Goal: Task Accomplishment & Management: Manage account settings

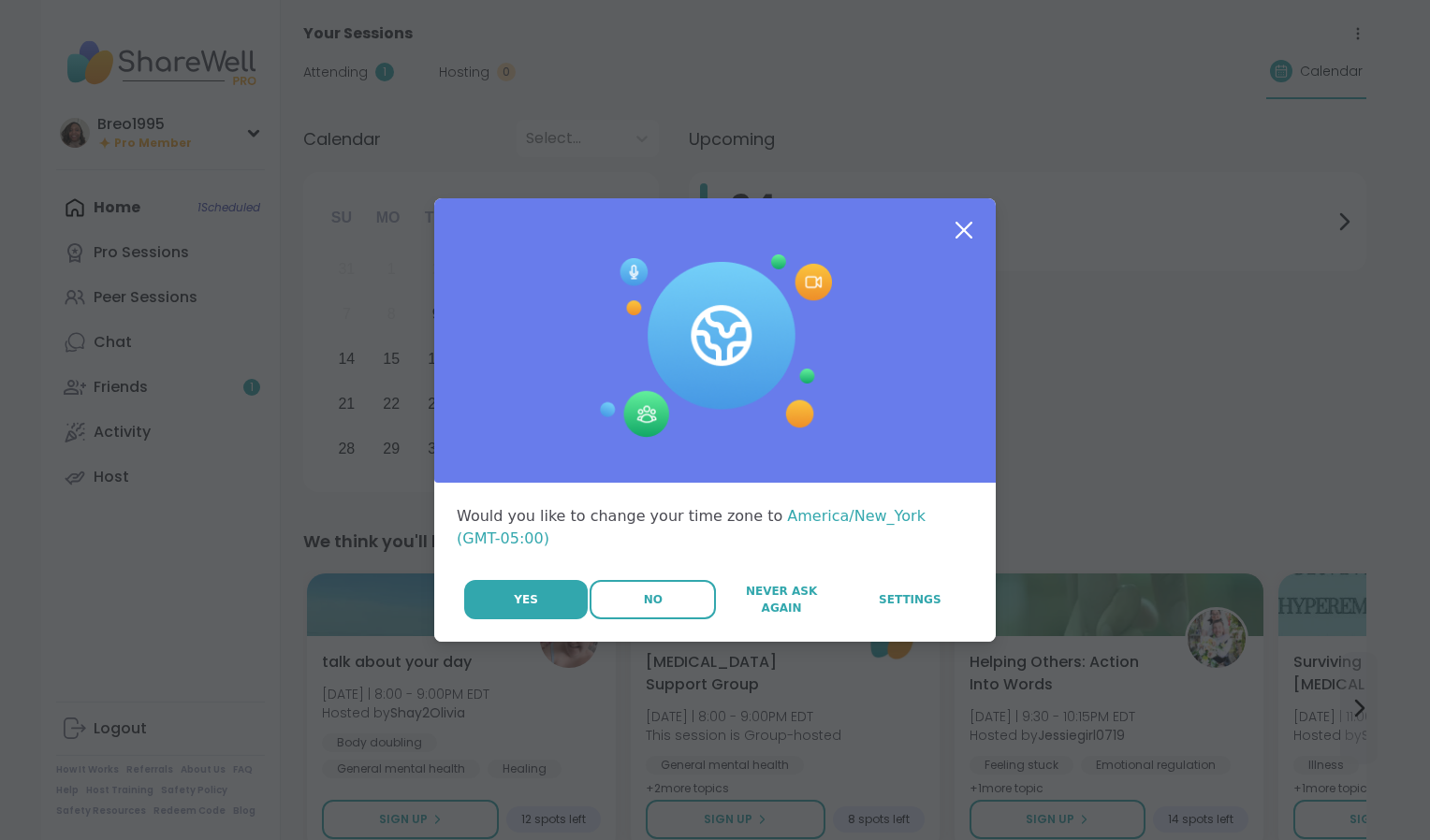
click at [622, 581] on button "No" at bounding box center [653, 600] width 127 height 40
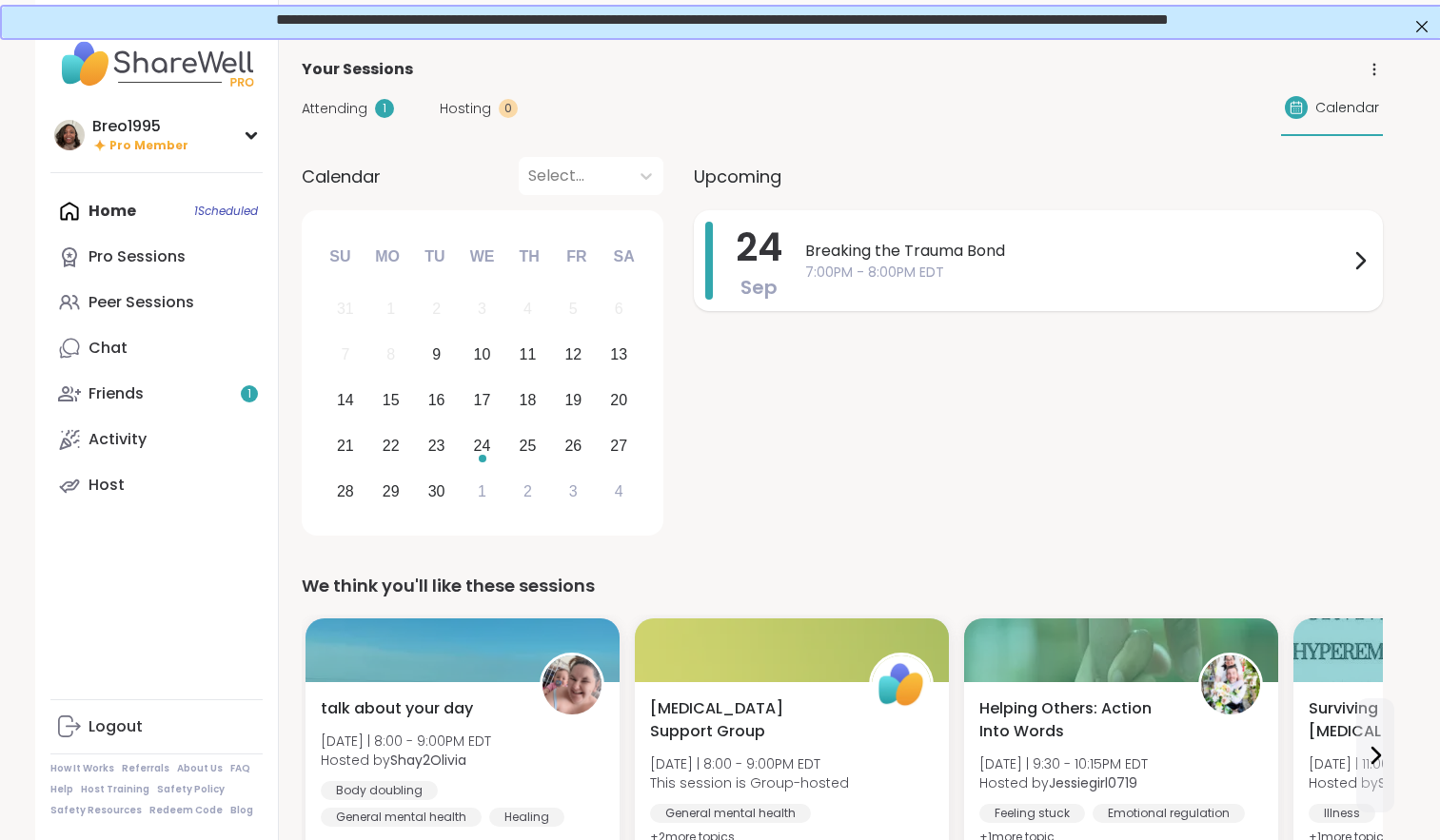
click at [798, 249] on div "24 Sep Breaking the Trauma Bond 7:00PM - 8:00PM EDT" at bounding box center [1039, 261] width 689 height 101
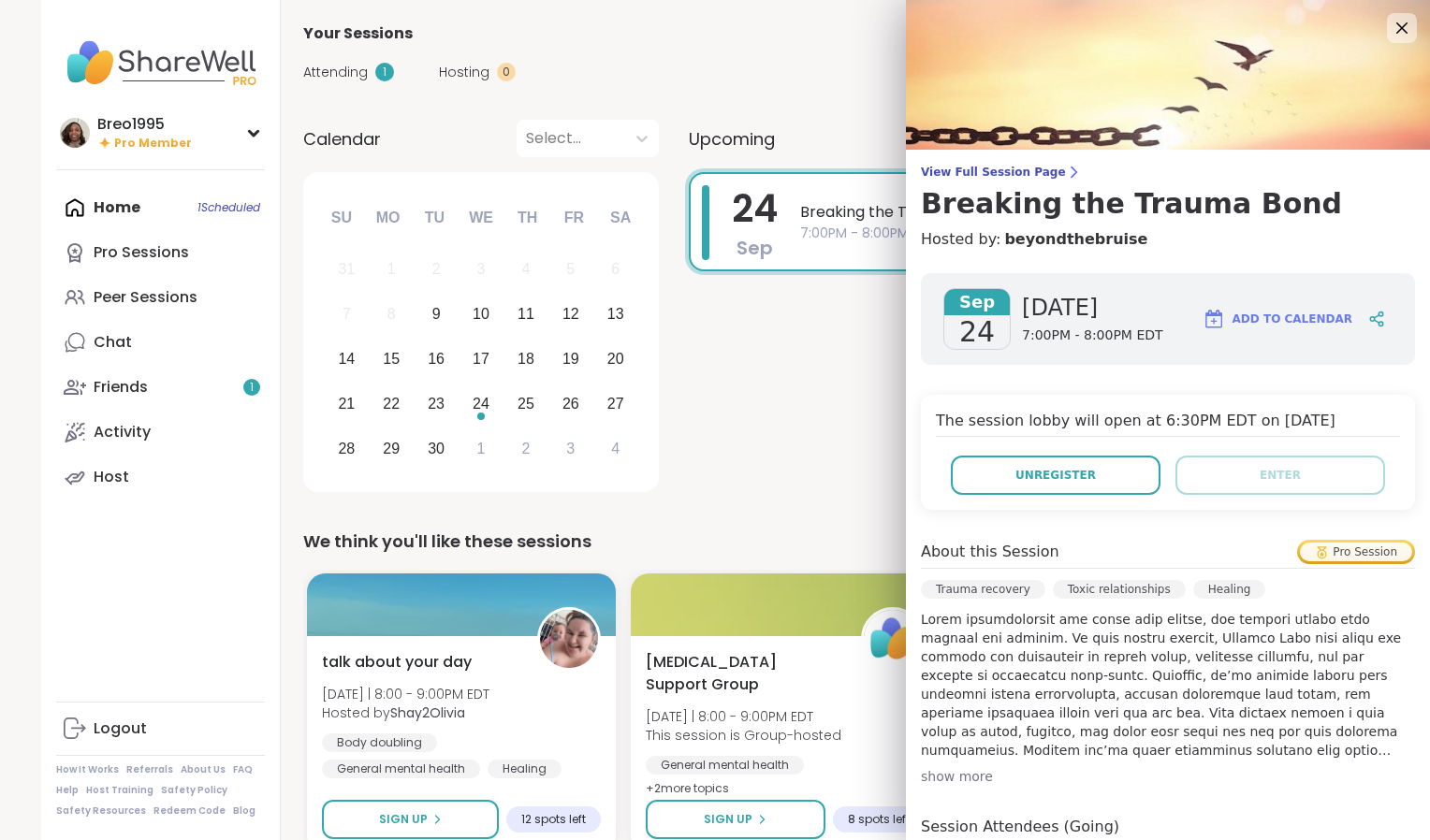
click at [1393, 17] on img at bounding box center [1168, 75] width 524 height 149
click at [1390, 21] on icon at bounding box center [1402, 27] width 24 height 24
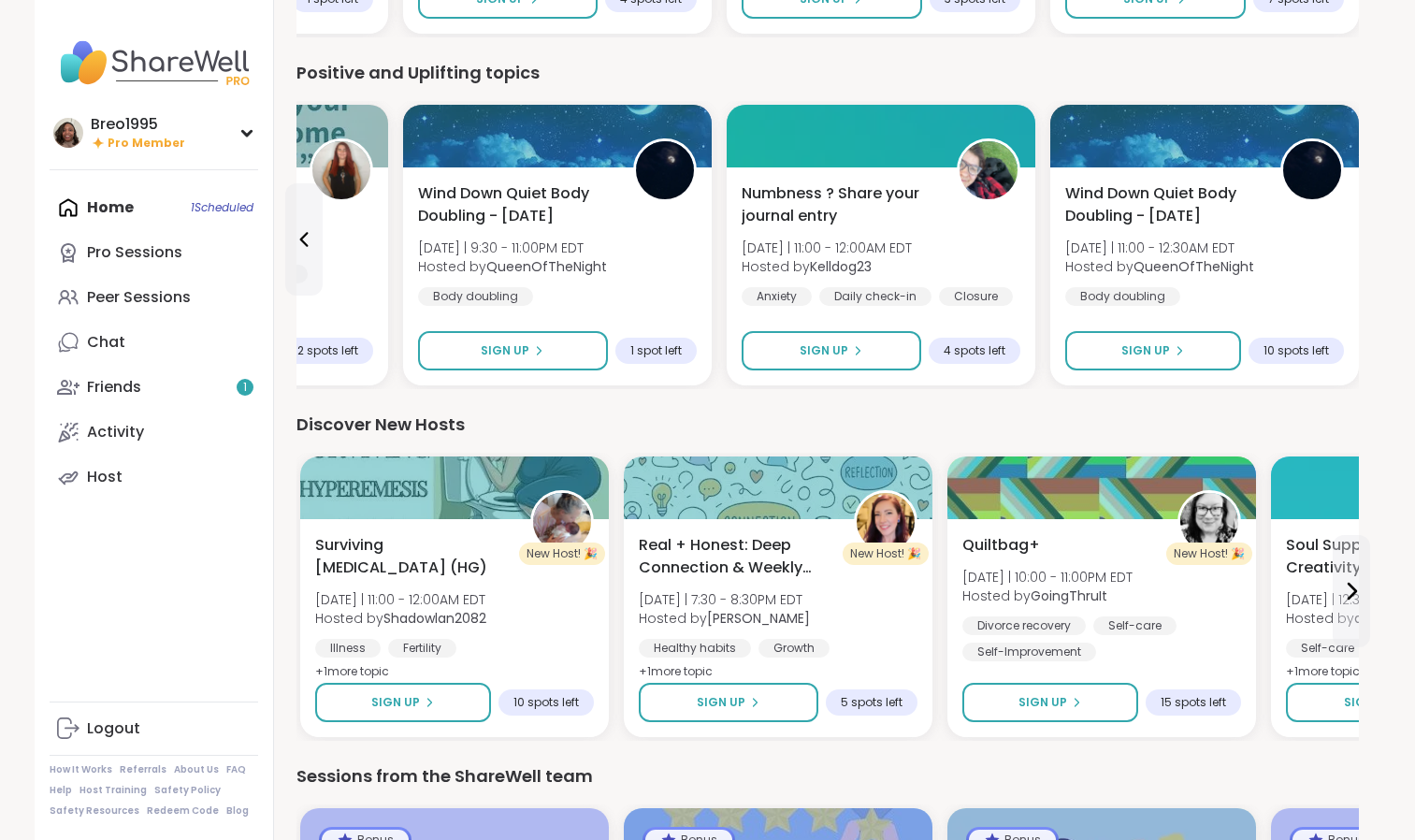
scroll to position [1881, 0]
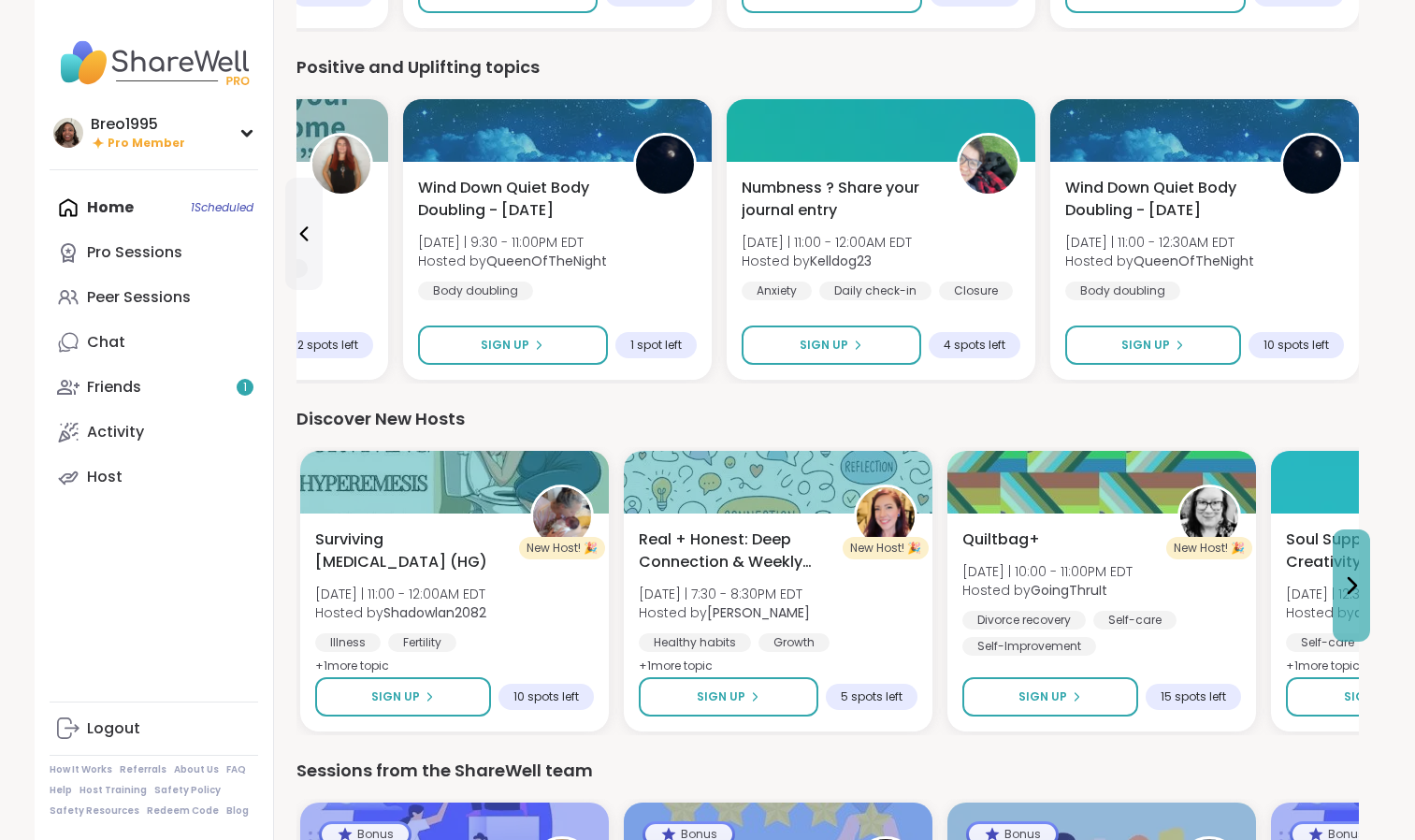
click at [1356, 580] on icon at bounding box center [1352, 586] width 23 height 23
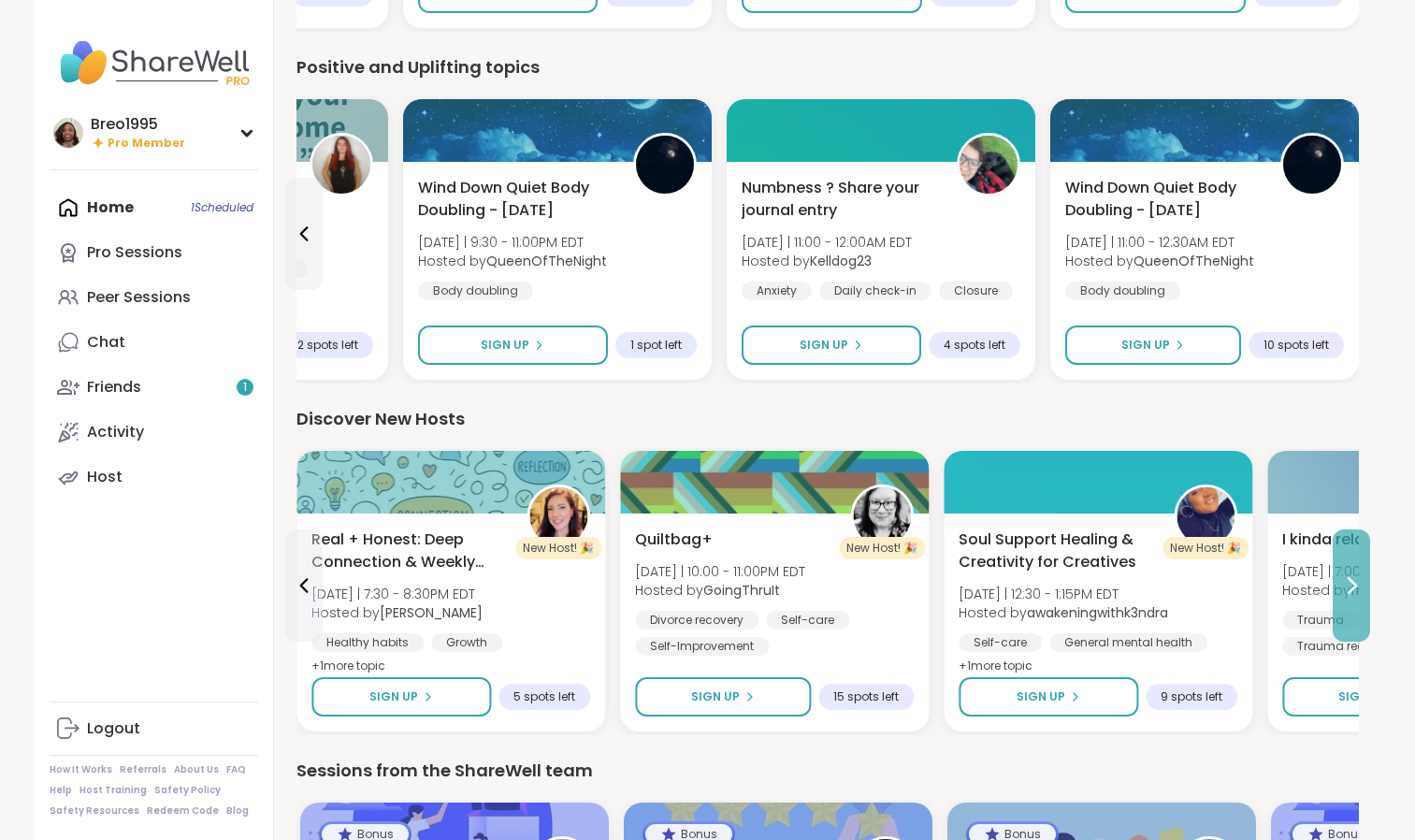
click at [1356, 589] on icon at bounding box center [1352, 586] width 23 height 23
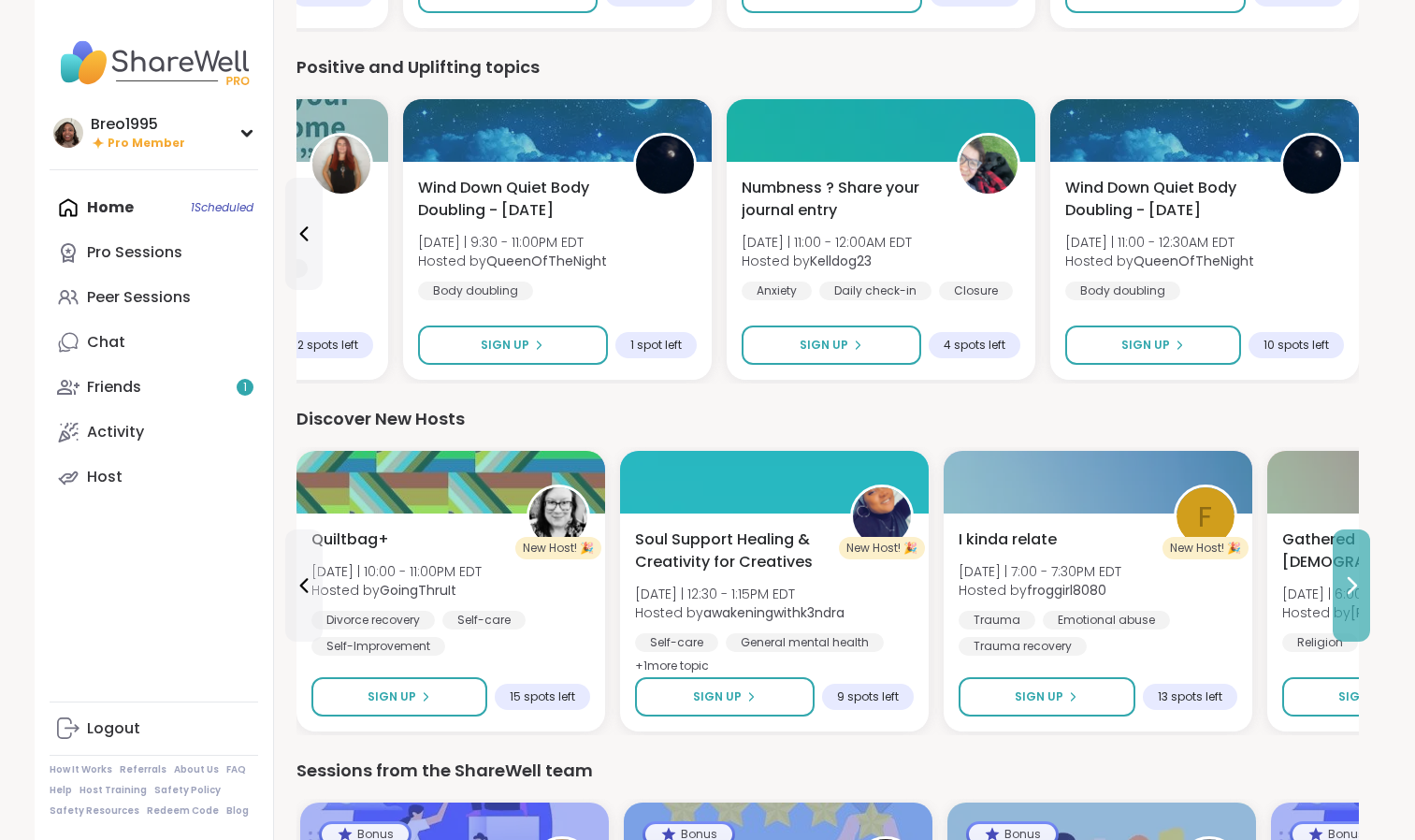
click at [1354, 584] on icon at bounding box center [1353, 586] width 8 height 15
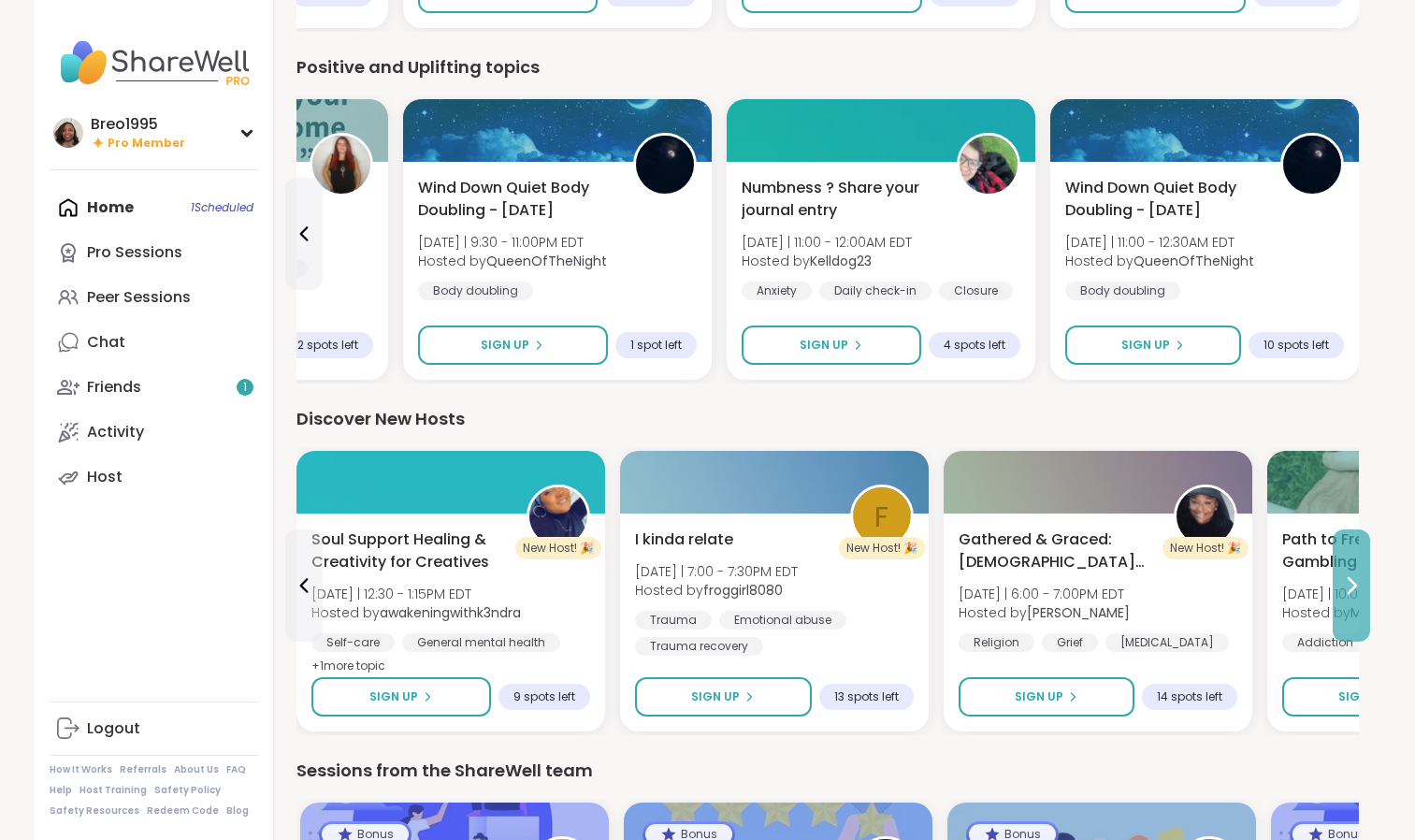
click at [1348, 589] on icon at bounding box center [1352, 586] width 23 height 23
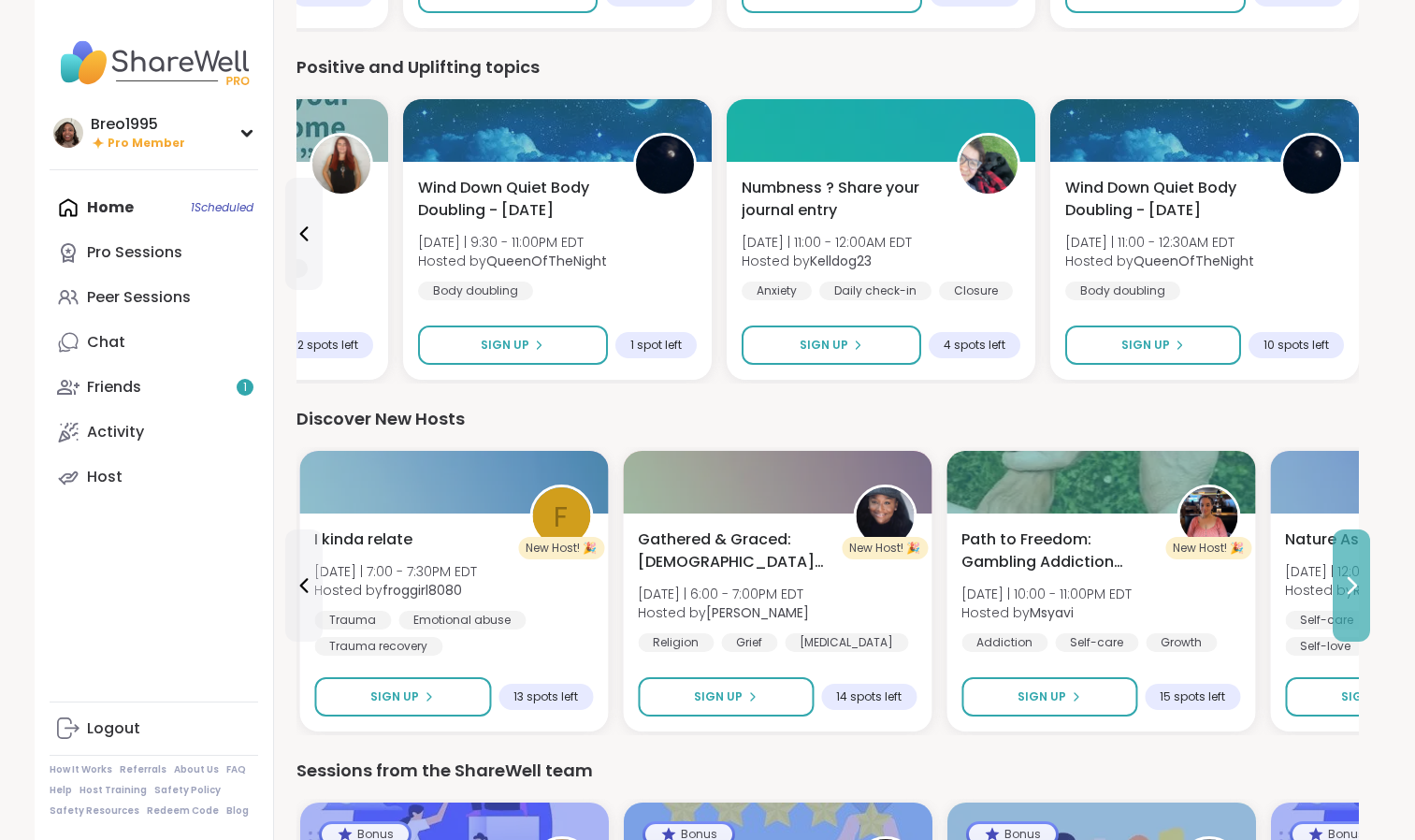
click at [1352, 586] on icon at bounding box center [1352, 586] width 23 height 23
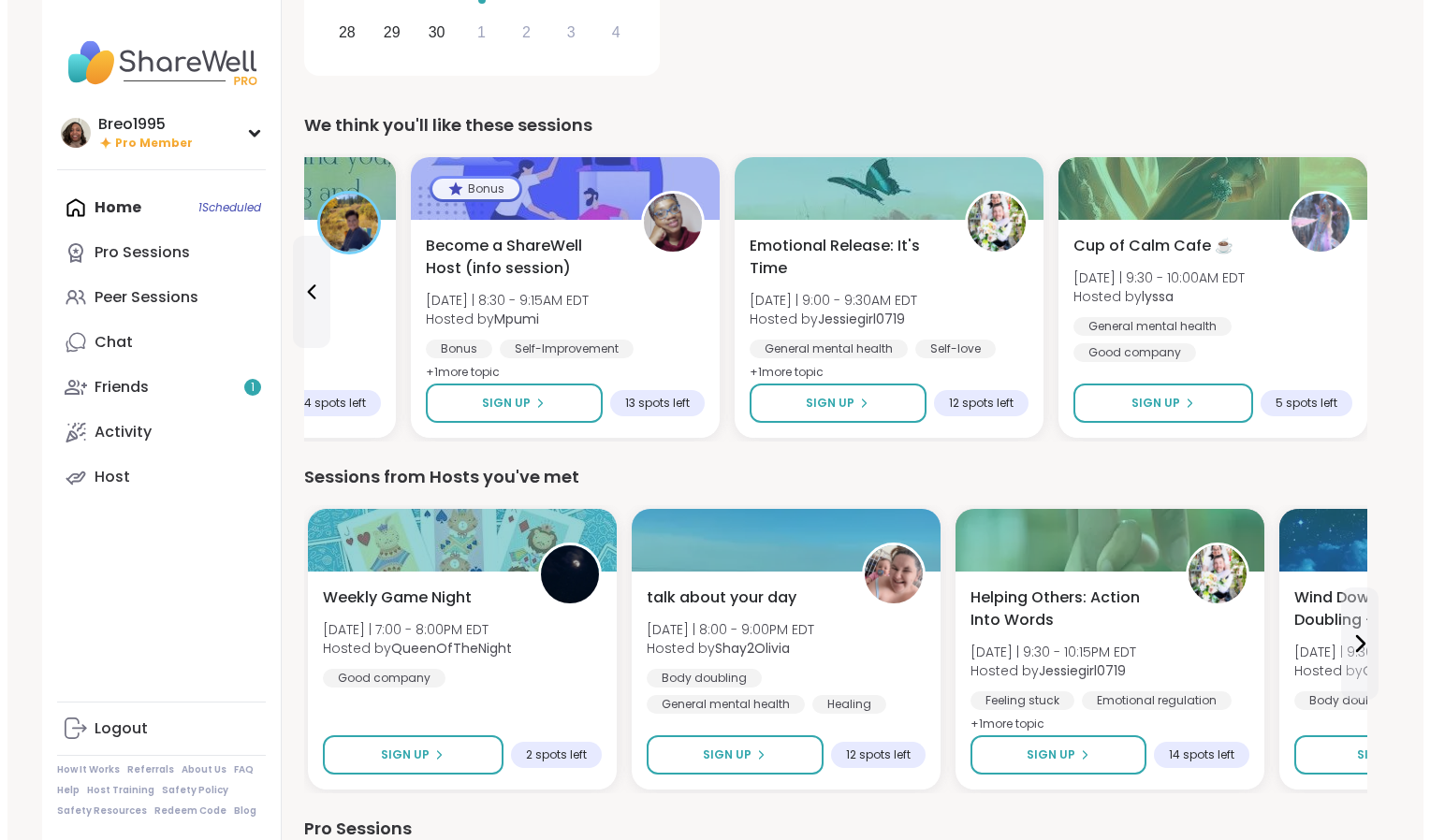
scroll to position [386, 0]
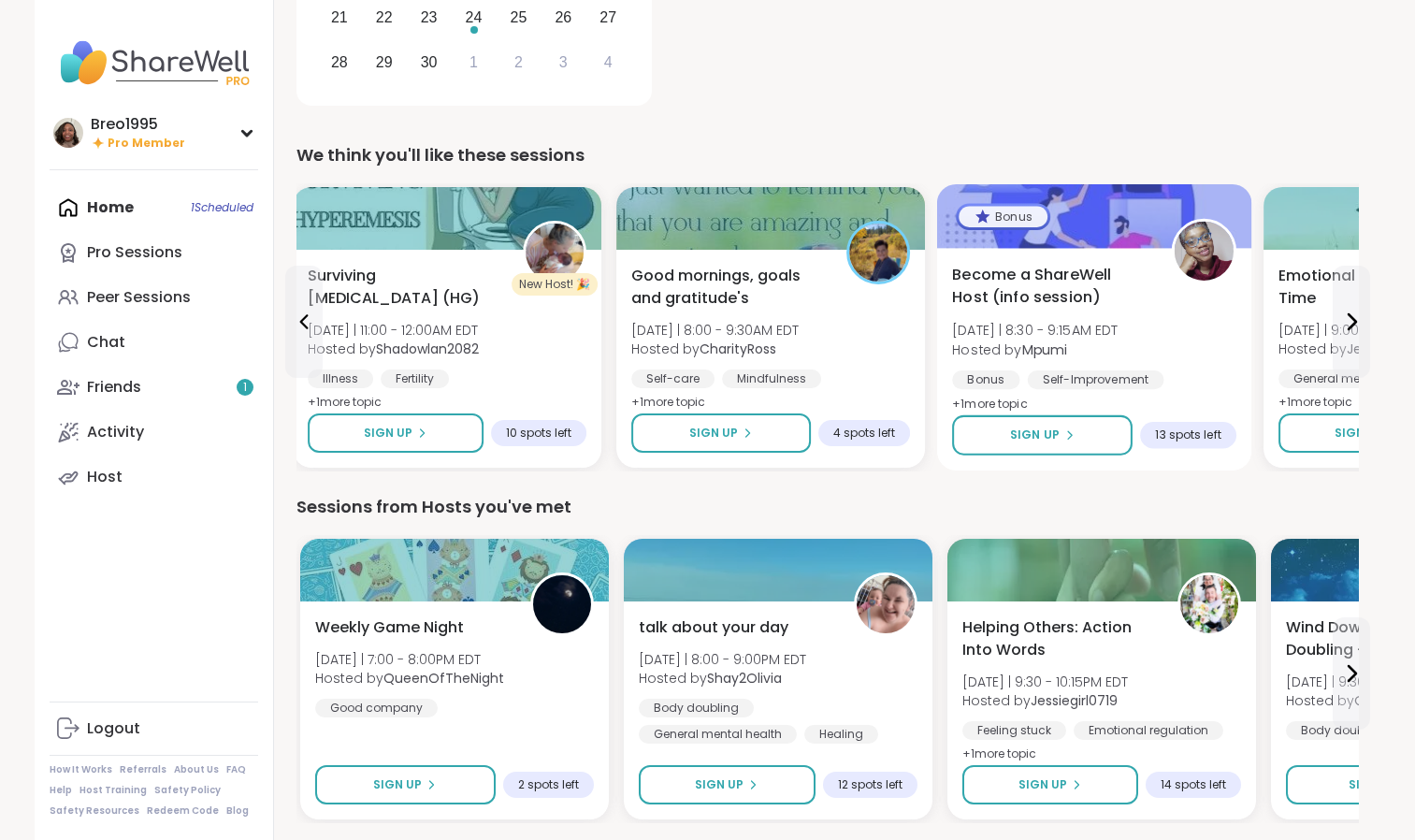
click at [1200, 439] on span "13 spots left" at bounding box center [1187, 435] width 65 height 15
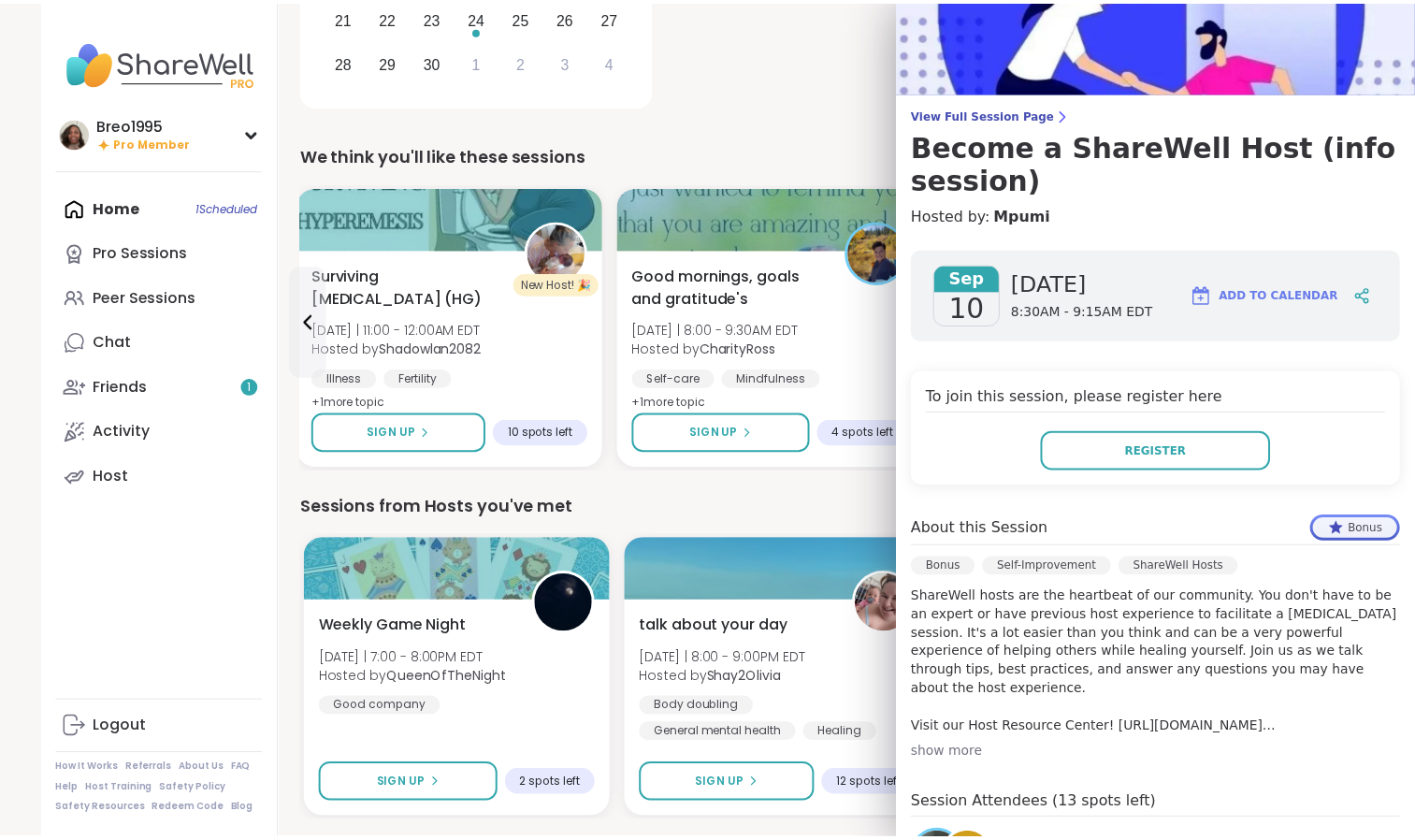
scroll to position [0, 0]
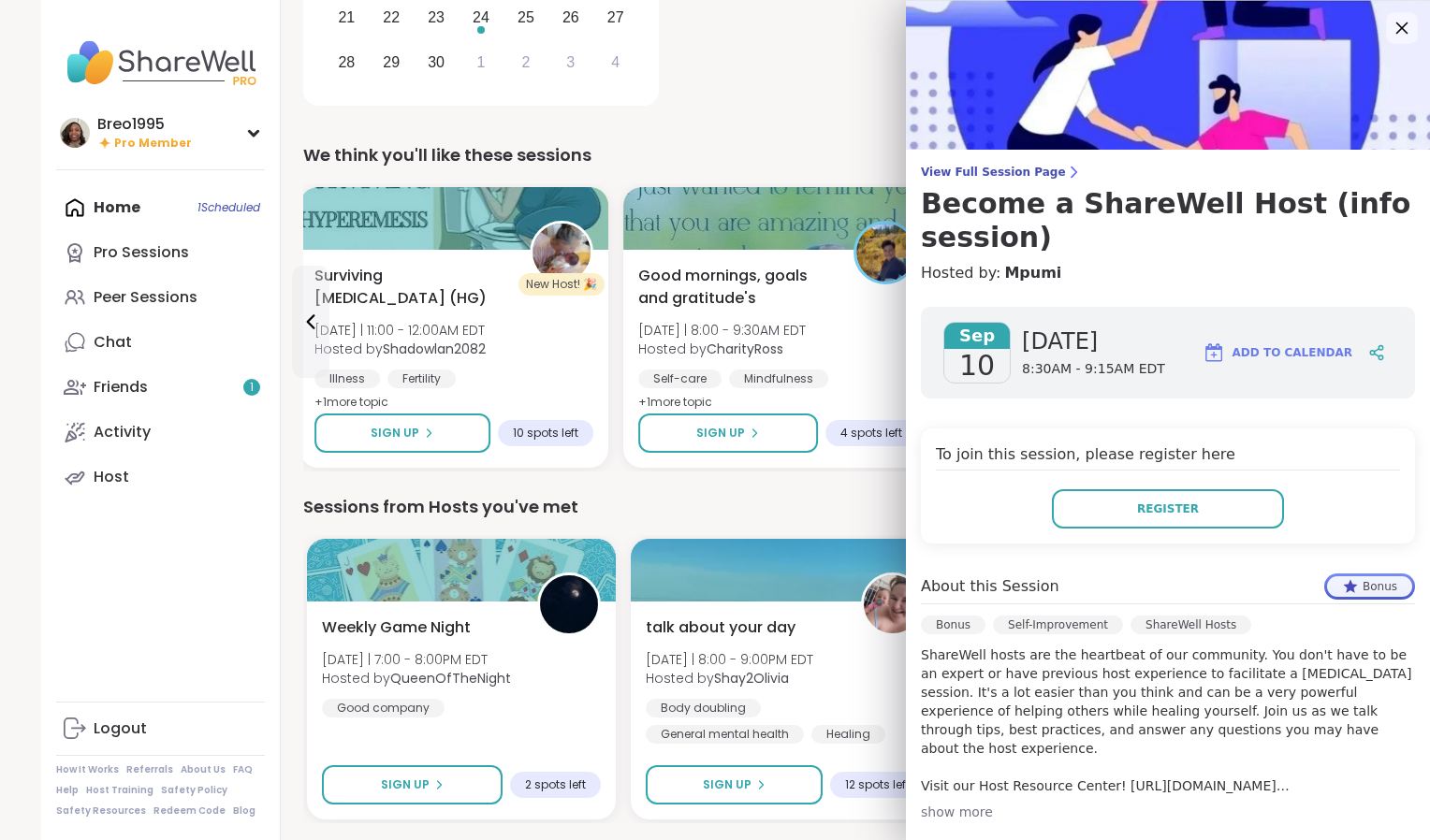
click at [1397, 29] on icon at bounding box center [1403, 28] width 12 height 12
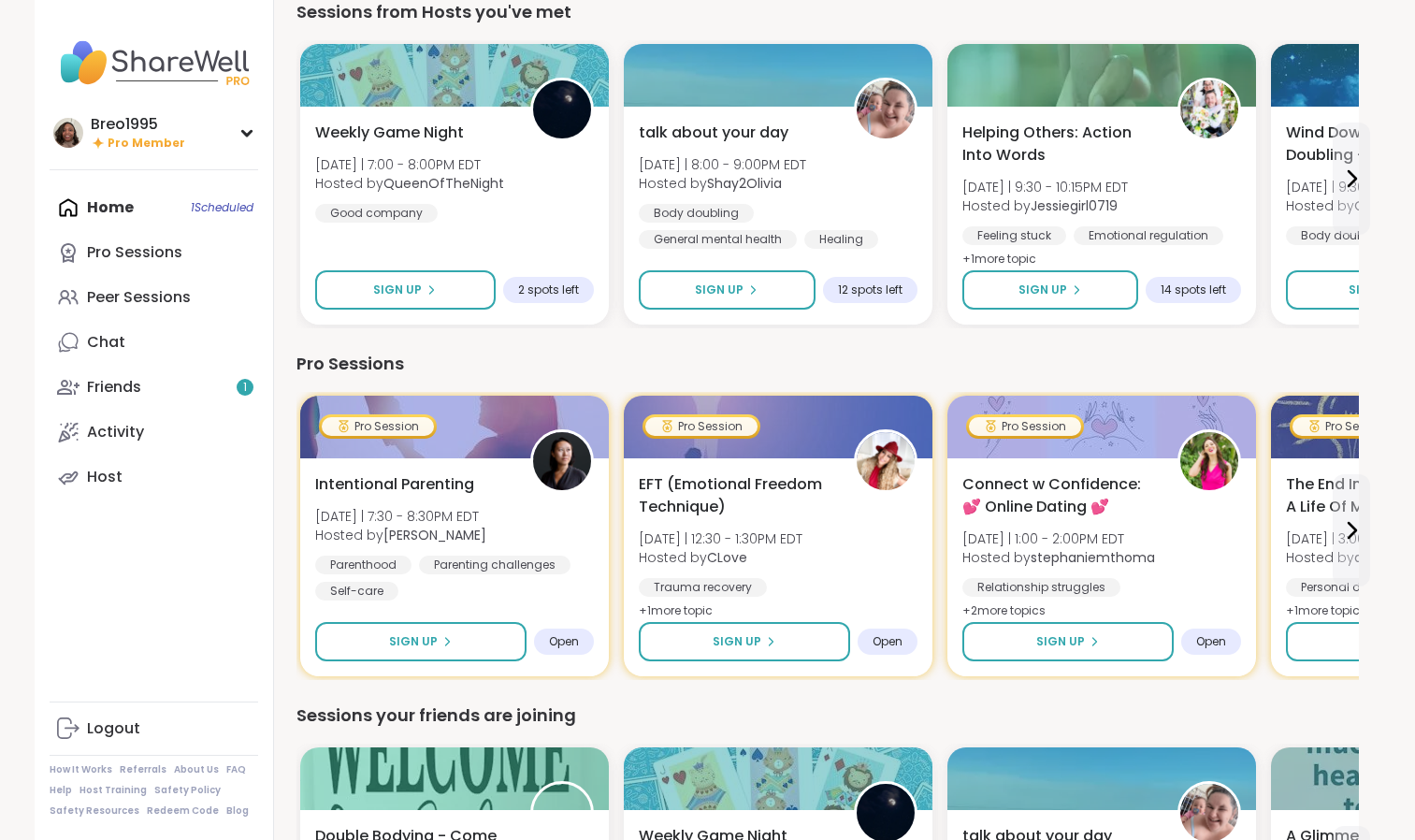
scroll to position [883, 0]
click at [1355, 538] on icon at bounding box center [1352, 530] width 23 height 23
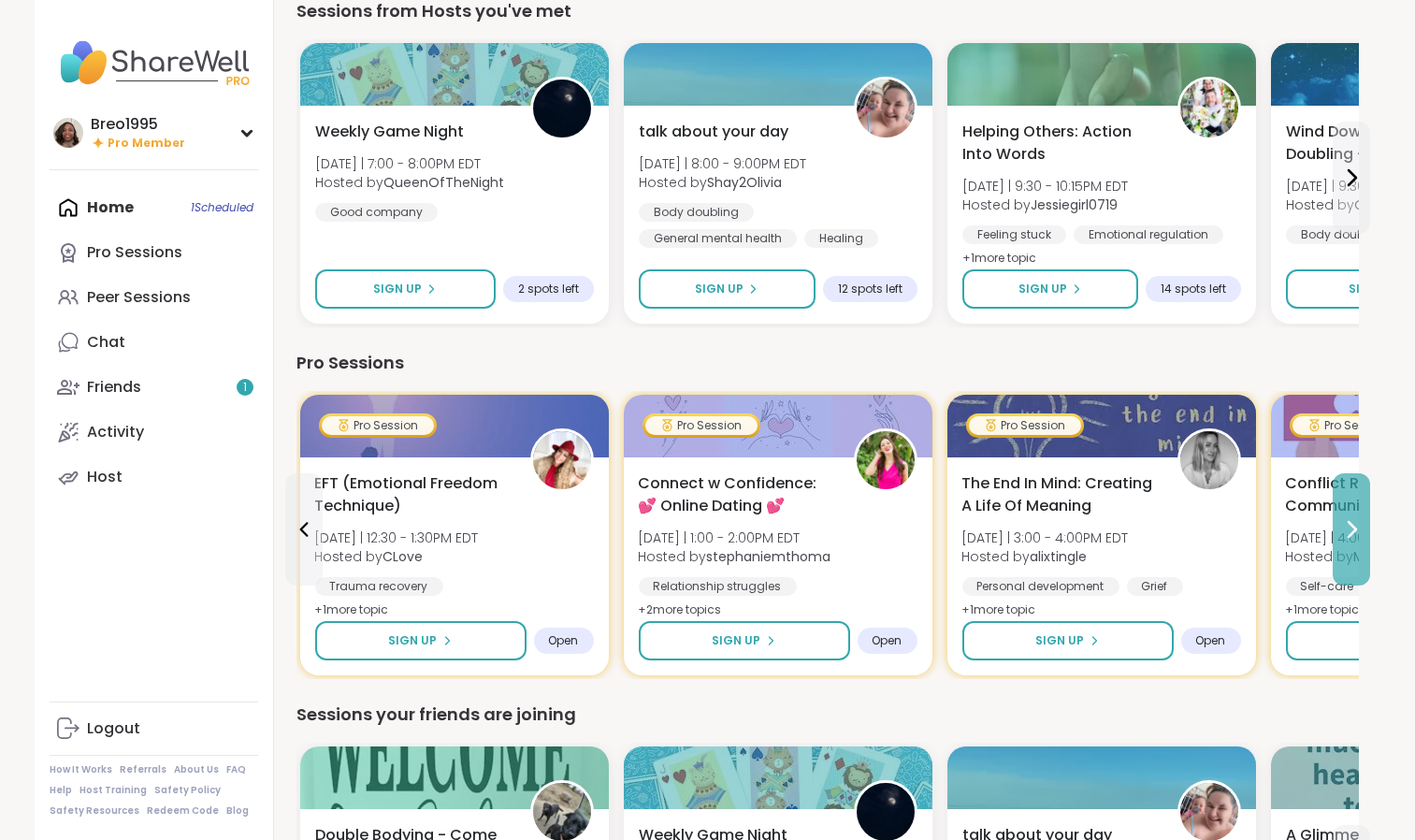
click at [1357, 516] on button at bounding box center [1352, 529] width 38 height 113
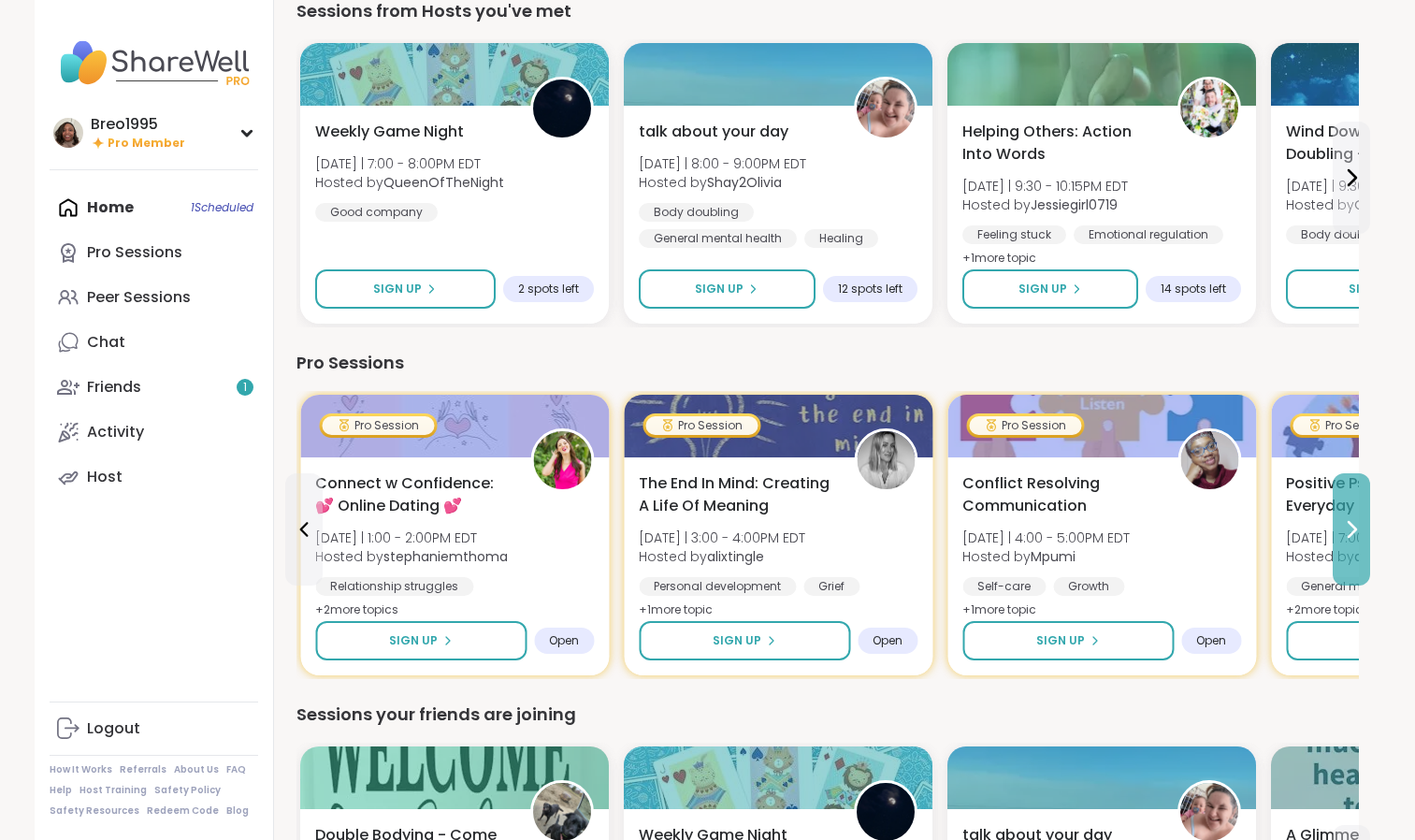
click at [1356, 518] on icon at bounding box center [1352, 530] width 23 height 23
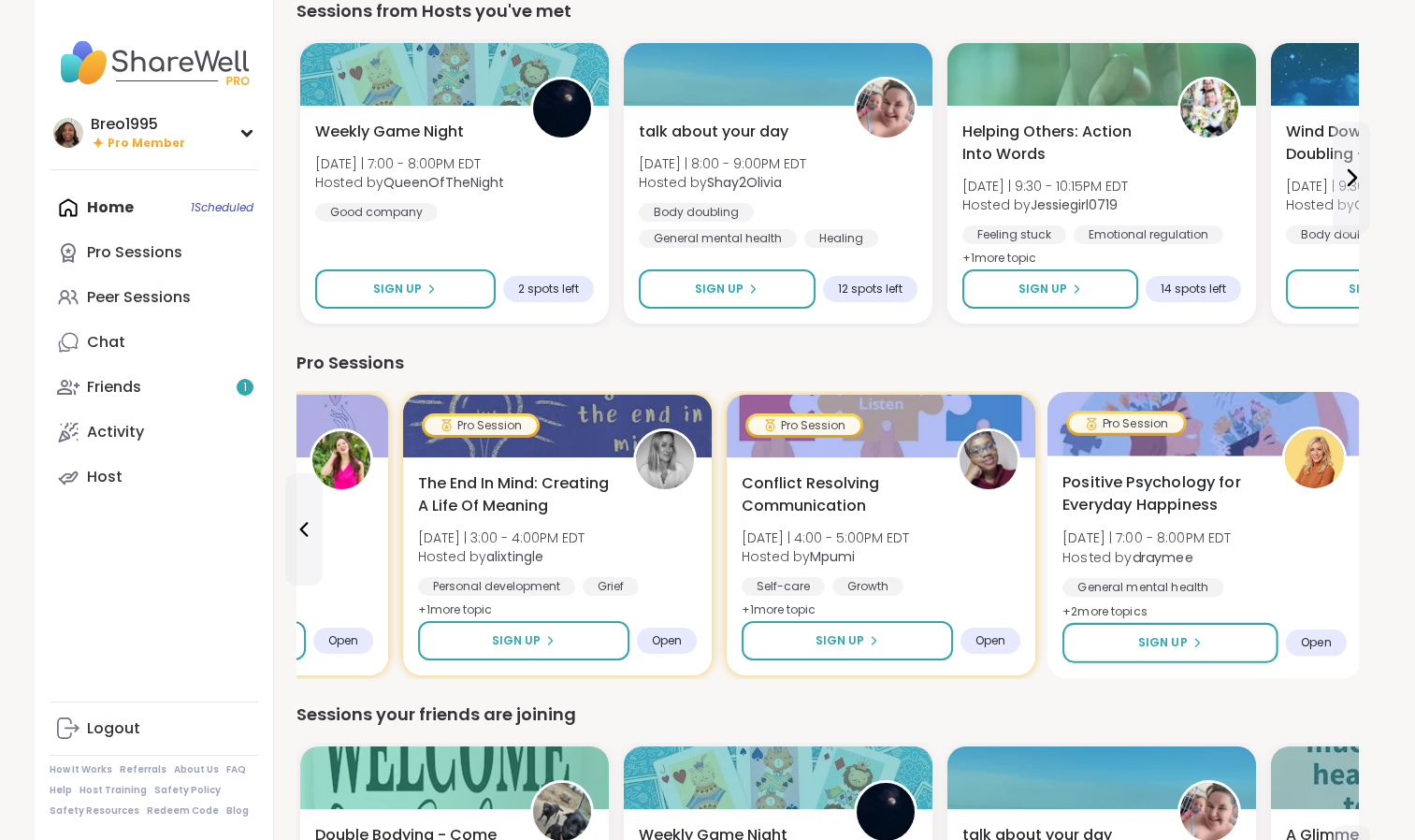
click at [1354, 516] on div "Positive Psychology for Everyday Happiness Wed 9/10 | 7:00 - 8:00PM EDT Hosted …" at bounding box center [1204, 567] width 315 height 222
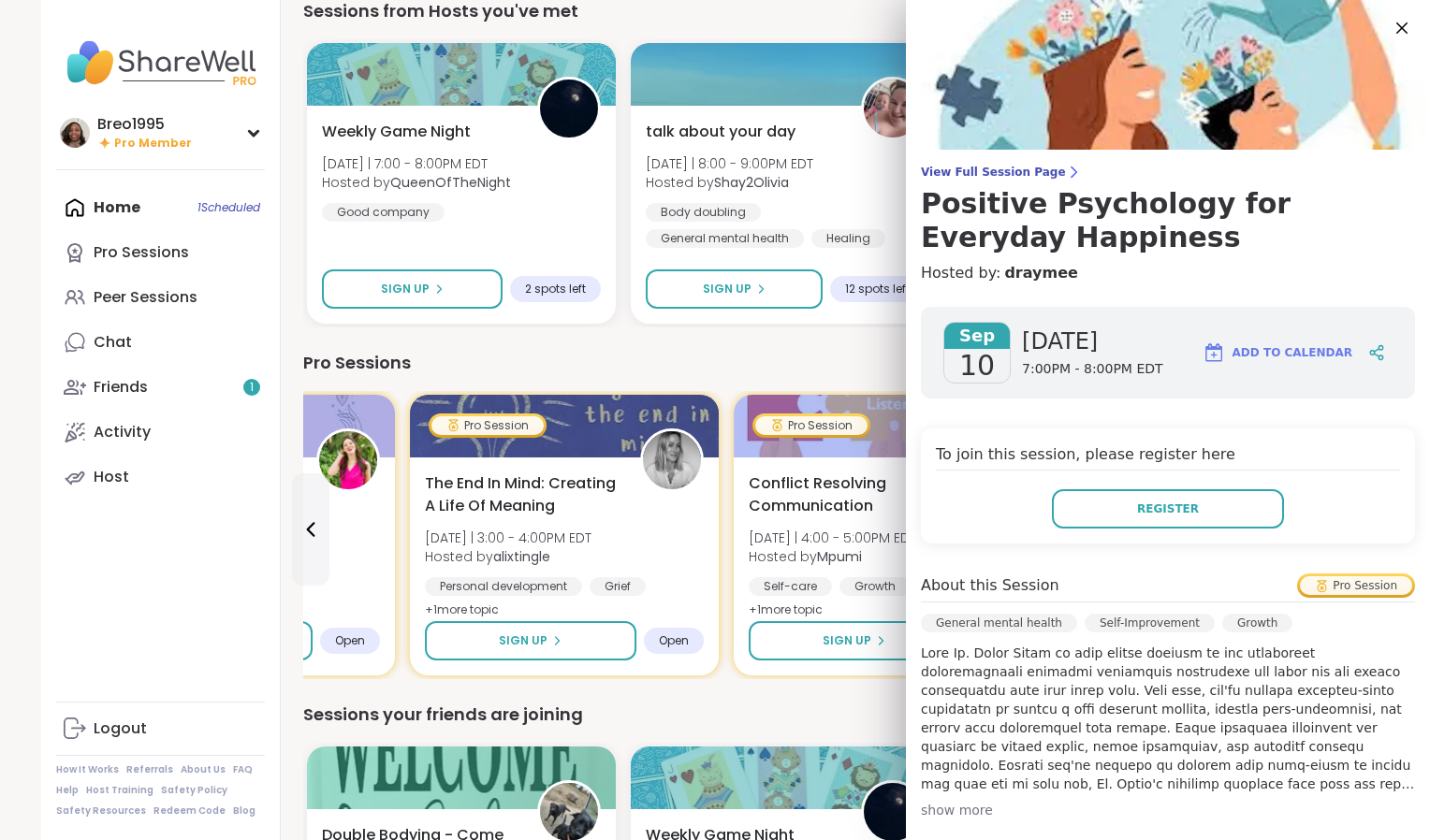
click at [777, 370] on div "Pro Sessions" at bounding box center [835, 363] width 1064 height 26
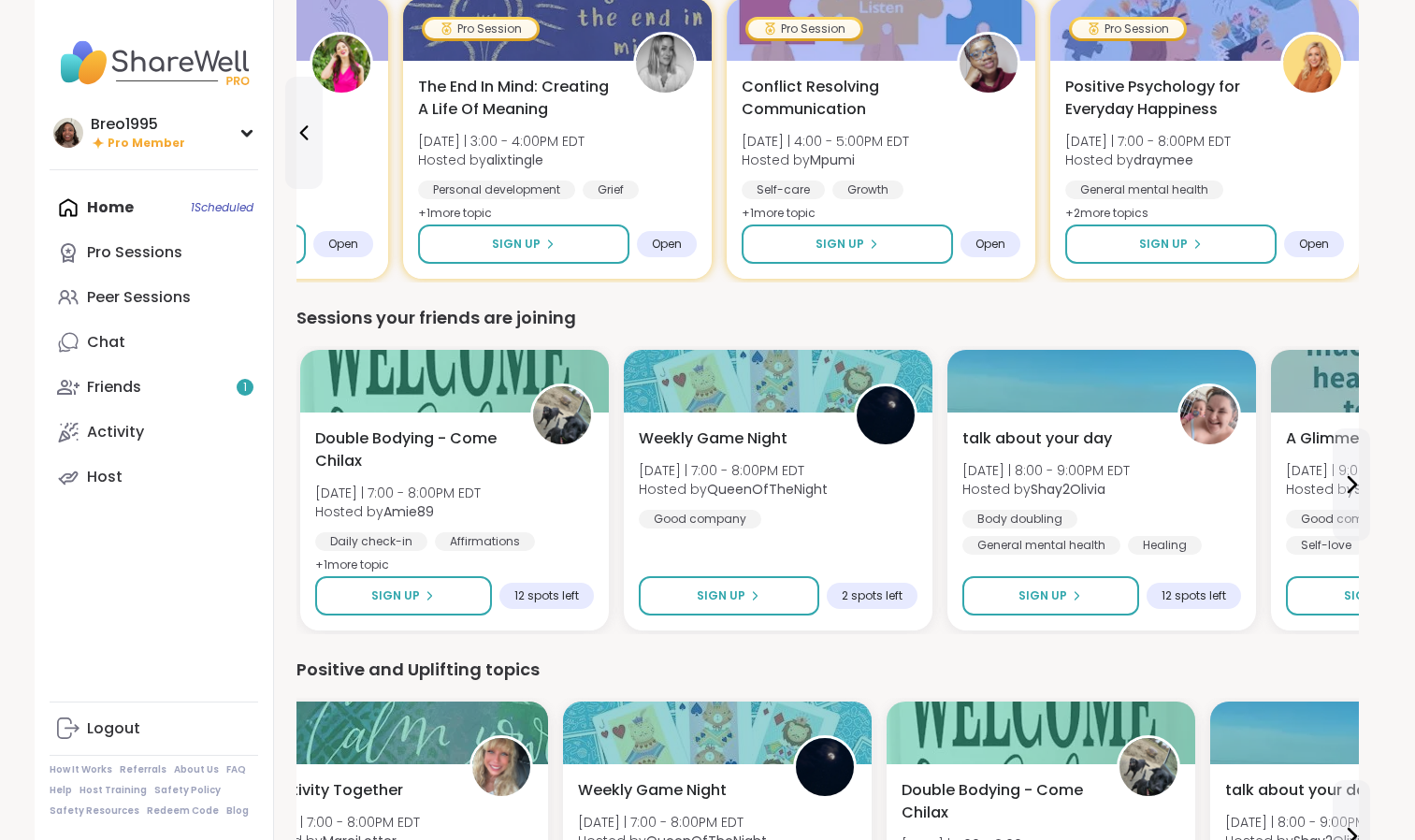
scroll to position [1280, 0]
click at [1352, 483] on icon at bounding box center [1352, 483] width 23 height 23
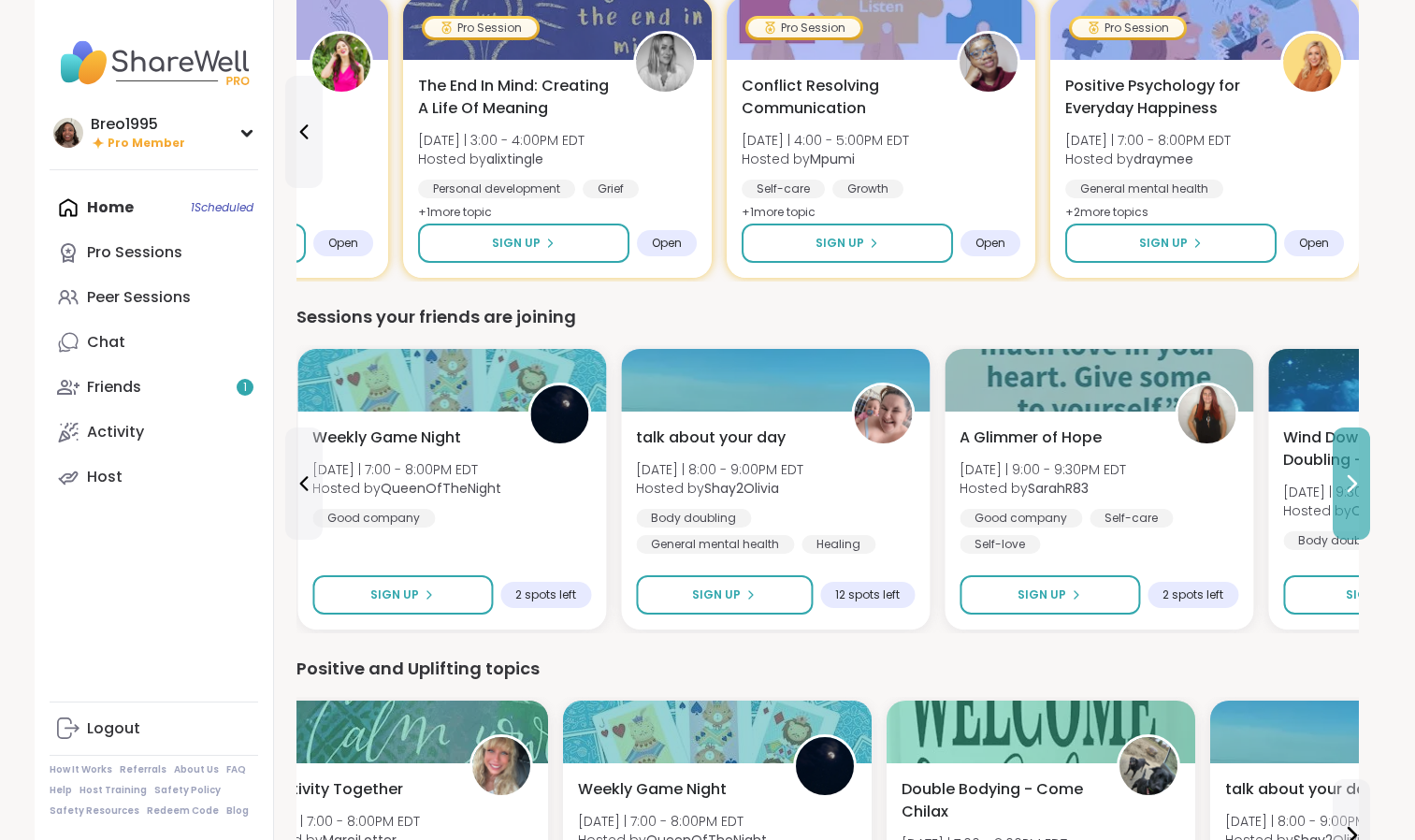
click at [1355, 484] on icon at bounding box center [1353, 483] width 8 height 15
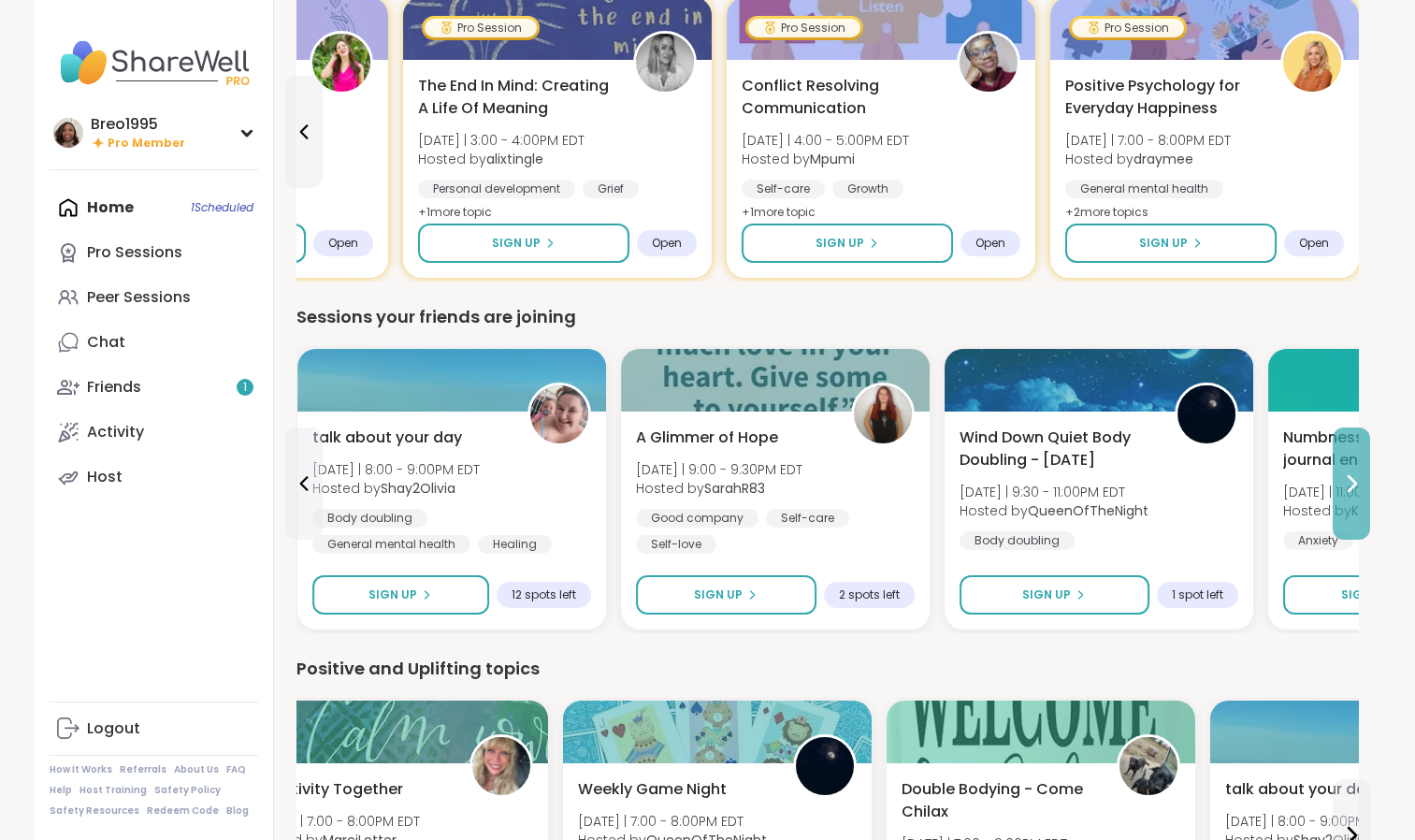
click at [1342, 471] on button at bounding box center [1352, 483] width 38 height 113
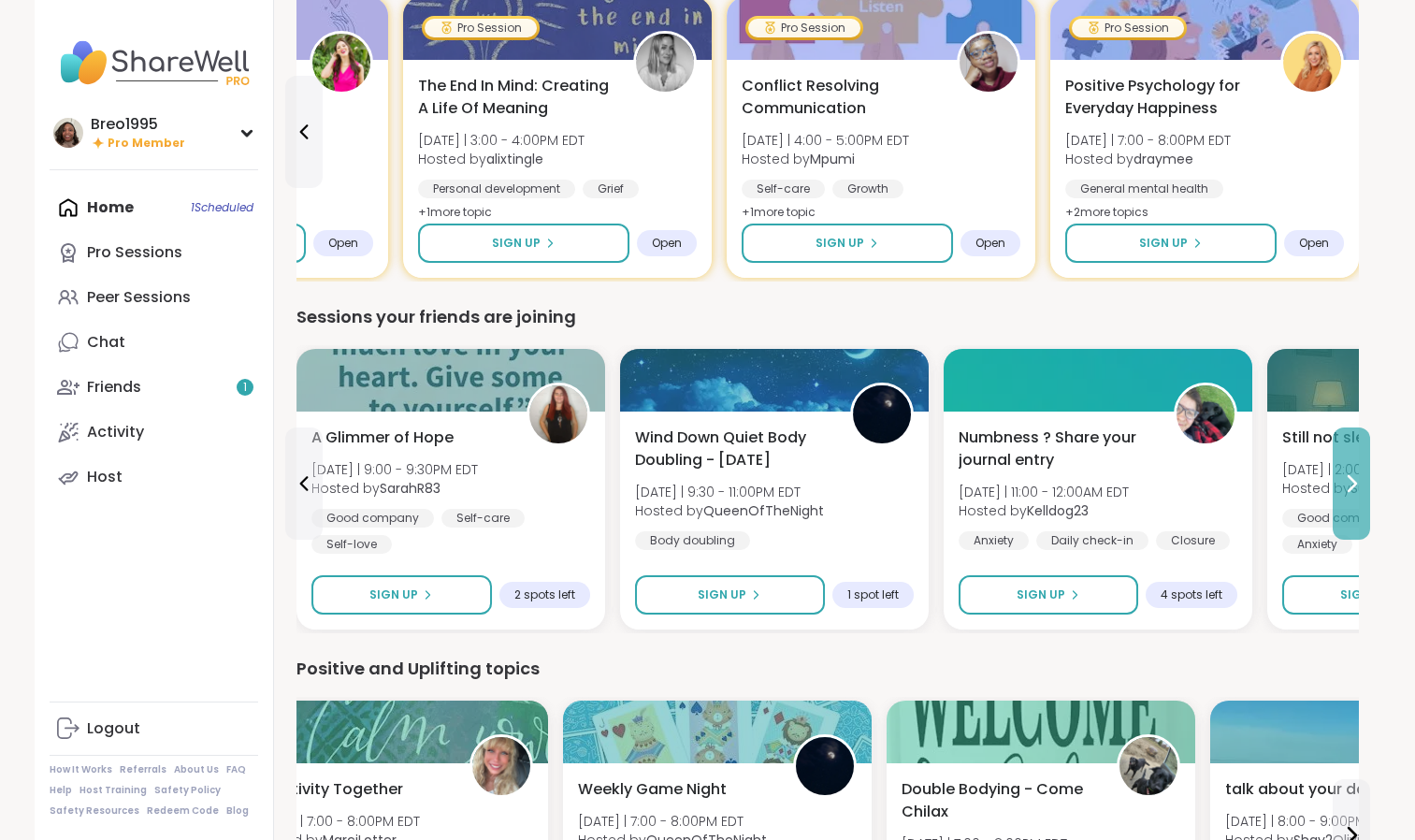
click at [1353, 484] on icon at bounding box center [1352, 483] width 23 height 23
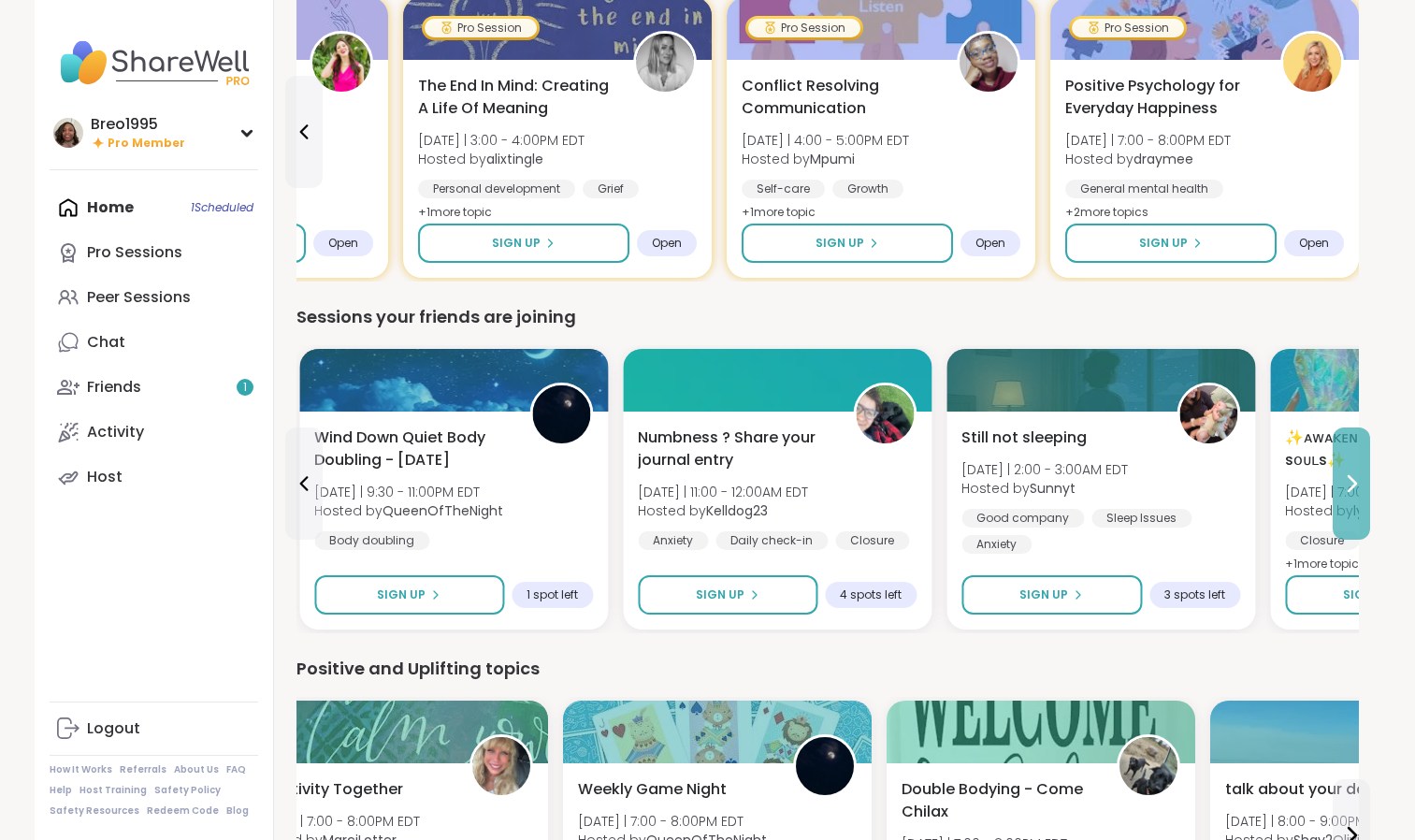
click at [1364, 465] on button at bounding box center [1352, 483] width 38 height 113
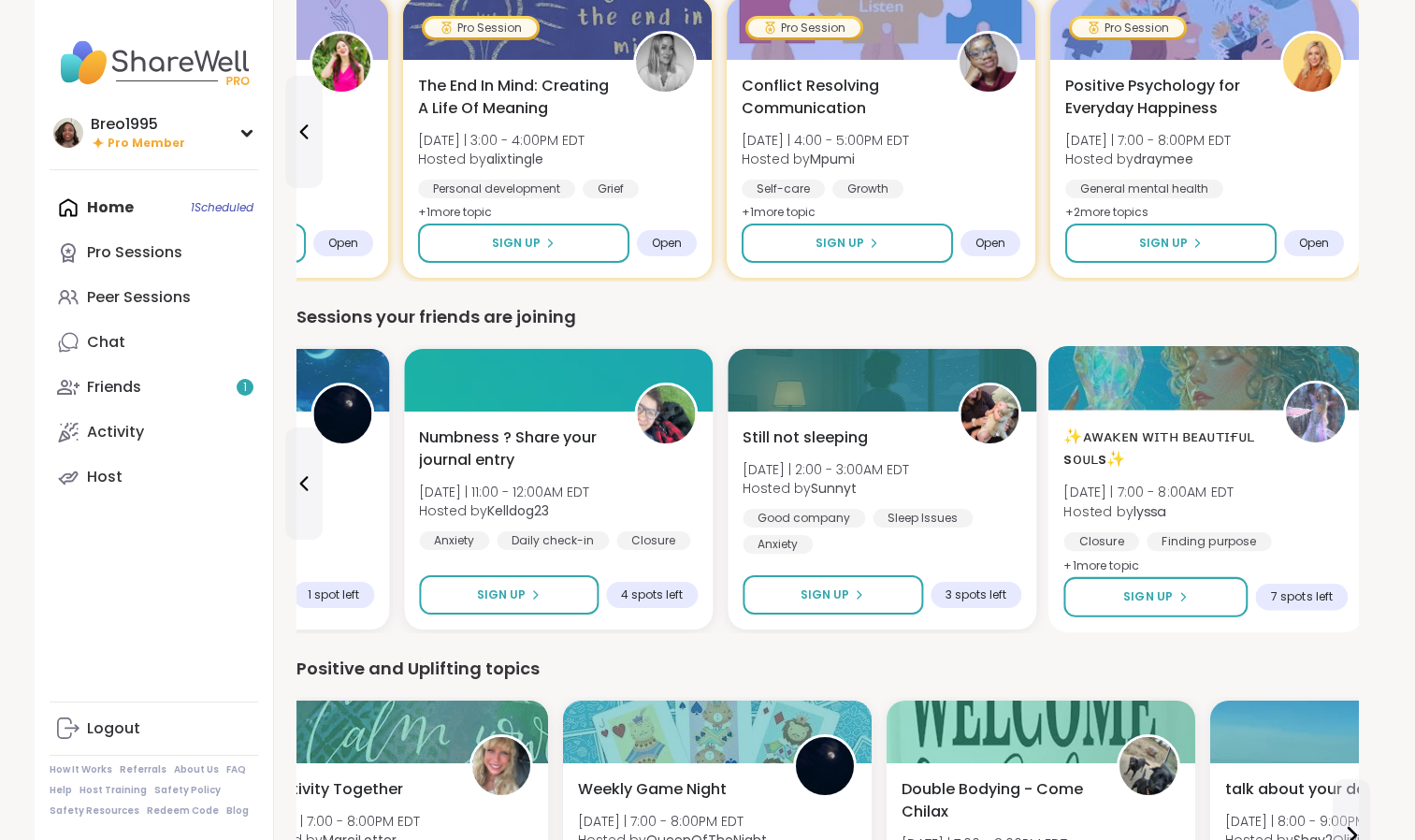
click at [1339, 472] on div "✨ᴀᴡᴀᴋᴇɴ ᴡɪᴛʜ ʙᴇᴀᴜᴛɪғᴜʟ sᴏᴜʟs✨ Wed 9/10 | 7:00 - 8:00AM EDT Hosted by lyssa Clos…" at bounding box center [1206, 501] width 285 height 152
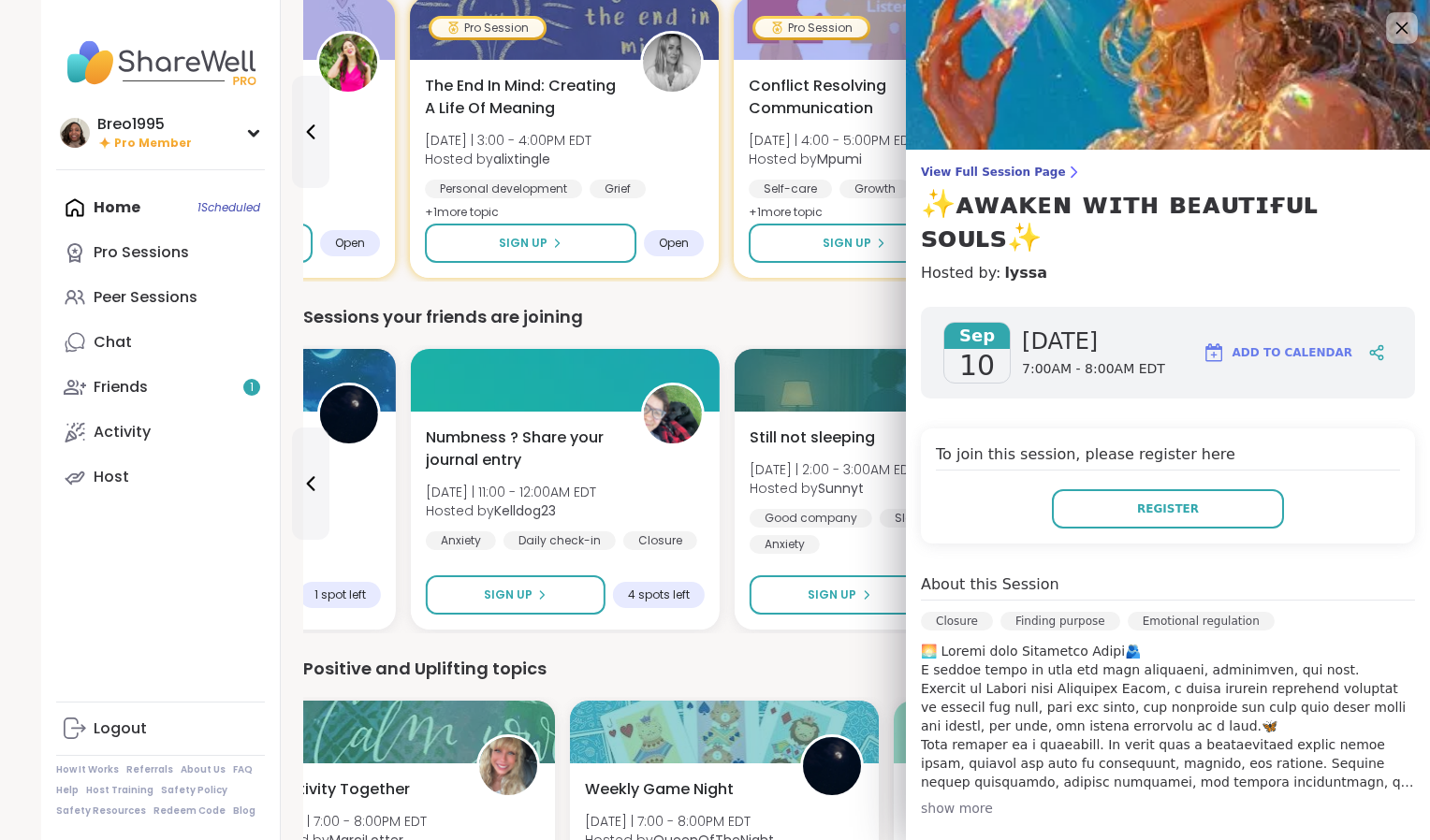
click at [1390, 33] on icon at bounding box center [1402, 27] width 24 height 24
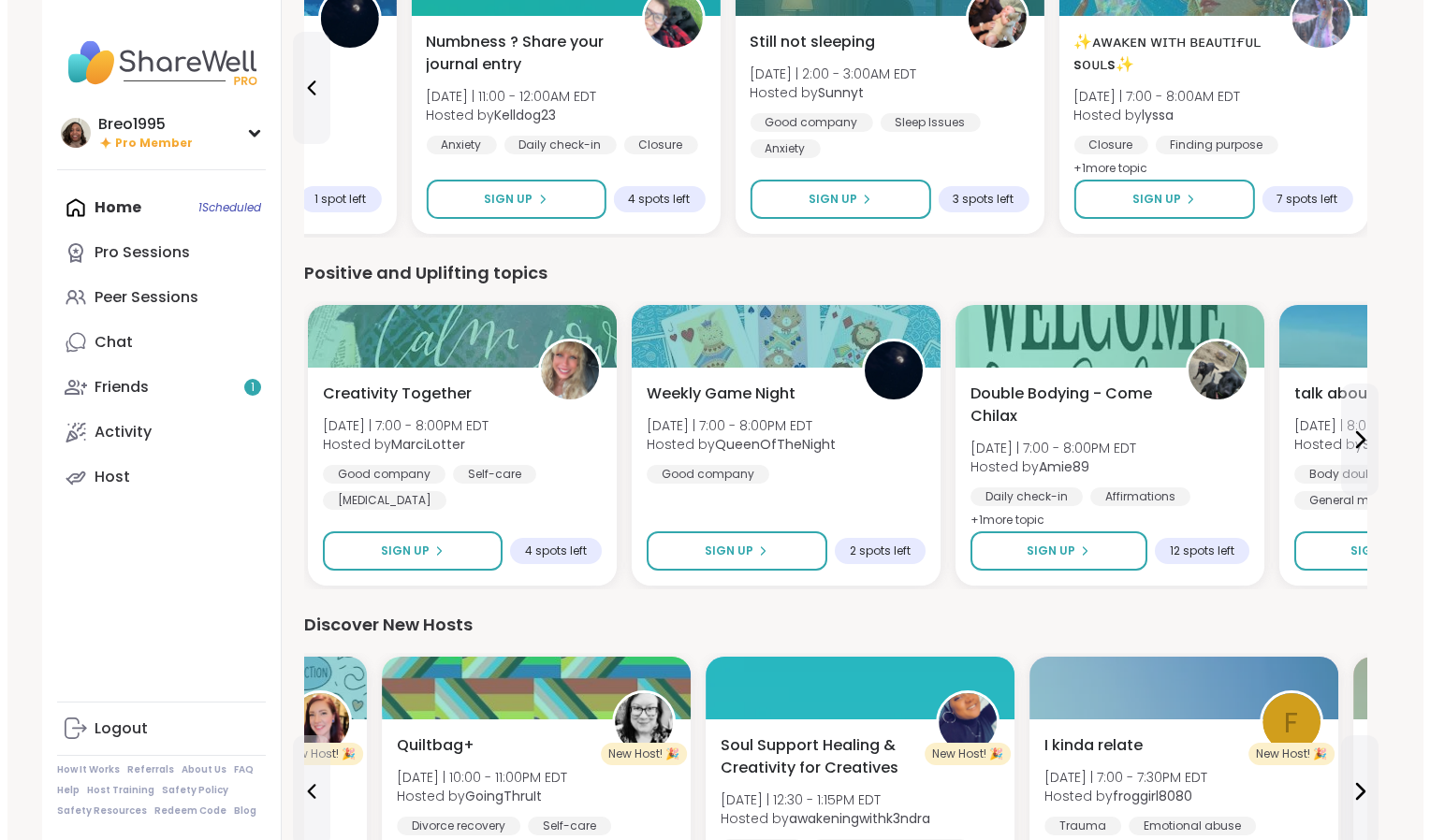
scroll to position [1676, 0]
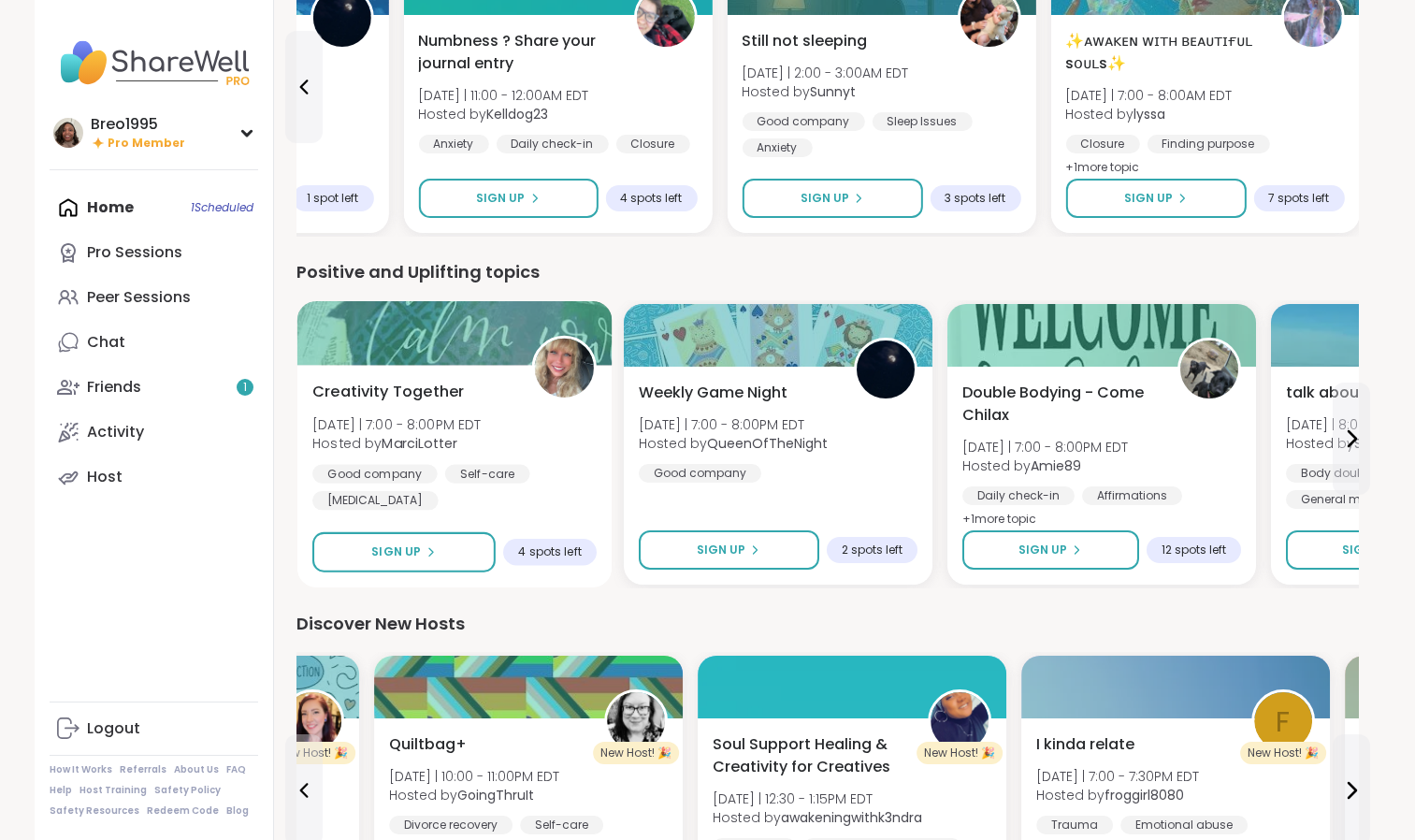
click at [471, 465] on div "Self-care" at bounding box center [487, 474] width 85 height 19
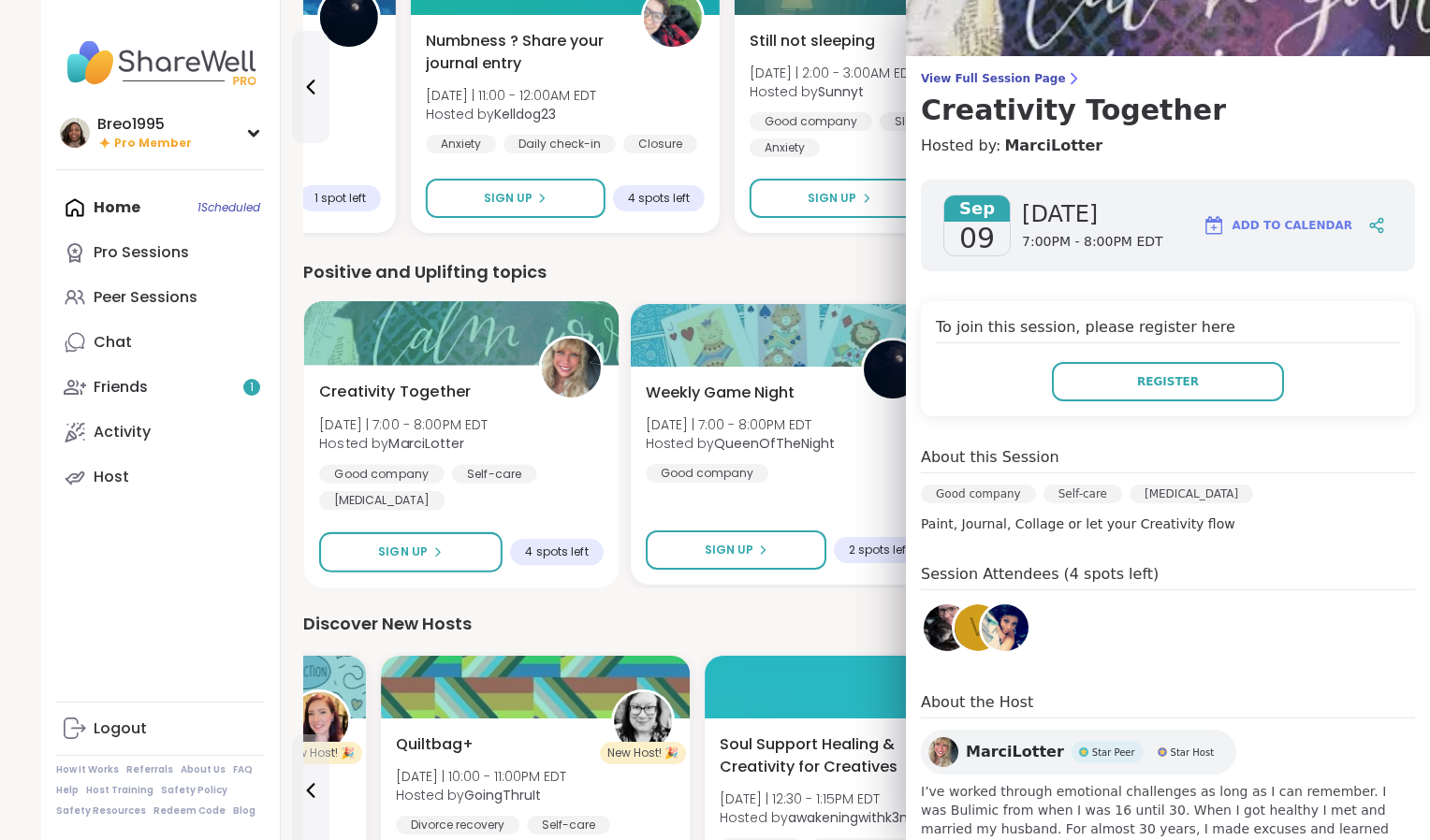
scroll to position [97, 0]
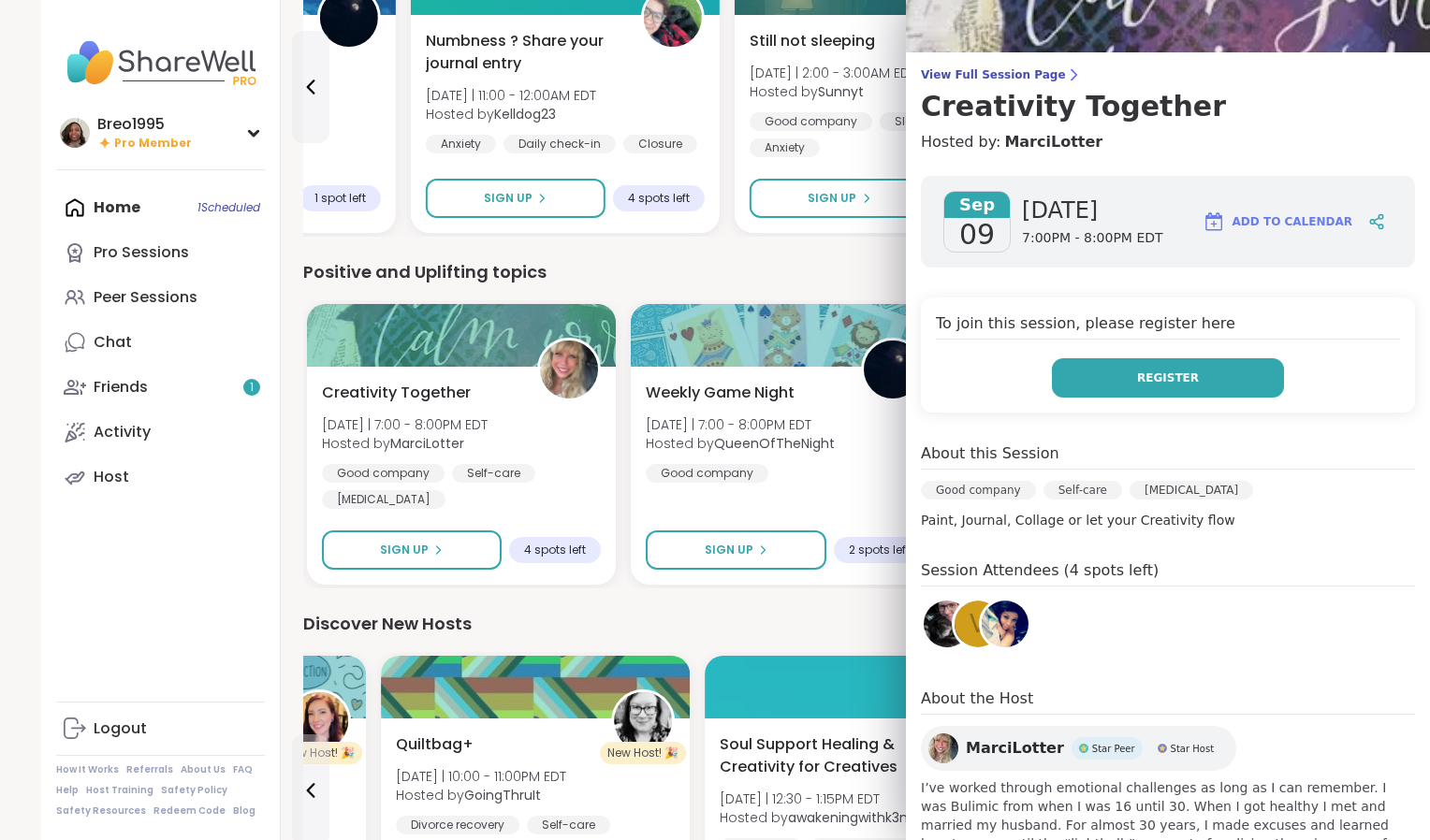
click at [1187, 384] on button "Register" at bounding box center [1168, 378] width 232 height 40
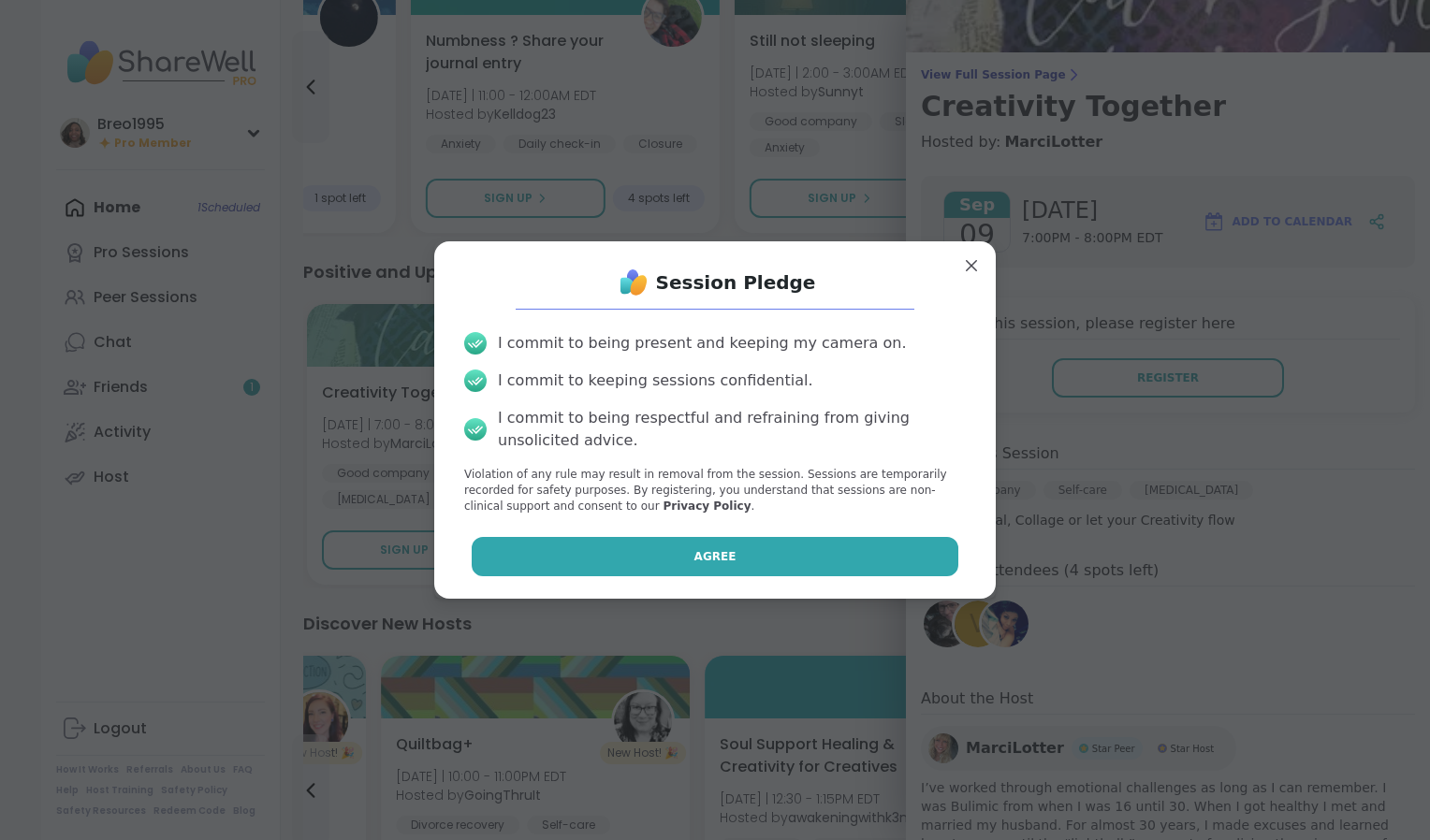
click at [817, 554] on button "Agree" at bounding box center [715, 557] width 487 height 40
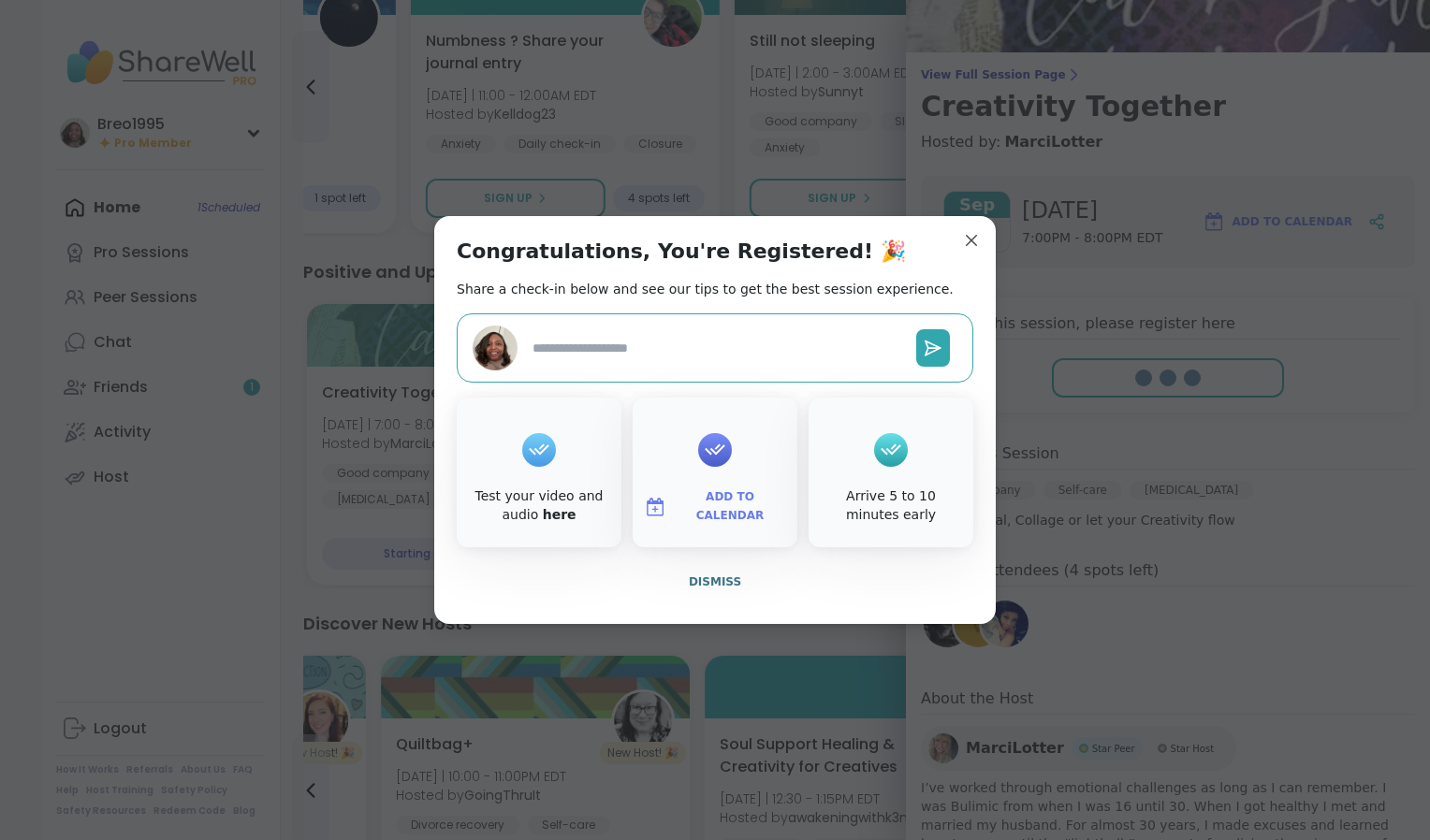
type textarea "*"
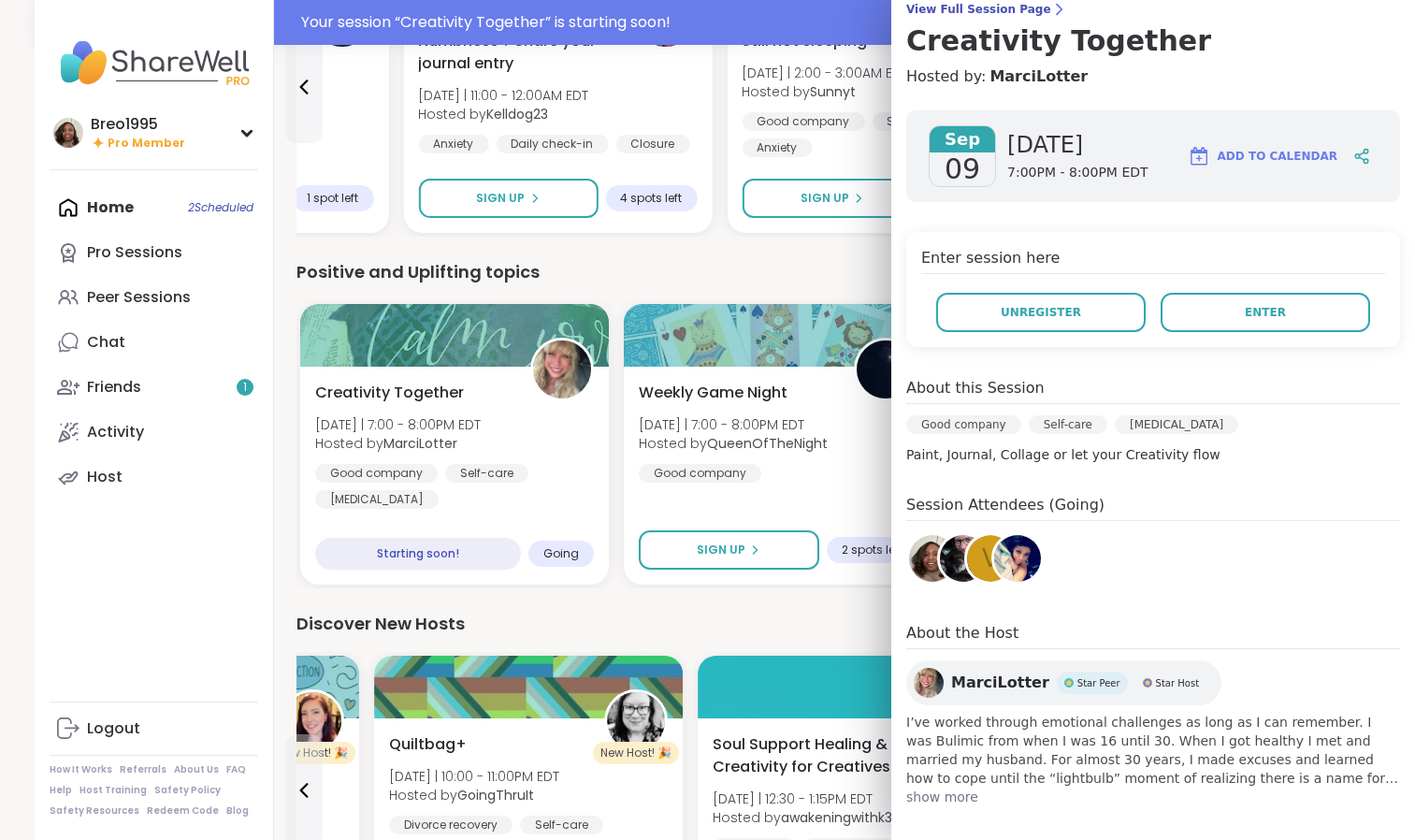
scroll to position [174, 0]
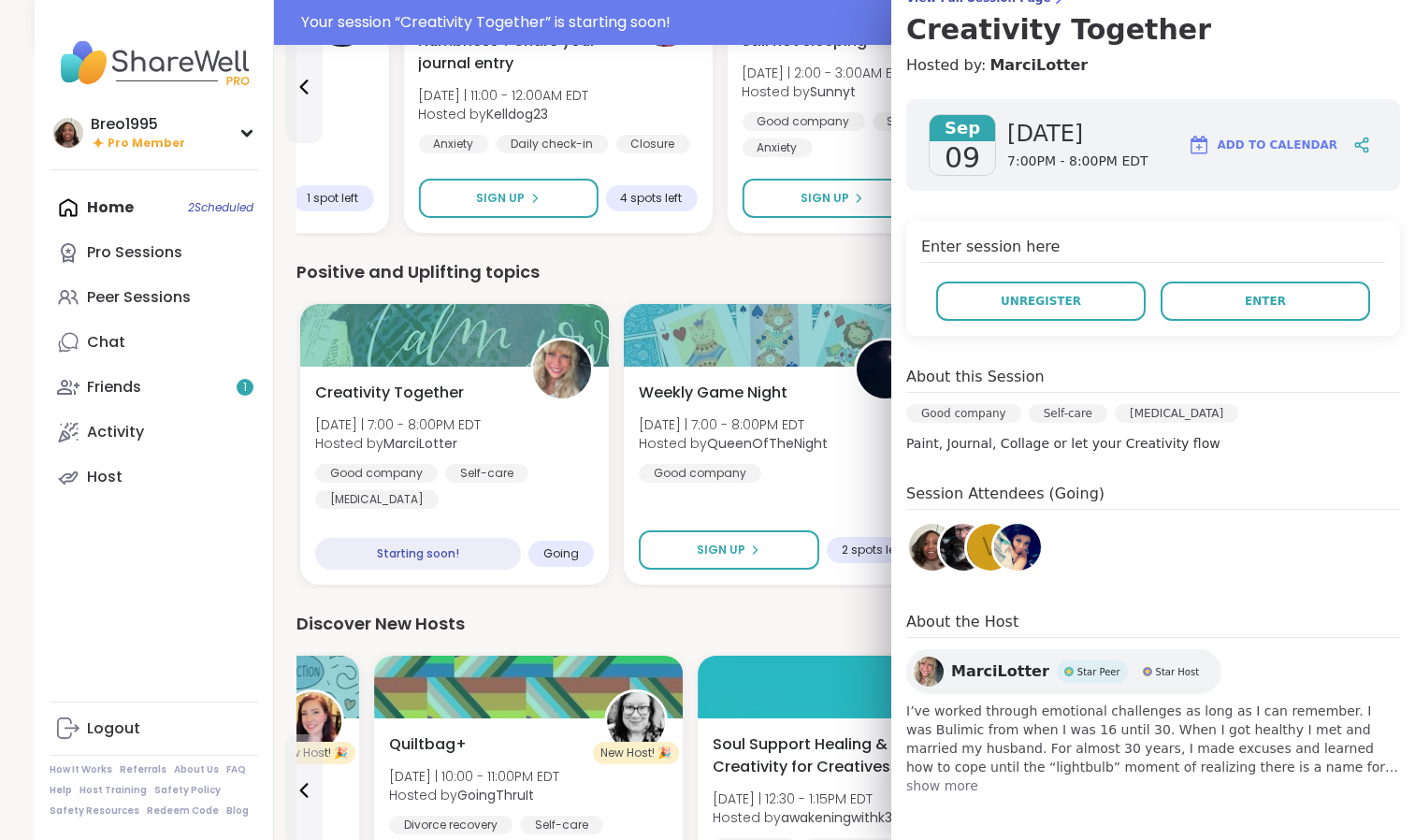
click at [952, 790] on span "show more" at bounding box center [1153, 786] width 494 height 19
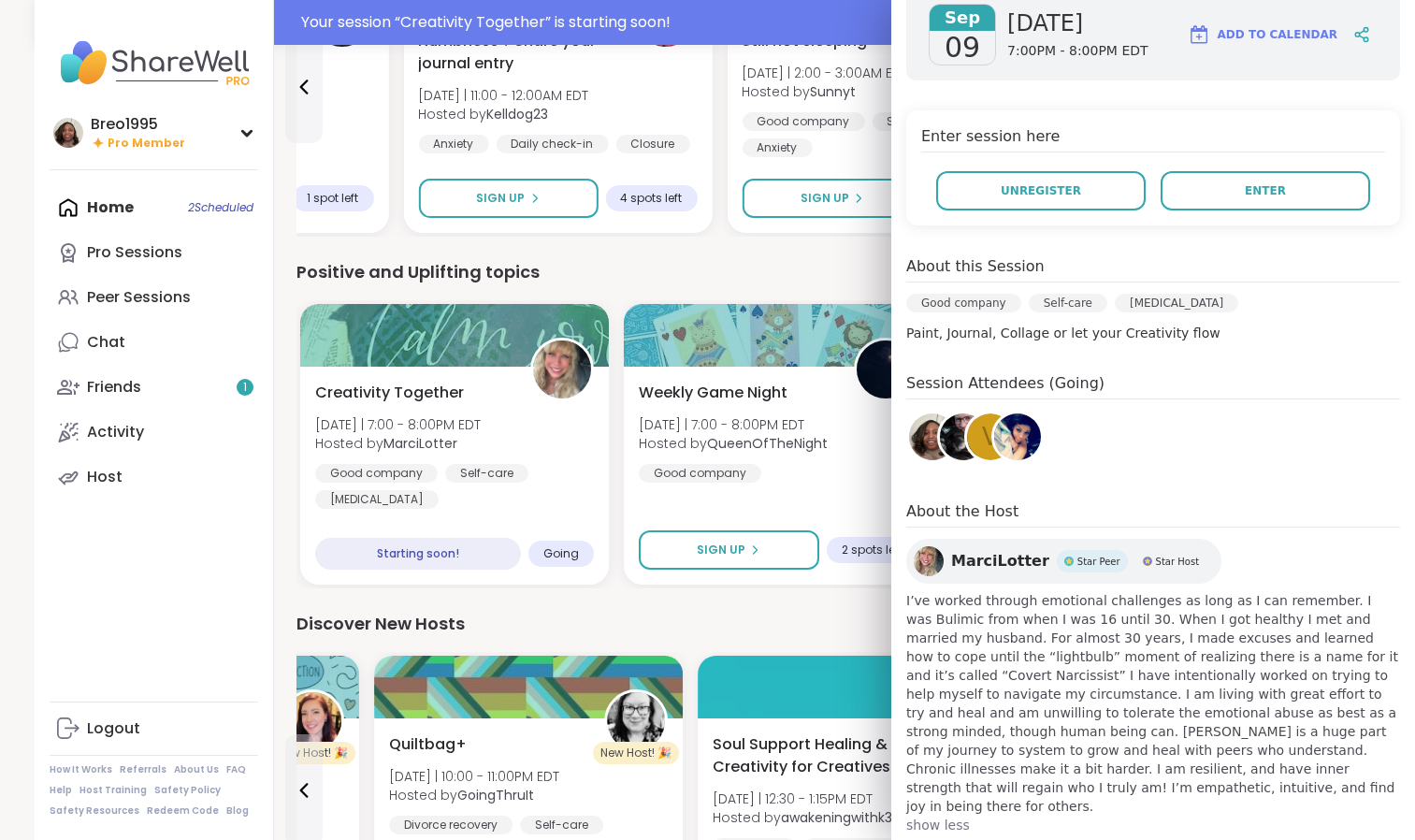
scroll to position [287, 0]
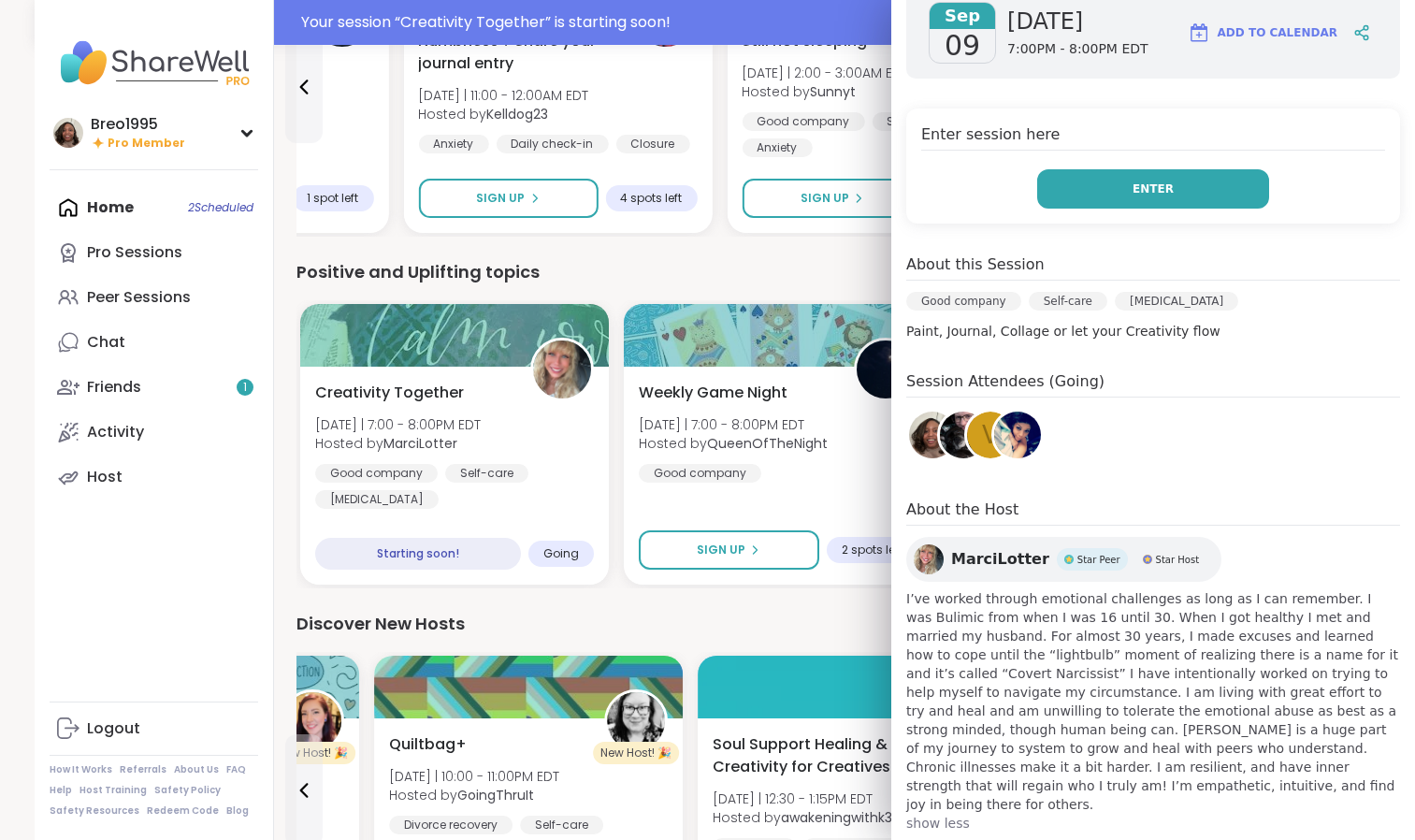
click at [1159, 207] on button "Enter" at bounding box center [1153, 189] width 232 height 40
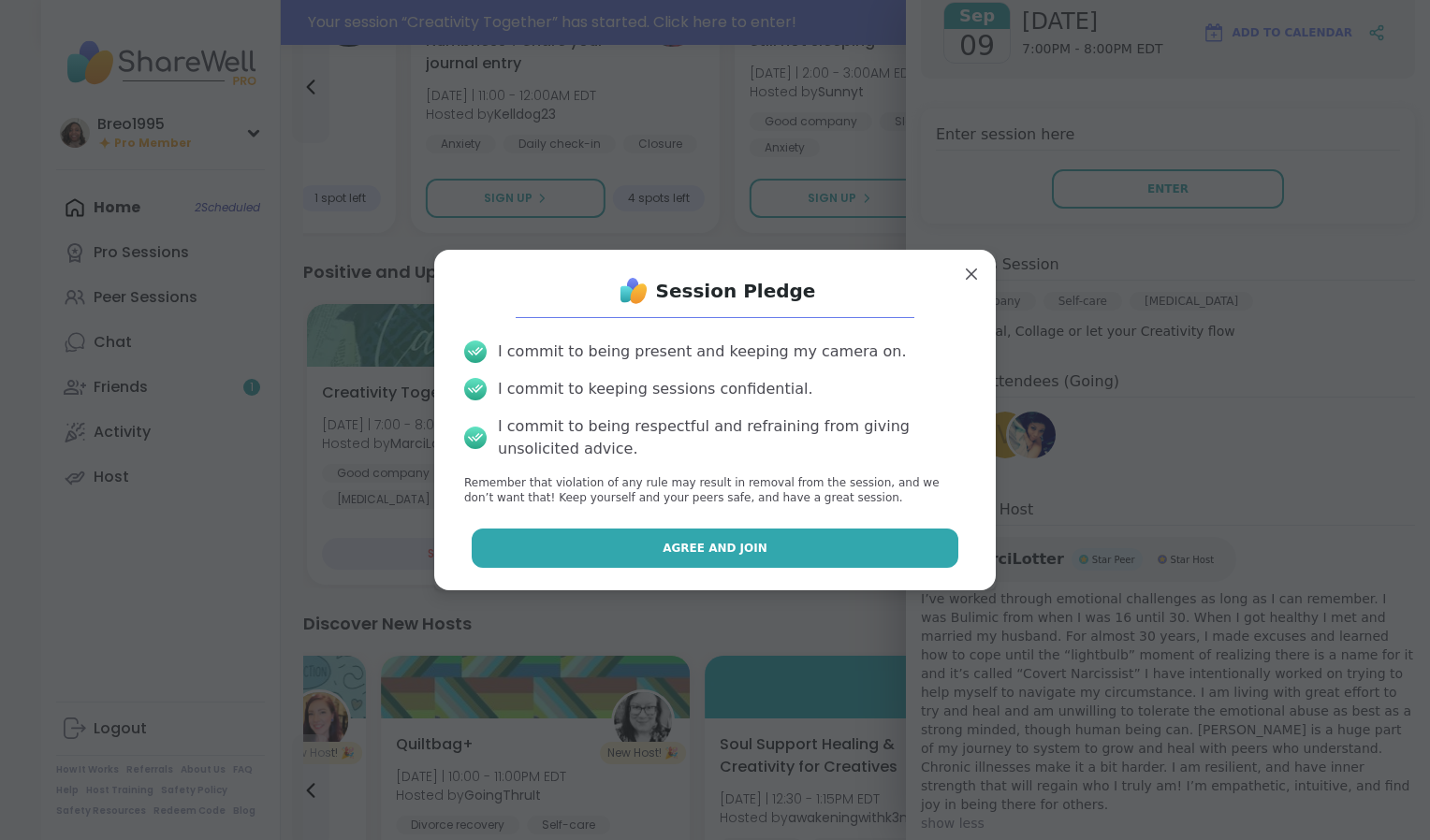
click at [644, 561] on button "Agree and Join" at bounding box center [715, 549] width 487 height 40
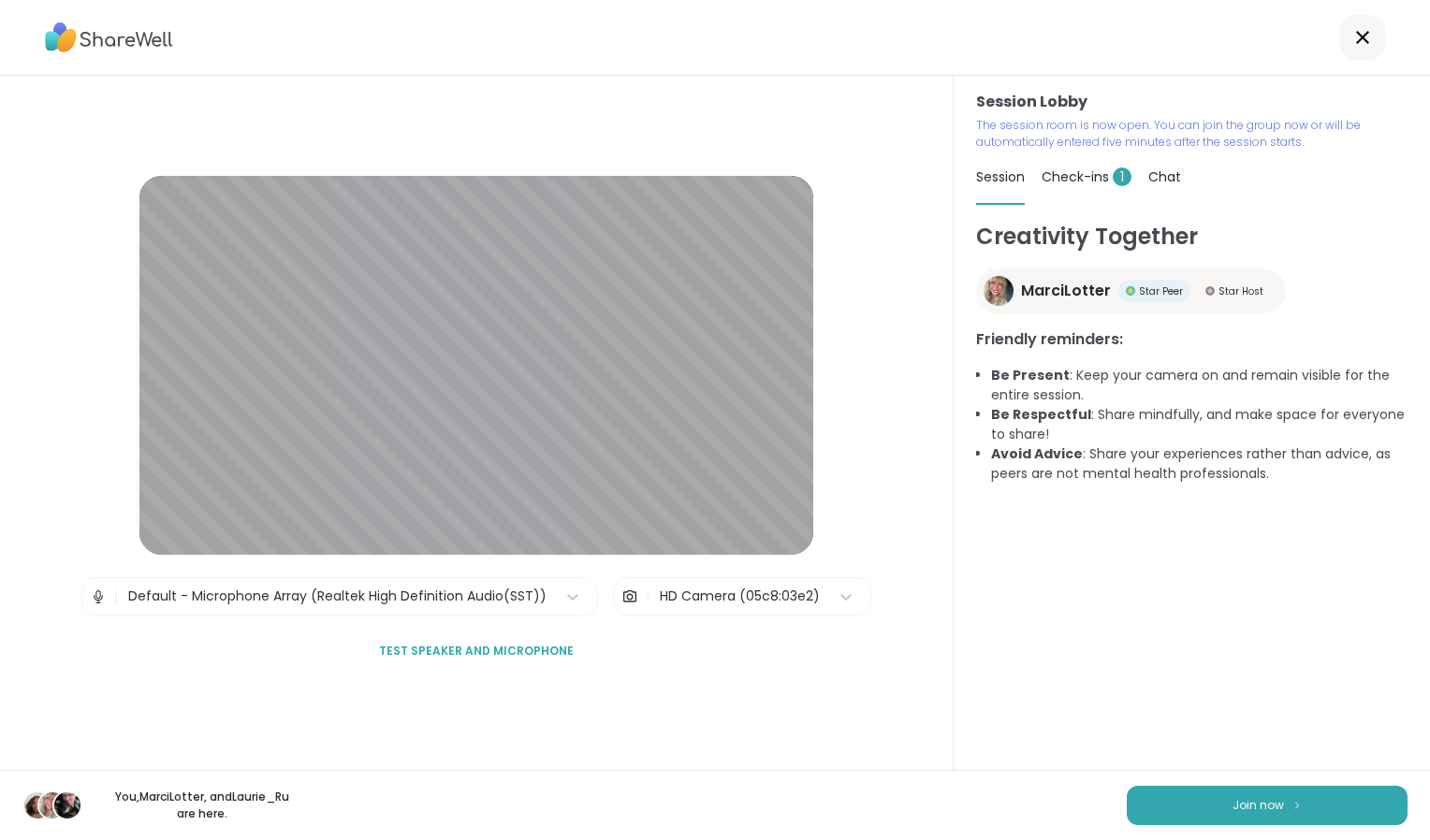
click at [87, 597] on div "| Default - Microphone Array (Realtek High Definition Audio(SST))" at bounding box center [340, 597] width 517 height 40
click at [84, 611] on div "| Default - Microphone Array (Realtek High Definition Audio(SST))" at bounding box center [340, 597] width 517 height 40
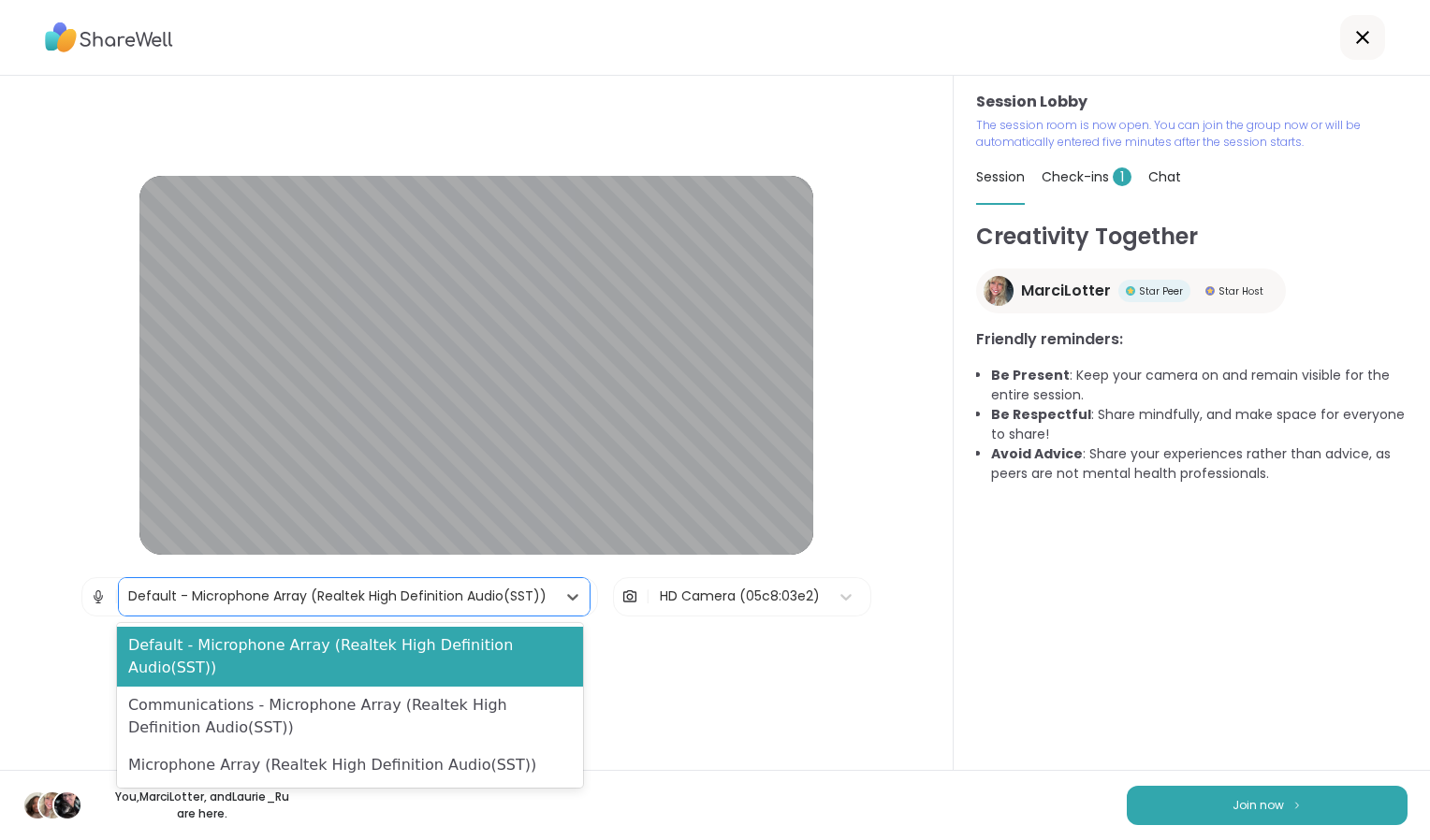
click at [16, 542] on div "Session Lobby | 3 results available. Use Up and Down to choose options, press E…" at bounding box center [477, 423] width 954 height 694
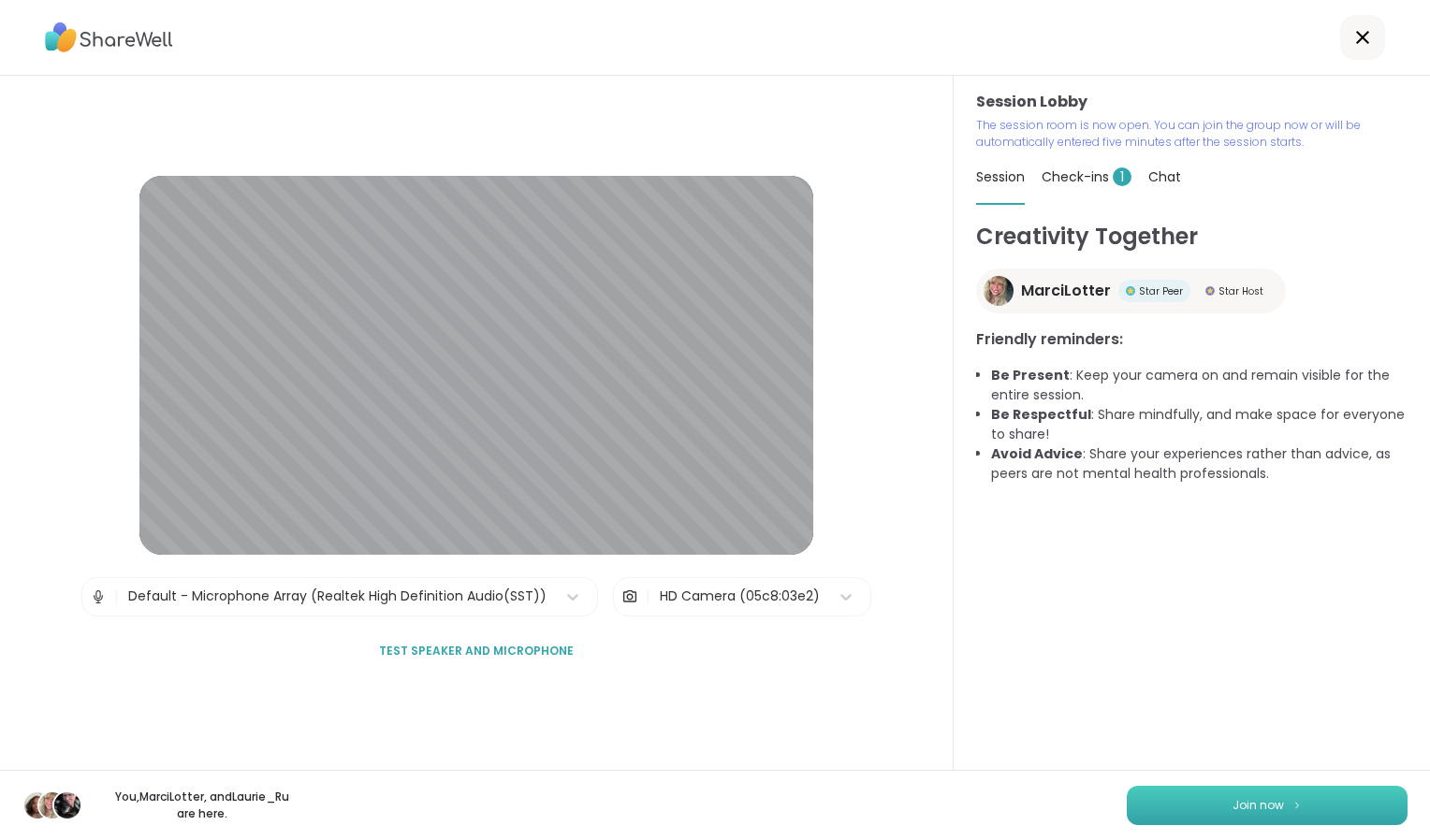
click at [1270, 808] on button "Join now" at bounding box center [1267, 806] width 281 height 40
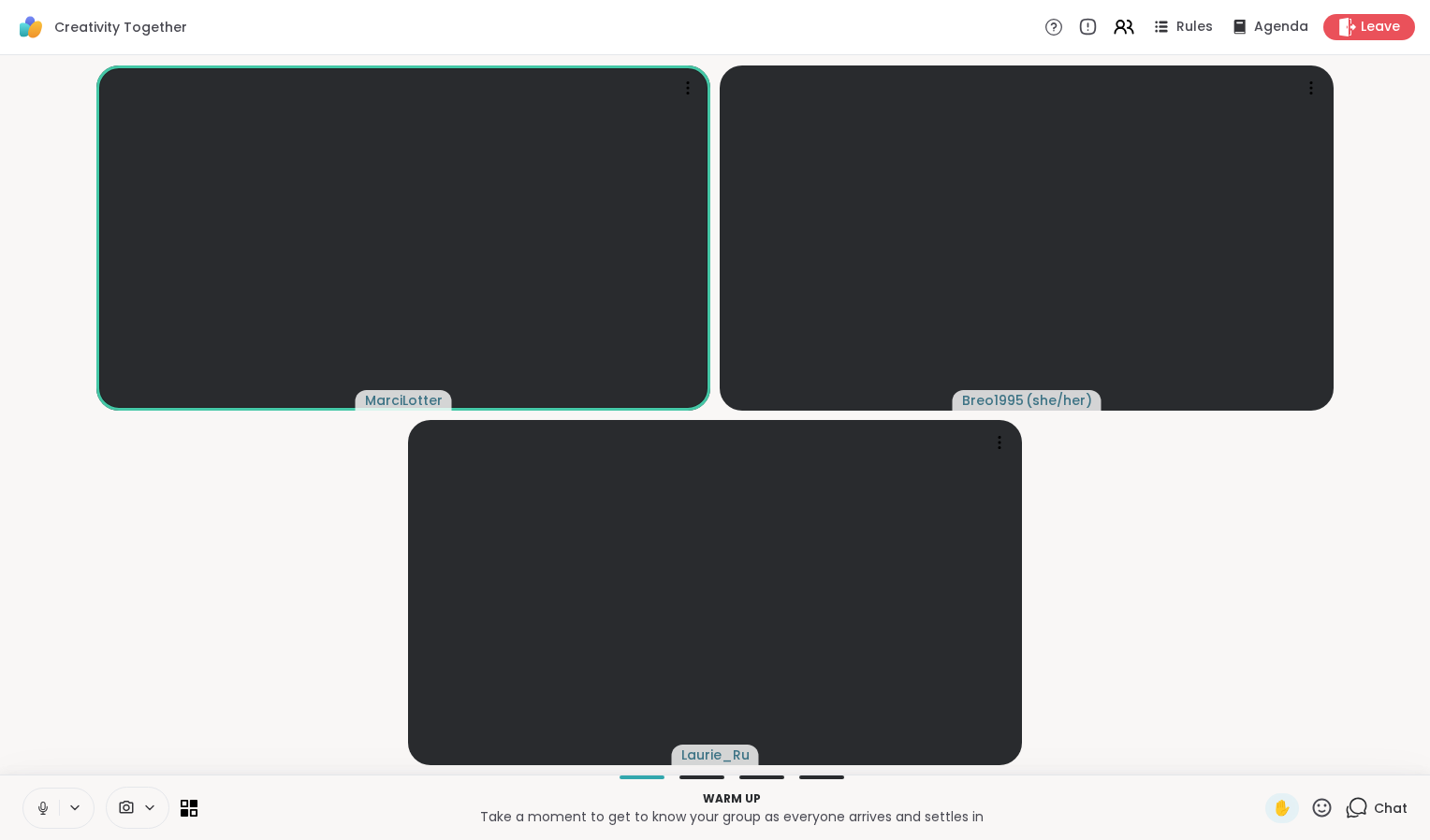
click at [44, 812] on icon at bounding box center [44, 809] width 9 height 6
click at [41, 813] on icon at bounding box center [44, 809] width 17 height 17
click at [1, 576] on div "MarciLotter Breo1995 ( she/her ) Laurie_Ru" at bounding box center [715, 414] width 1430 height 720
click at [1, 562] on div "MarciLotter Breo1995 ( she/her ) Laurie_Ru" at bounding box center [715, 414] width 1430 height 720
click at [34, 794] on button at bounding box center [42, 809] width 36 height 40
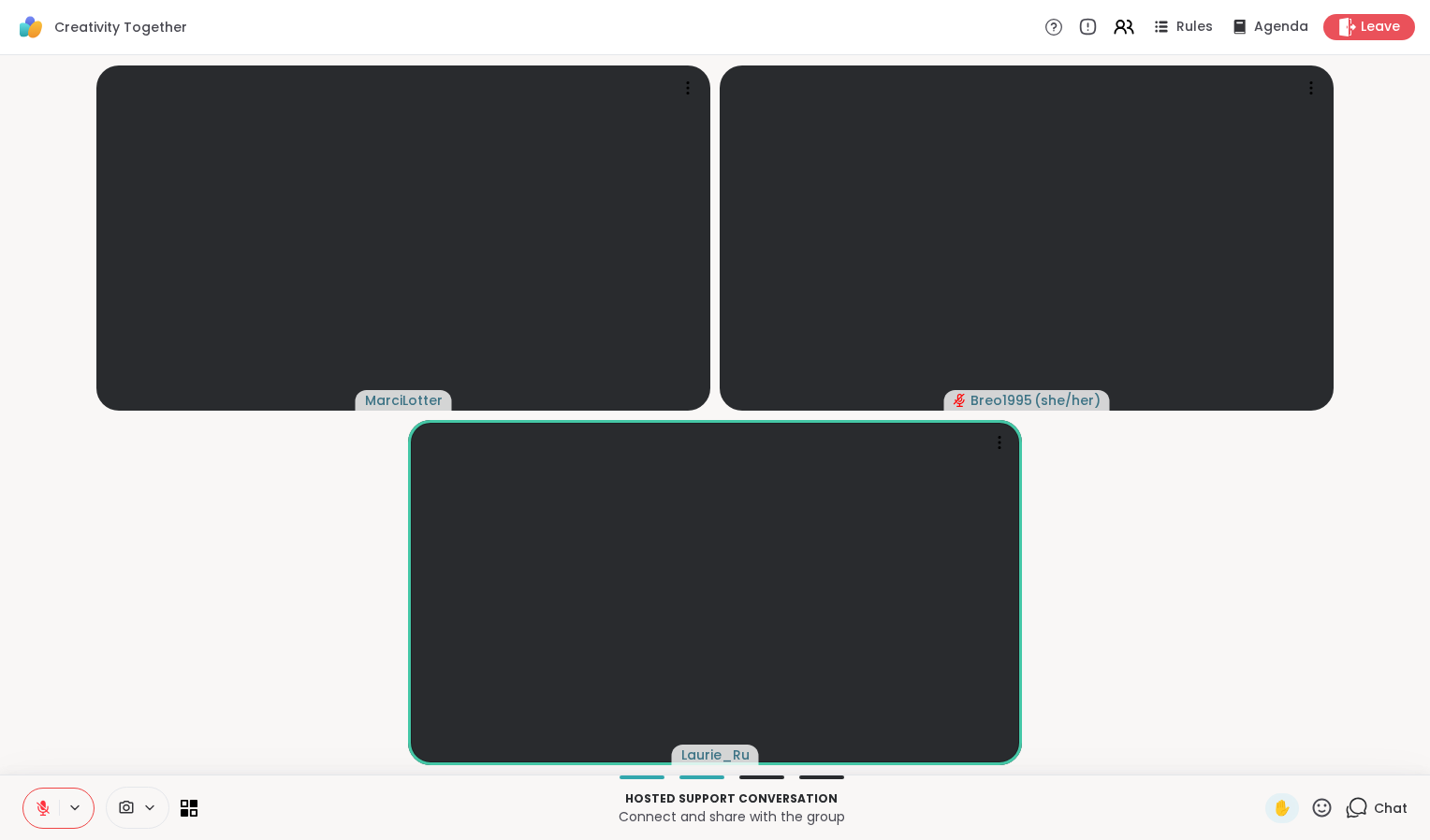
click at [1, 789] on div "Hosted support conversation Connect and share with the group ✋ Chat" at bounding box center [715, 807] width 1430 height 65
click at [26, 808] on button at bounding box center [42, 809] width 36 height 40
click at [1354, 816] on icon at bounding box center [1356, 808] width 24 height 24
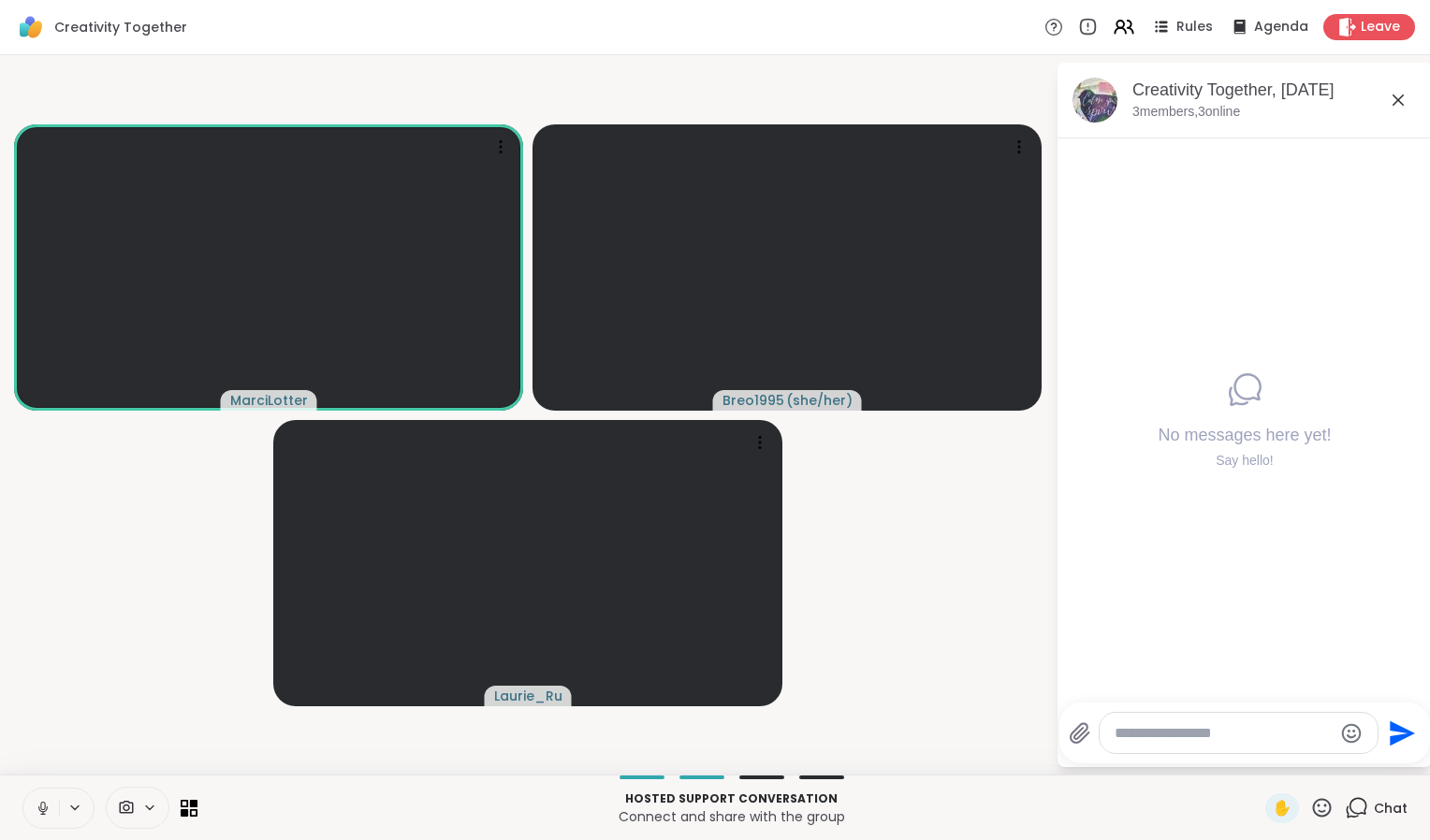
click at [1191, 728] on textarea "Type your message" at bounding box center [1224, 734] width 218 height 19
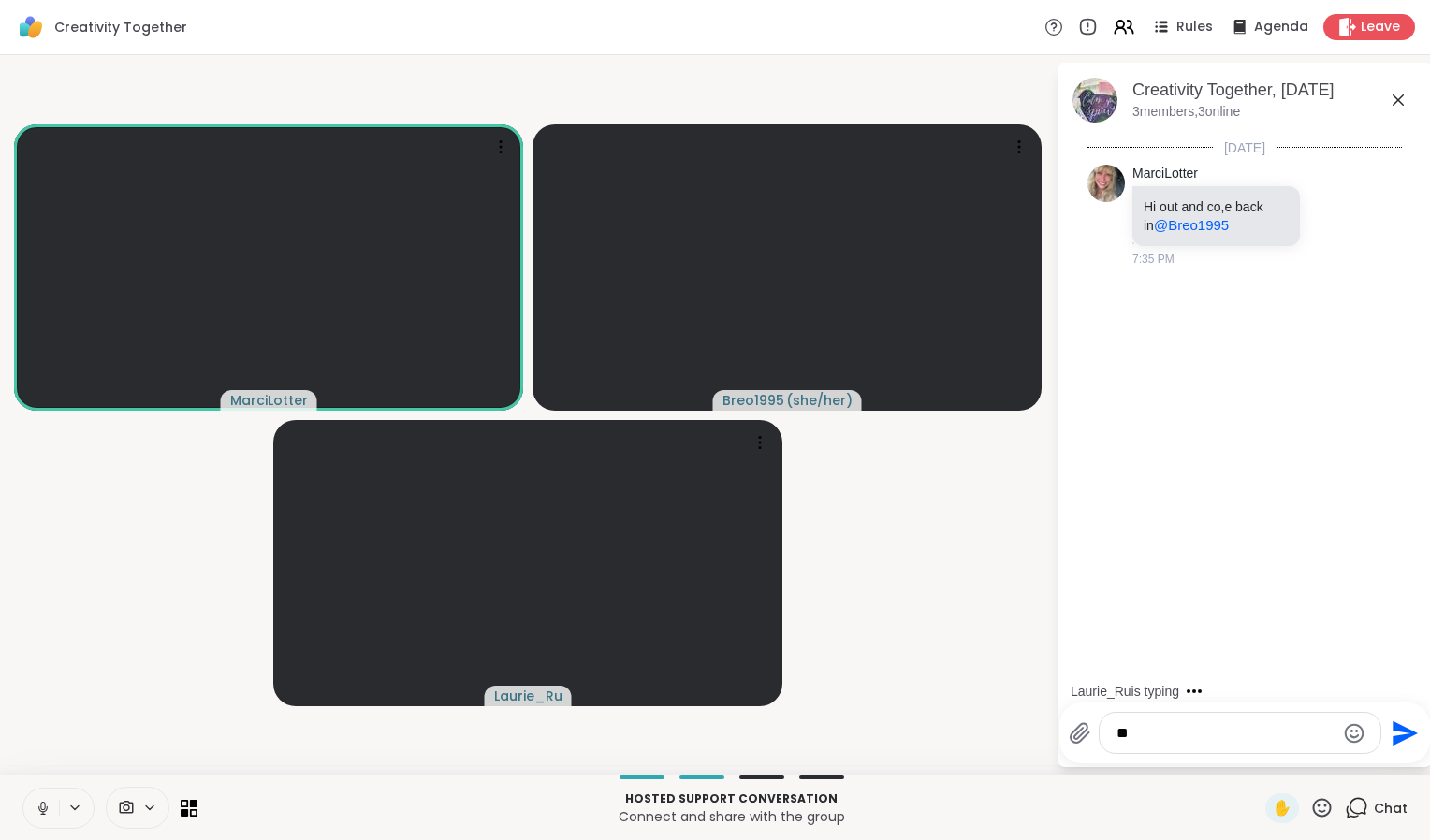
type textarea "*"
type textarea "*****"
click at [1361, 31] on span "Leave" at bounding box center [1382, 27] width 42 height 20
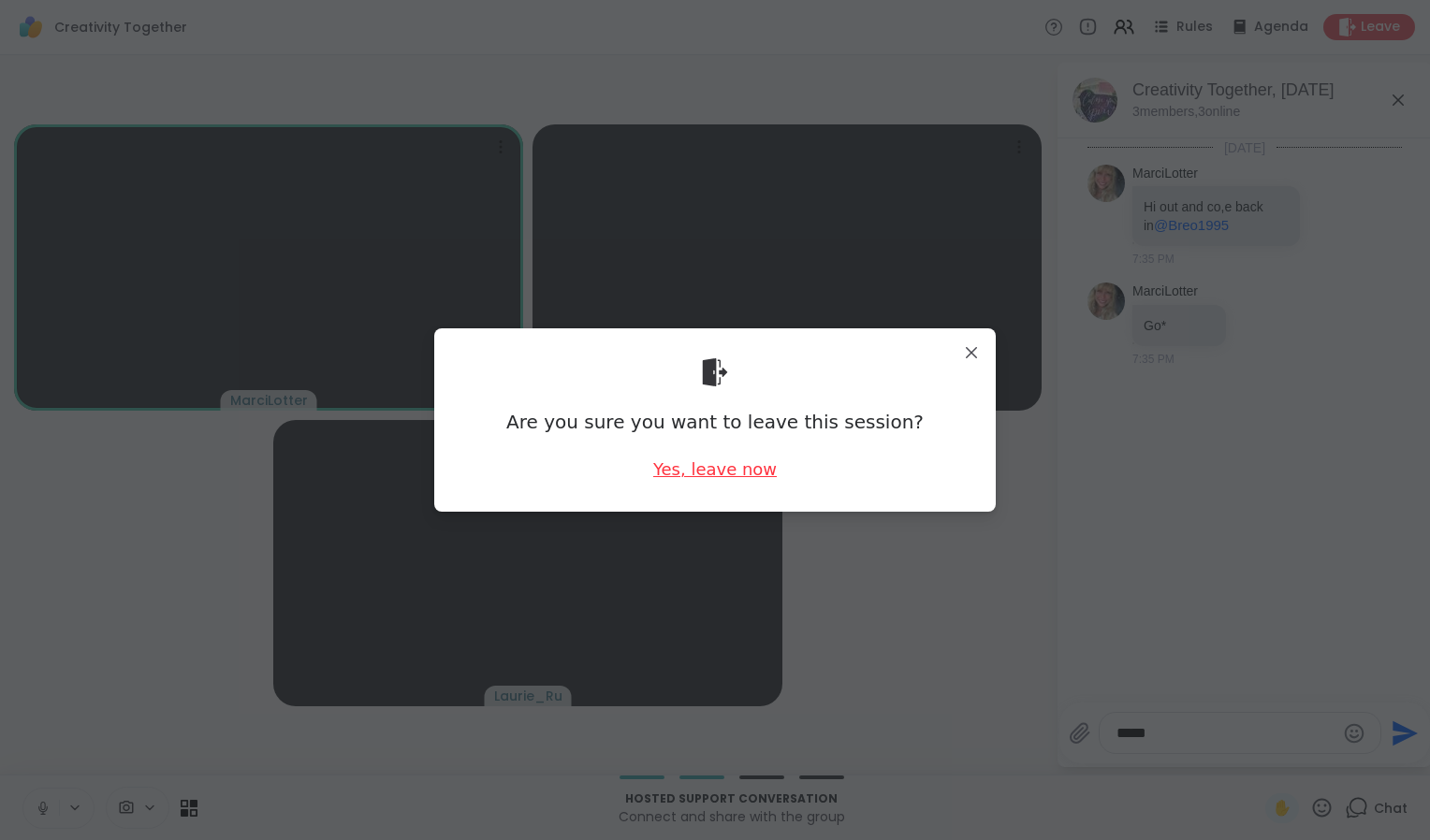
click at [733, 478] on div "Yes, leave now" at bounding box center [715, 469] width 124 height 24
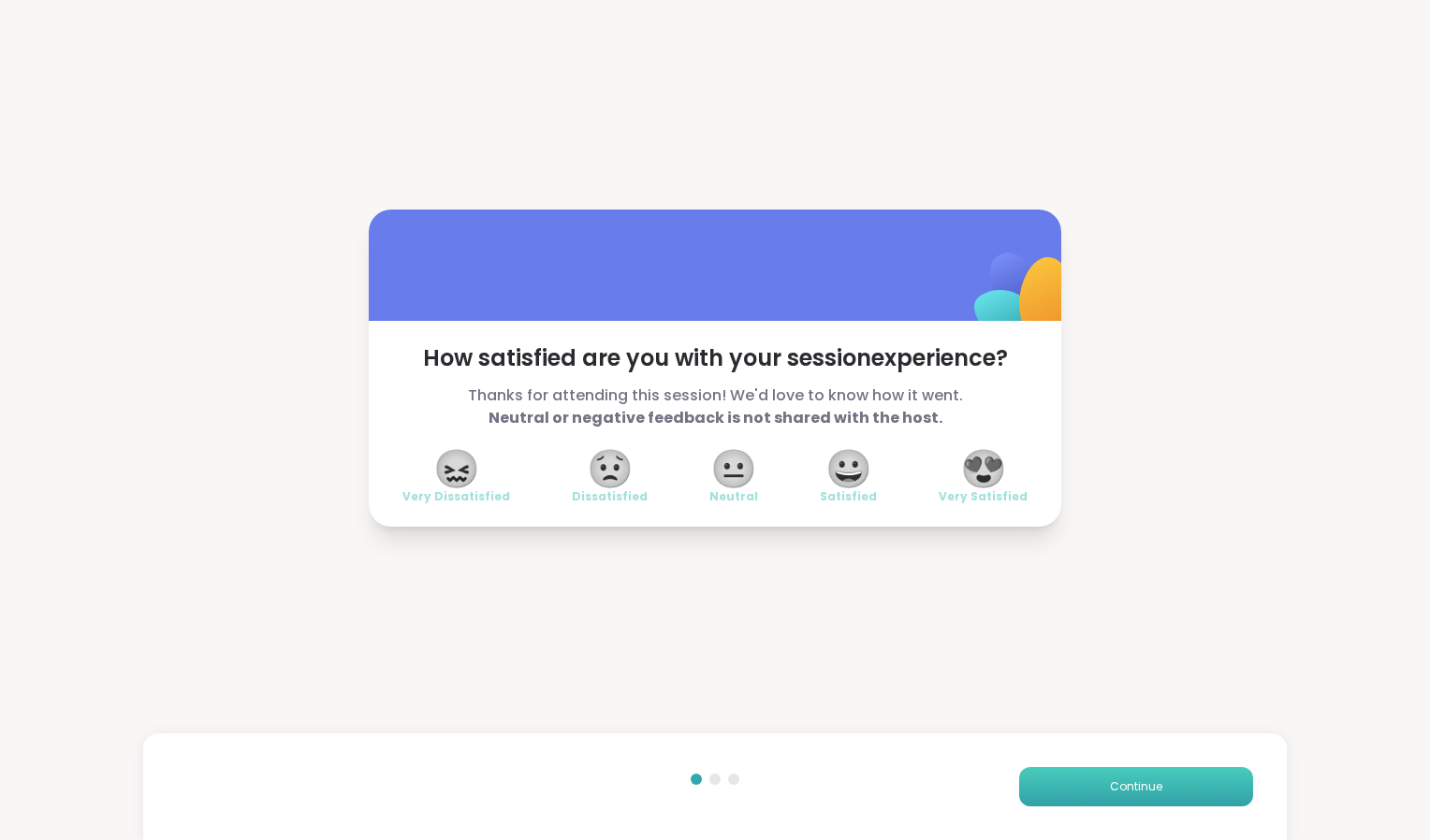
click at [1145, 776] on button "Continue" at bounding box center [1136, 787] width 234 height 40
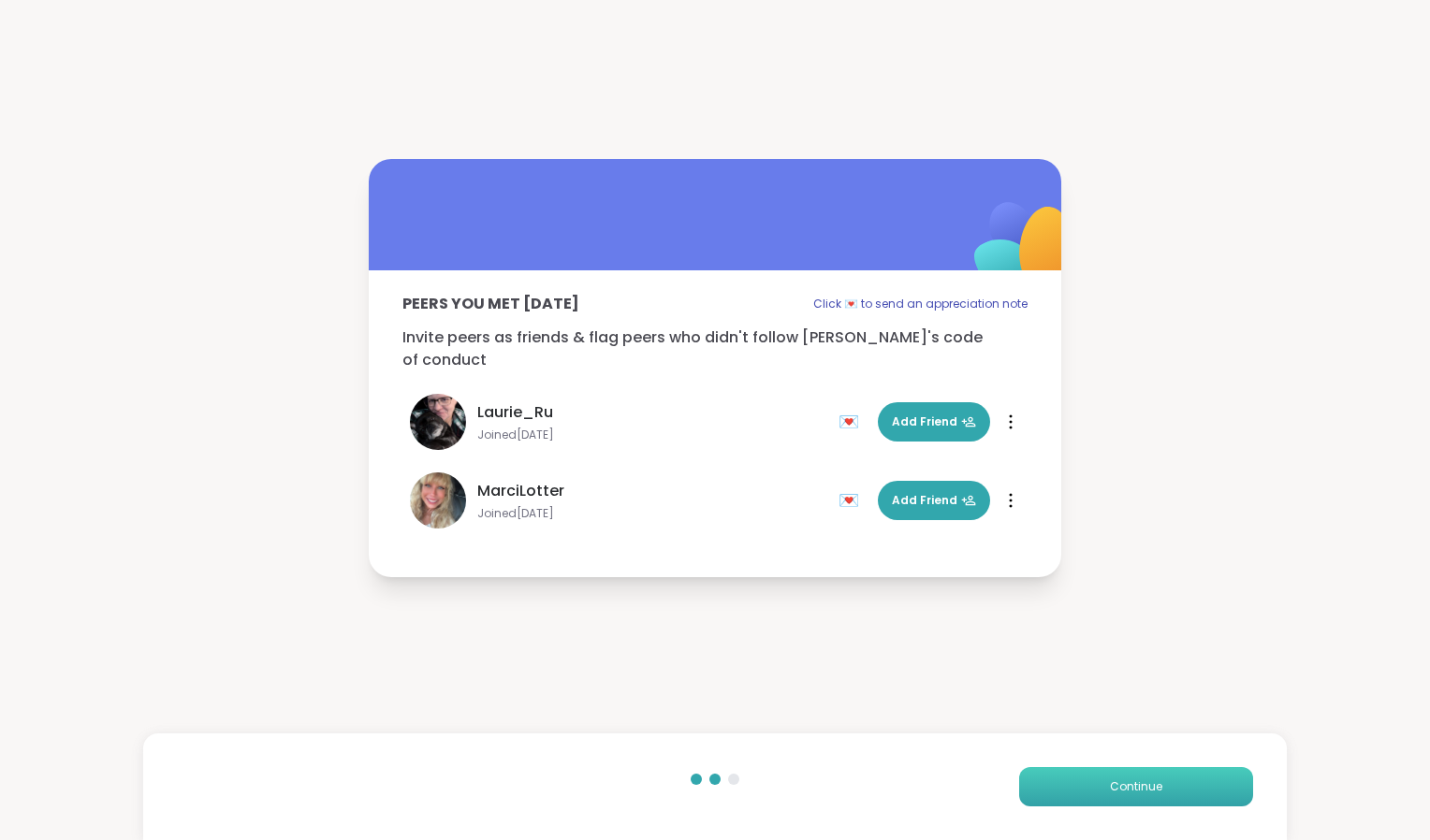
click at [1167, 774] on button "Continue" at bounding box center [1136, 787] width 234 height 40
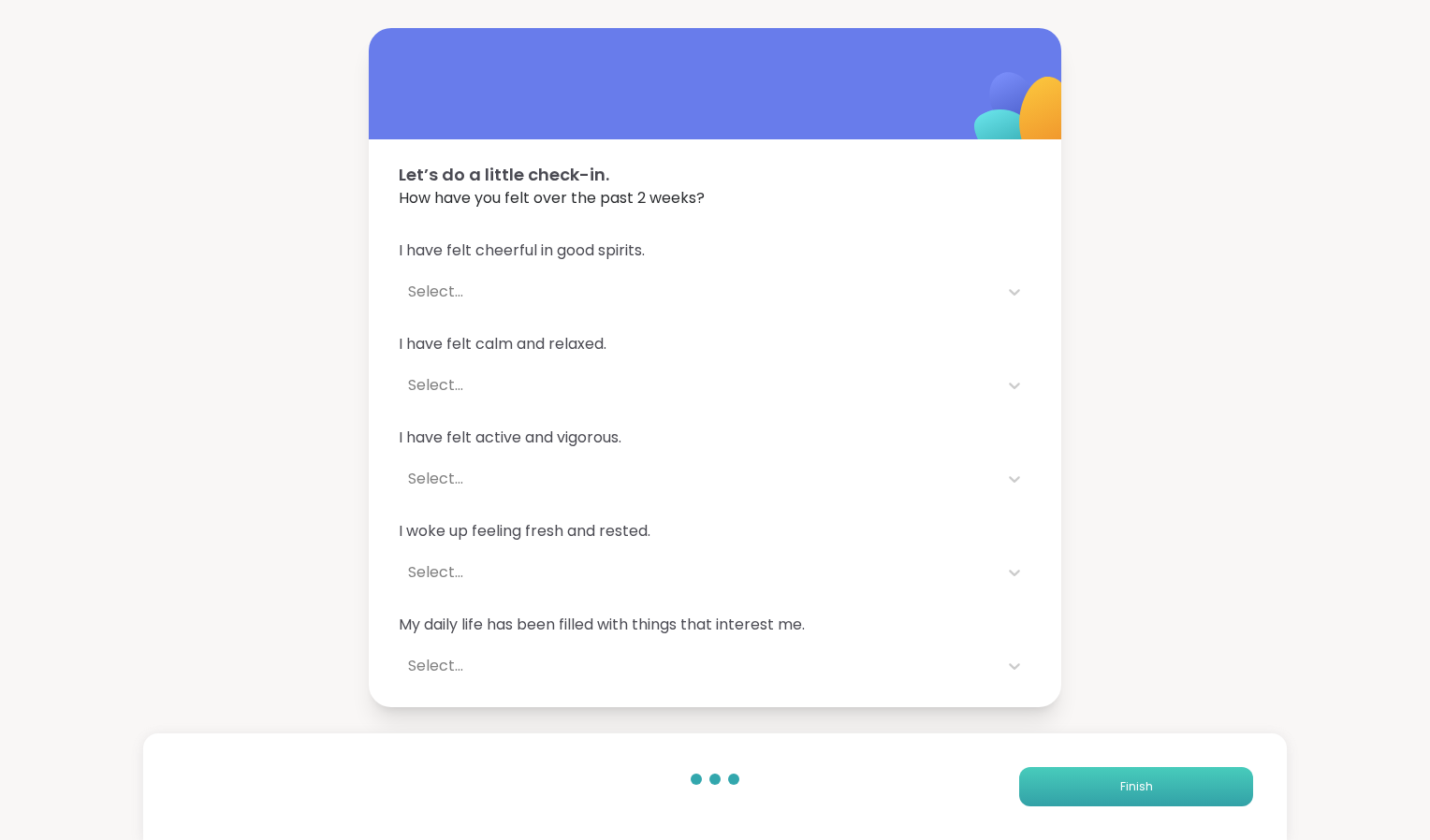
click at [1165, 786] on button "Finish" at bounding box center [1136, 787] width 234 height 40
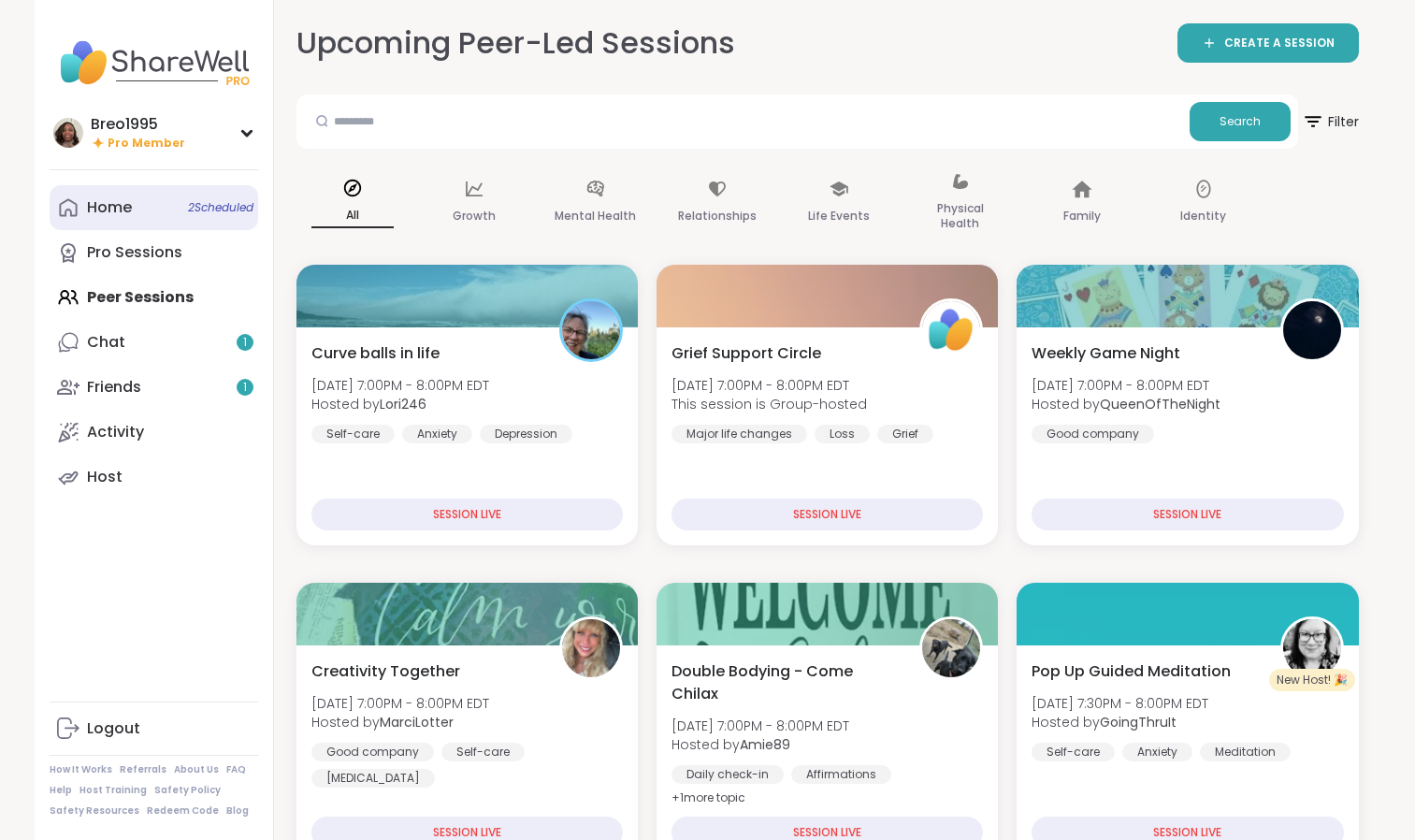
click at [115, 209] on div "Home 2 Scheduled" at bounding box center [109, 208] width 44 height 21
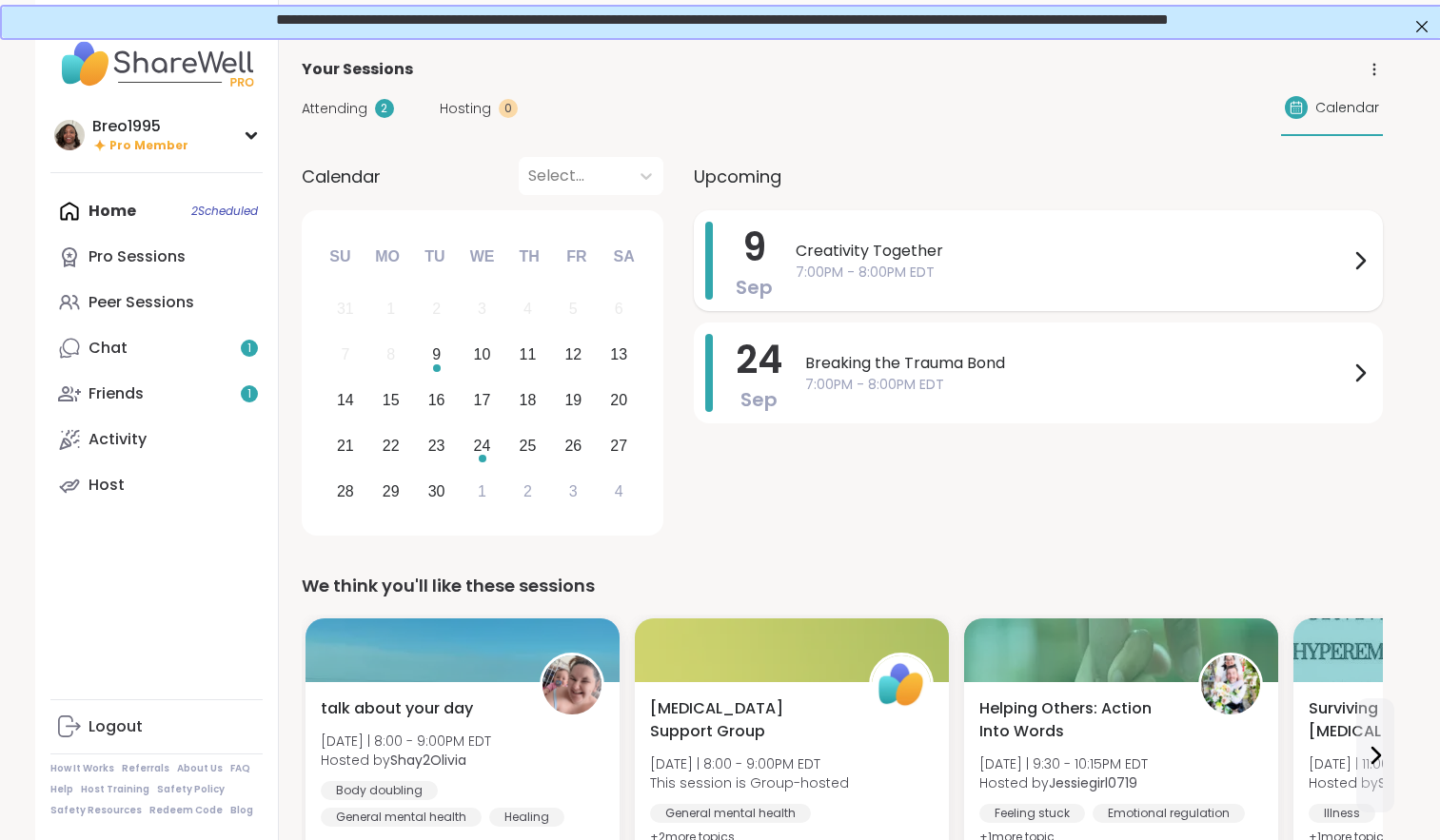
click at [791, 285] on div "9 Sep Creativity Together 7:00PM - 8:00PM EDT" at bounding box center [1039, 261] width 689 height 101
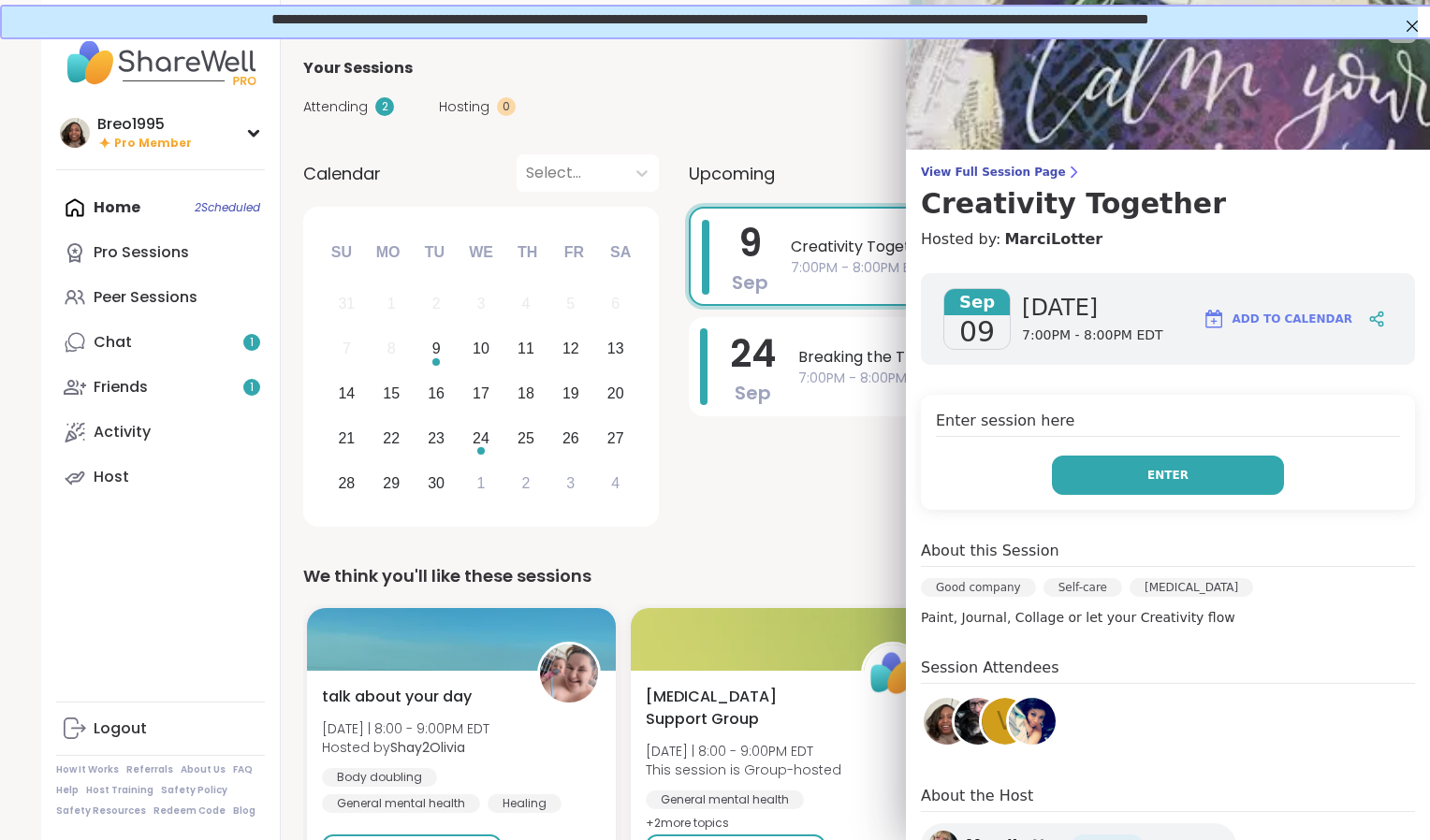
click at [1197, 461] on button "Enter" at bounding box center [1168, 476] width 232 height 40
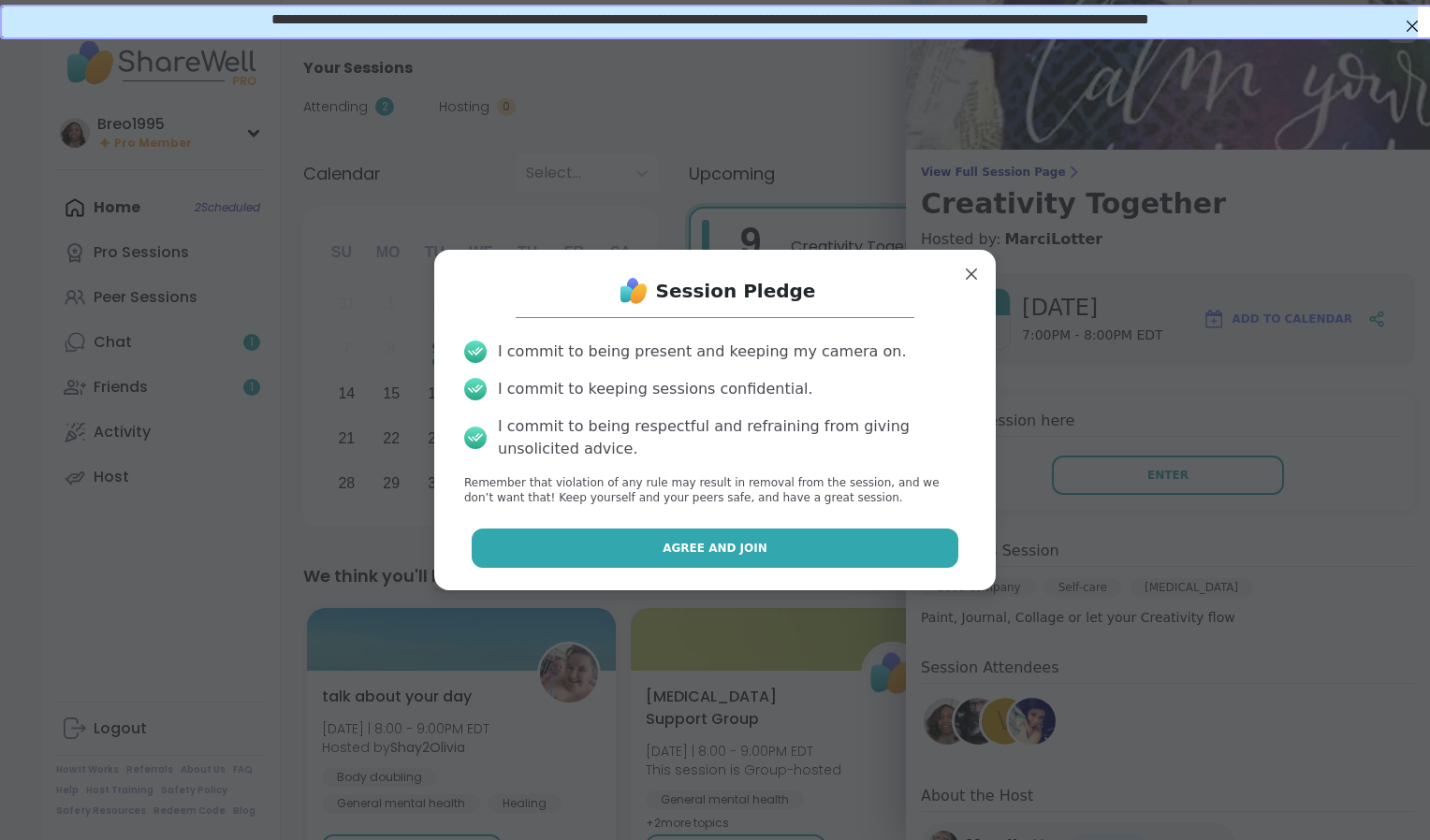
click at [855, 537] on button "Agree and Join" at bounding box center [715, 549] width 487 height 40
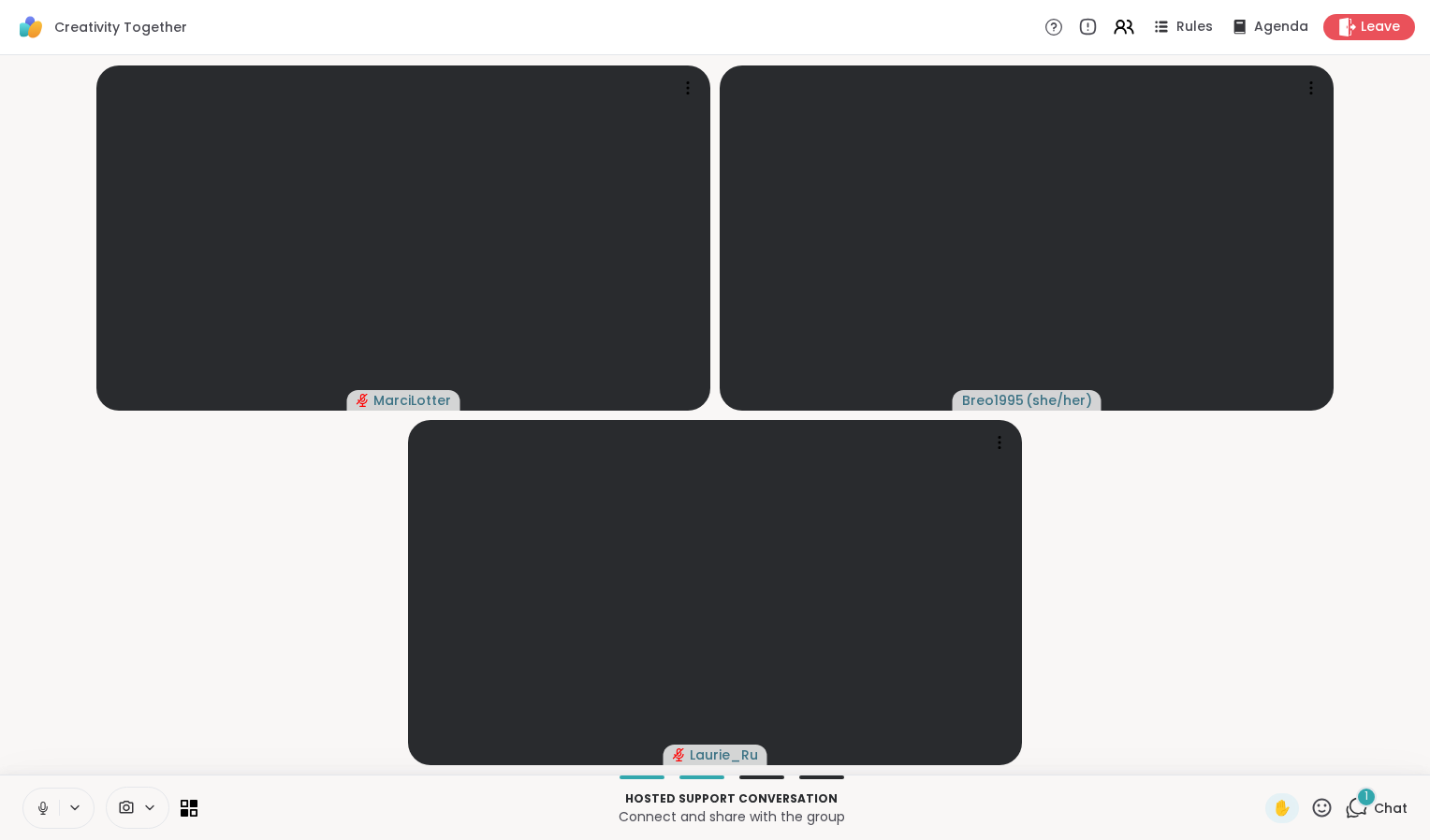
click at [42, 797] on button at bounding box center [42, 809] width 36 height 40
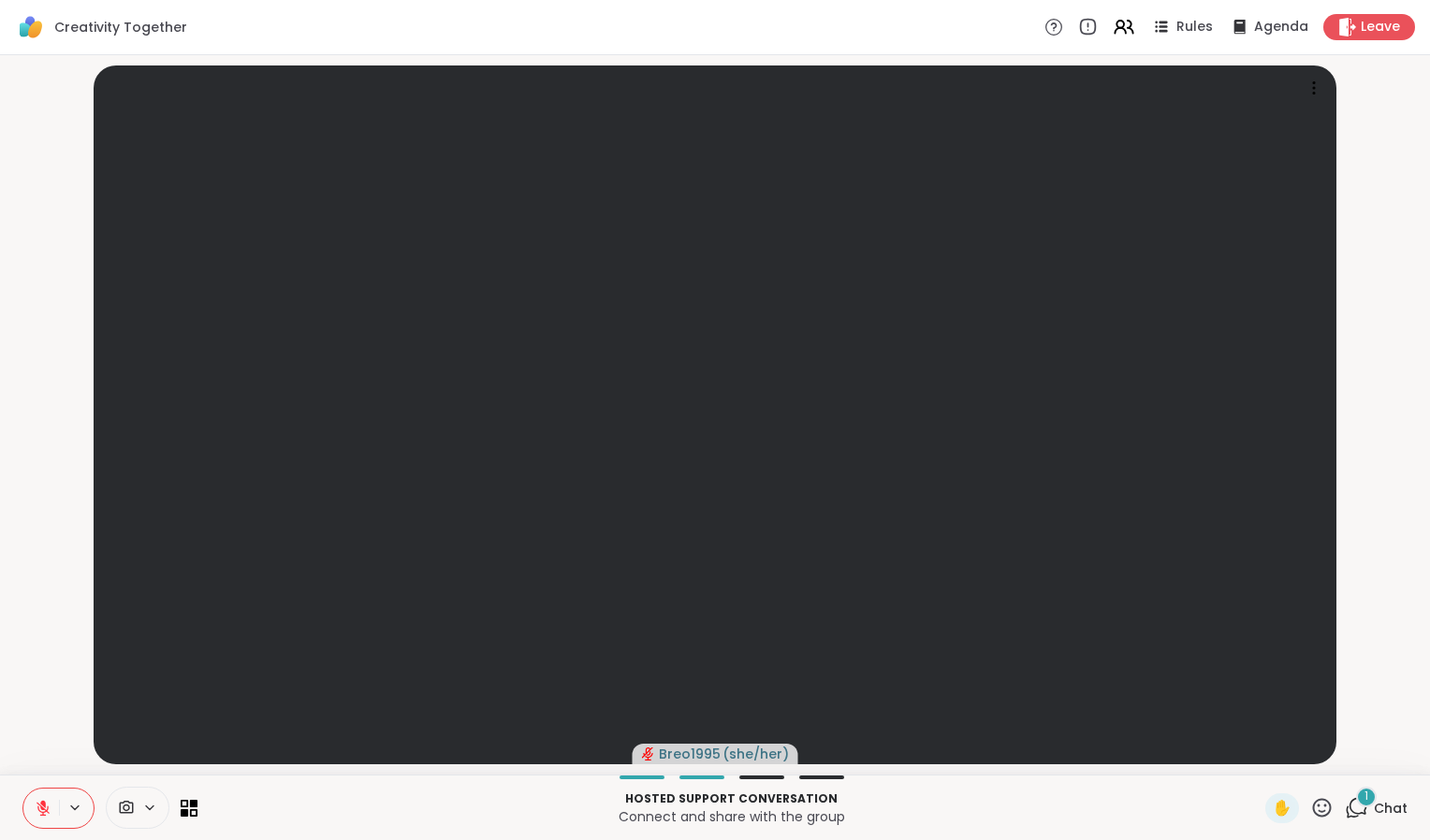
click at [1360, 816] on div "1 Chat" at bounding box center [1376, 809] width 62 height 30
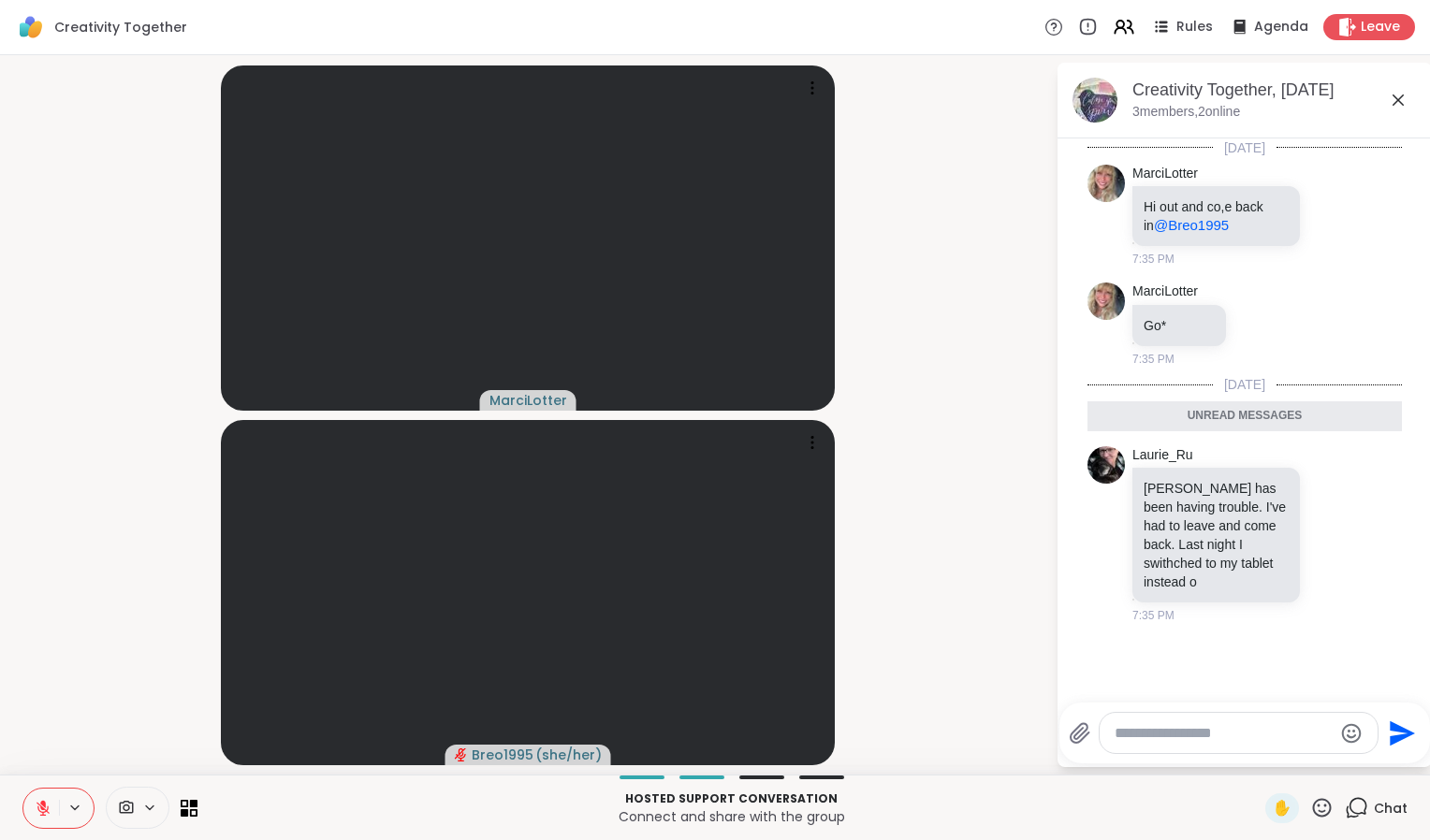
click at [43, 811] on icon at bounding box center [44, 809] width 17 height 17
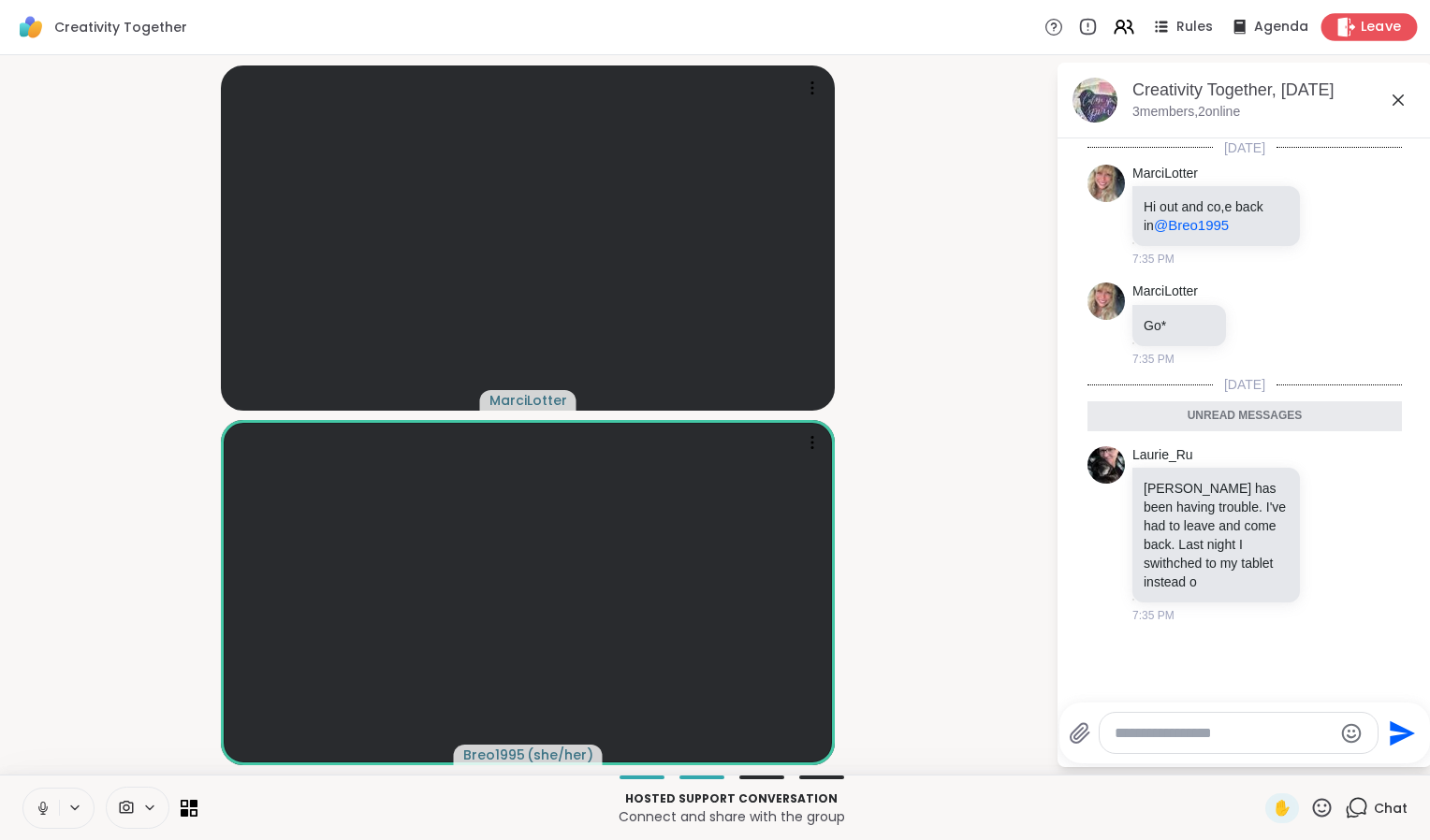
click at [1357, 38] on div "Leave" at bounding box center [1370, 26] width 97 height 27
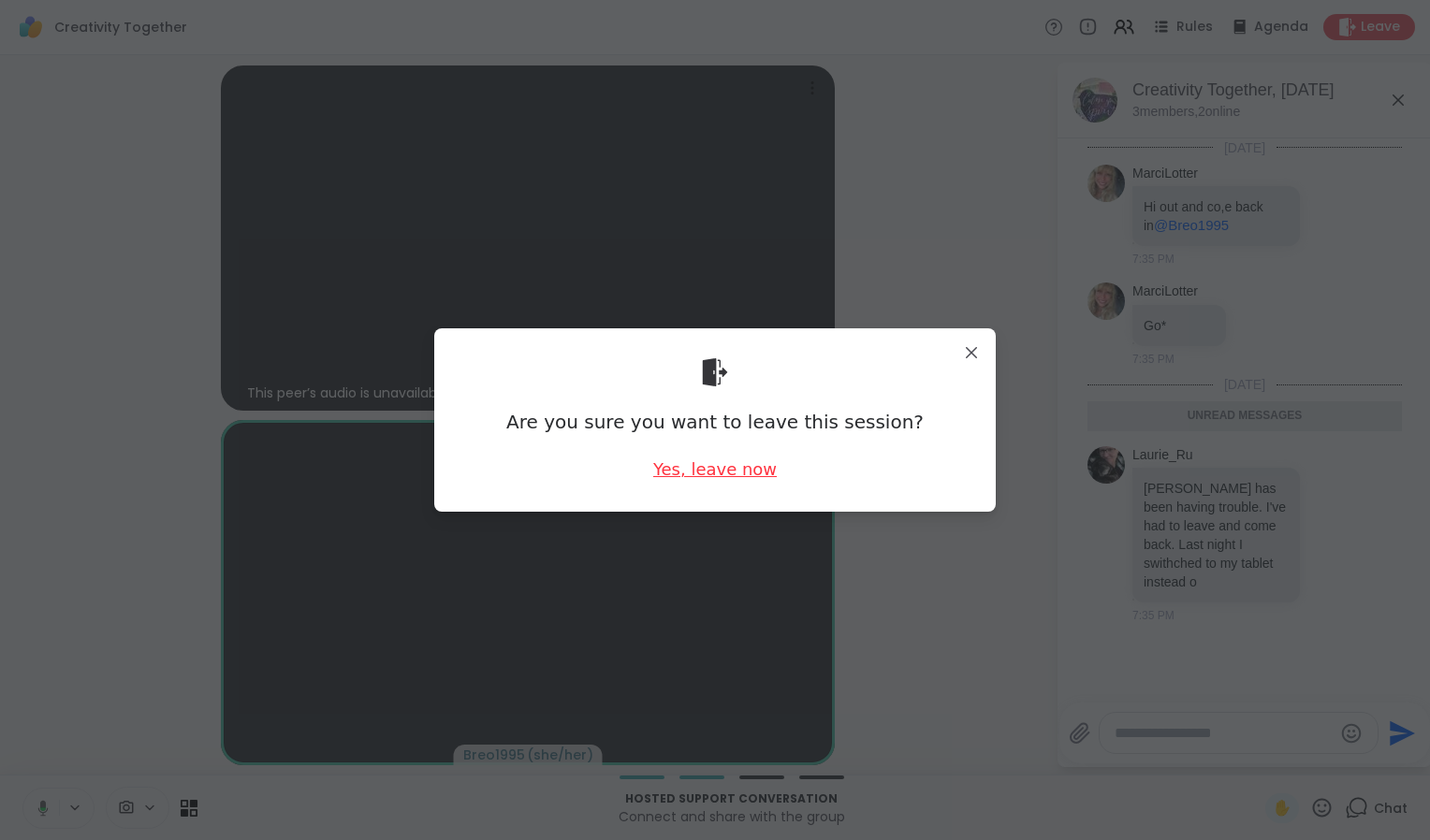
click at [744, 478] on div "Yes, leave now" at bounding box center [715, 469] width 124 height 24
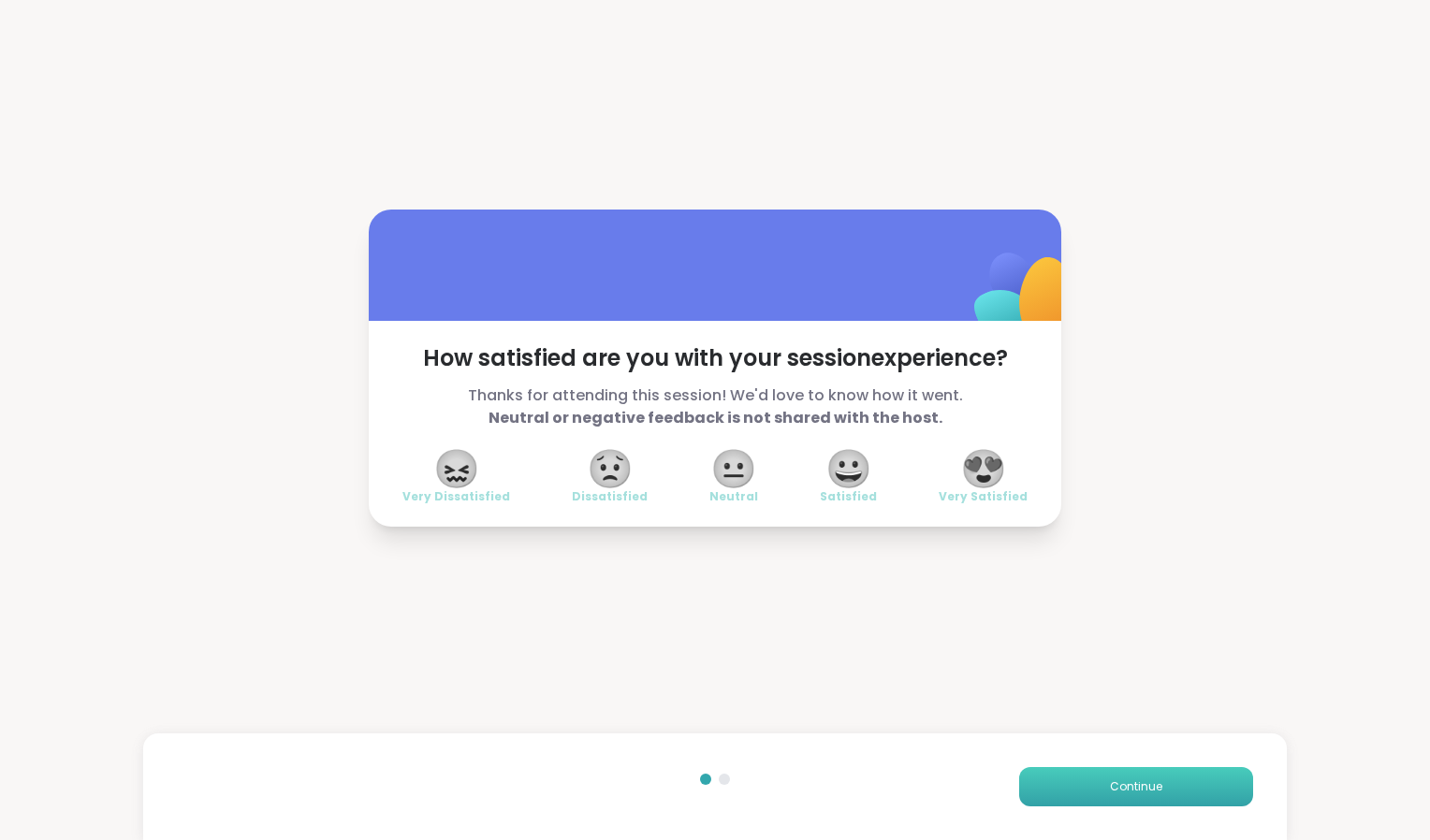
click at [1177, 773] on button "Continue" at bounding box center [1136, 787] width 234 height 40
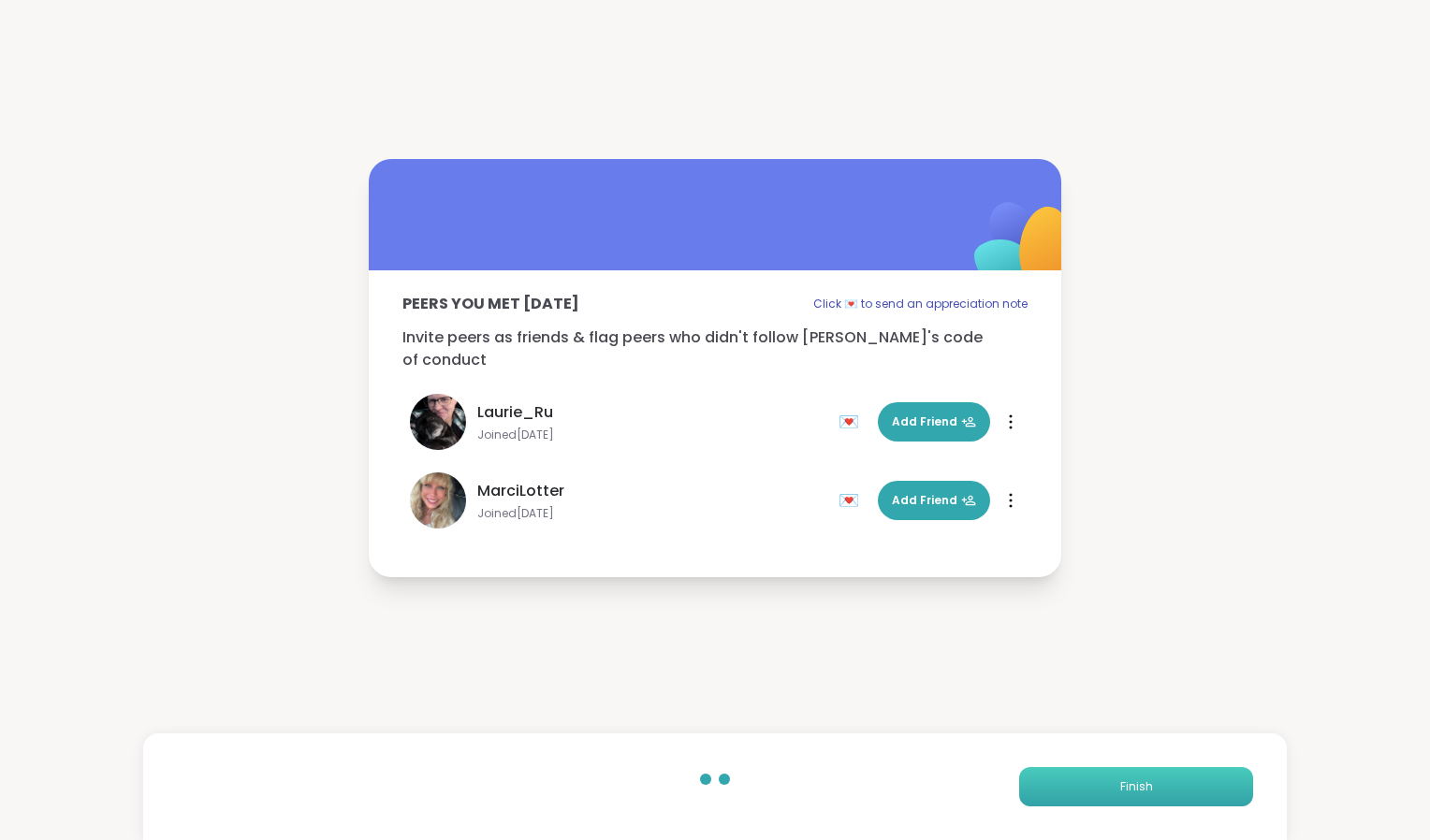
click at [1152, 786] on button "Finish" at bounding box center [1136, 787] width 234 height 40
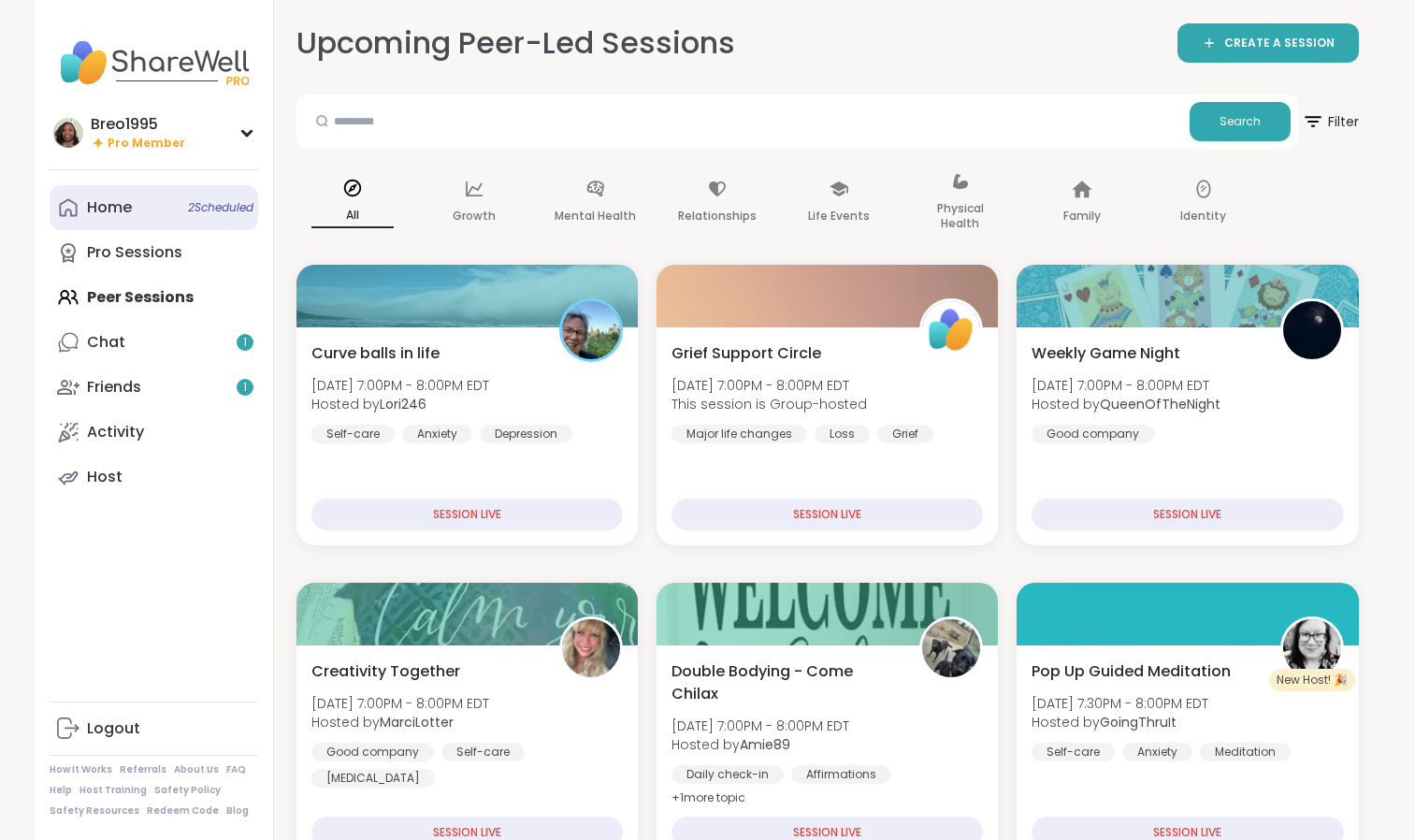
click at [155, 201] on link "Home 2 Scheduled" at bounding box center [153, 207] width 209 height 44
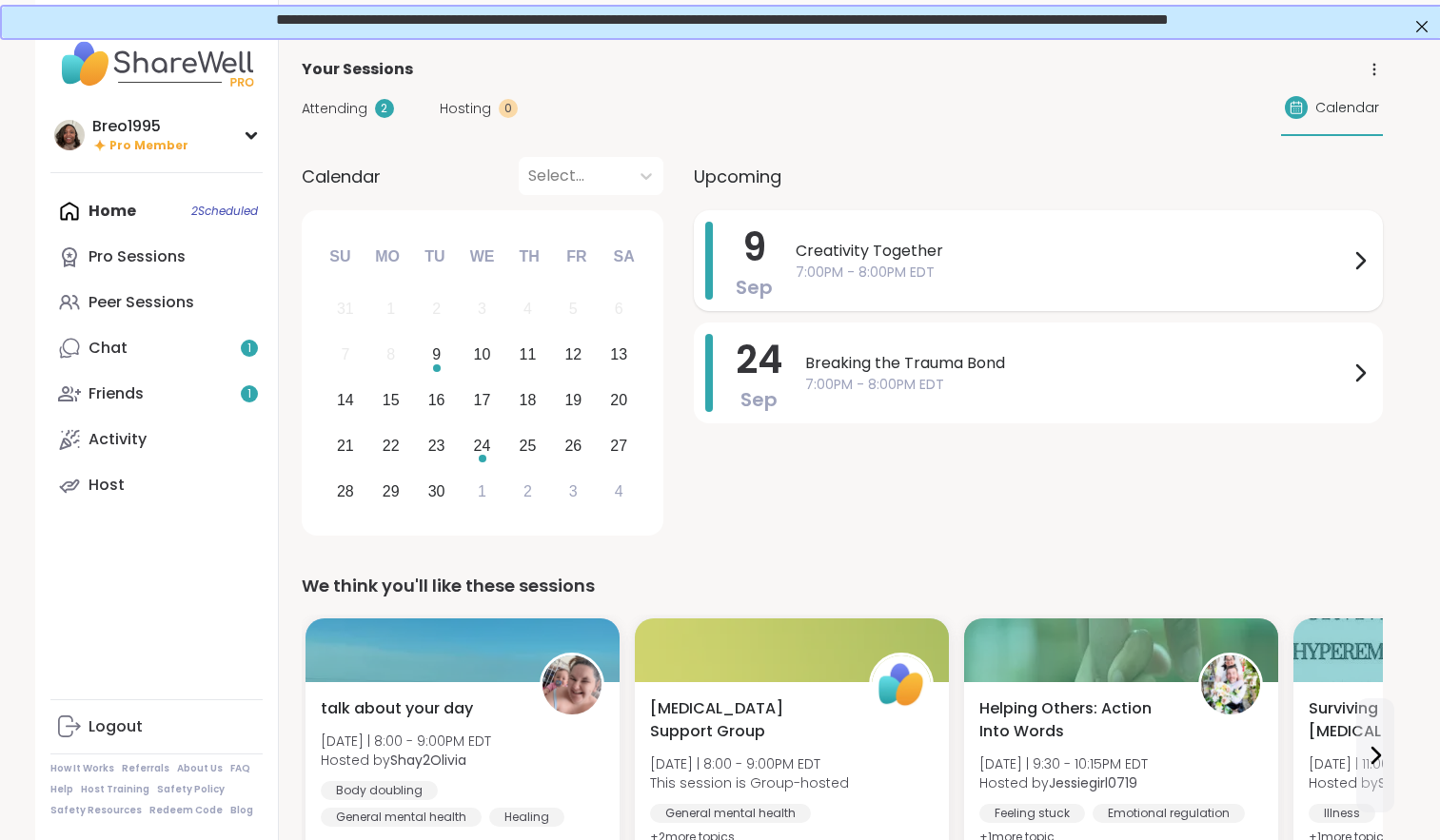
click at [1216, 263] on span "7:00PM - 8:00PM EDT" at bounding box center [1072, 272] width 553 height 20
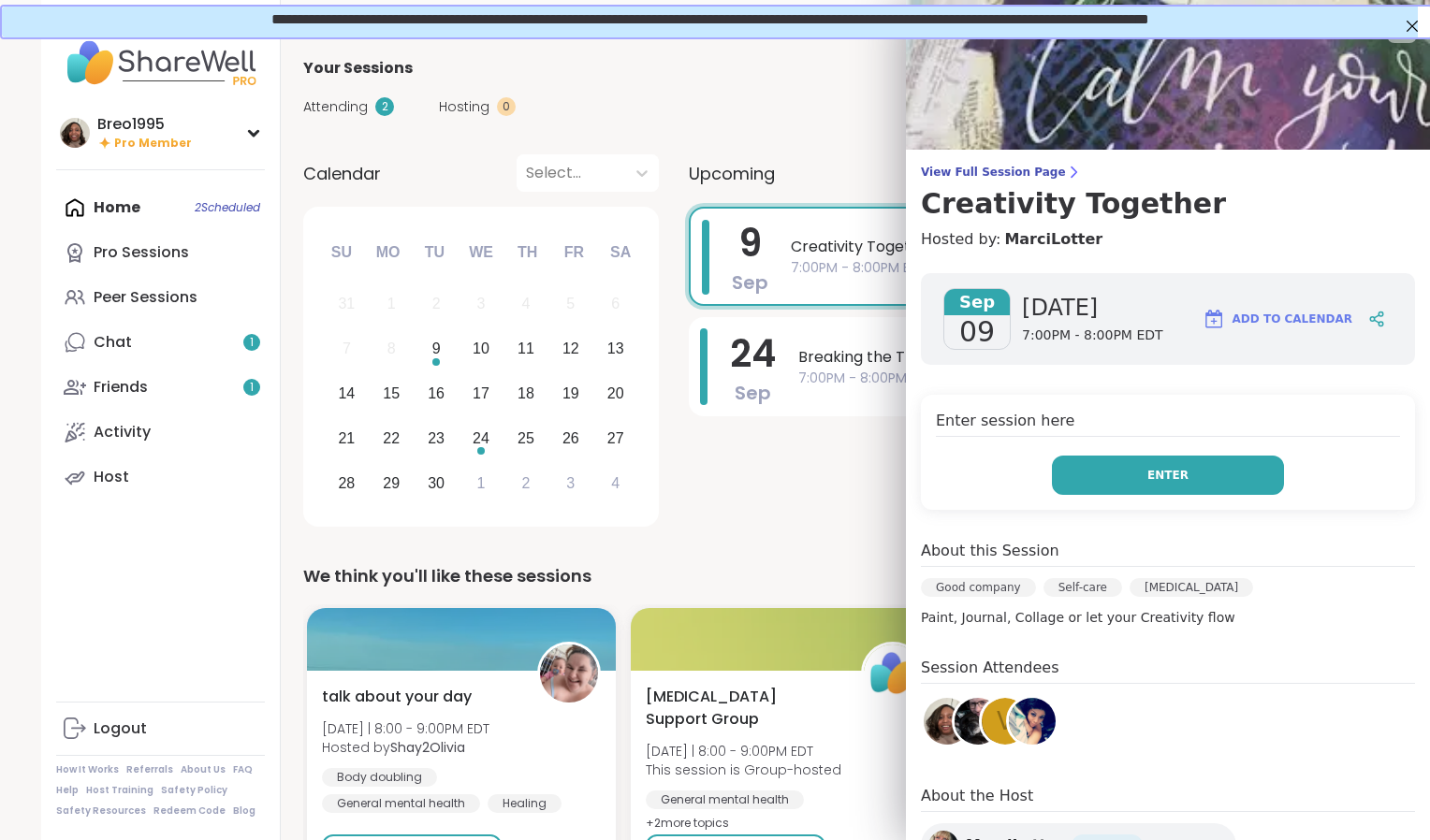
click at [1165, 473] on button "Enter" at bounding box center [1168, 476] width 232 height 40
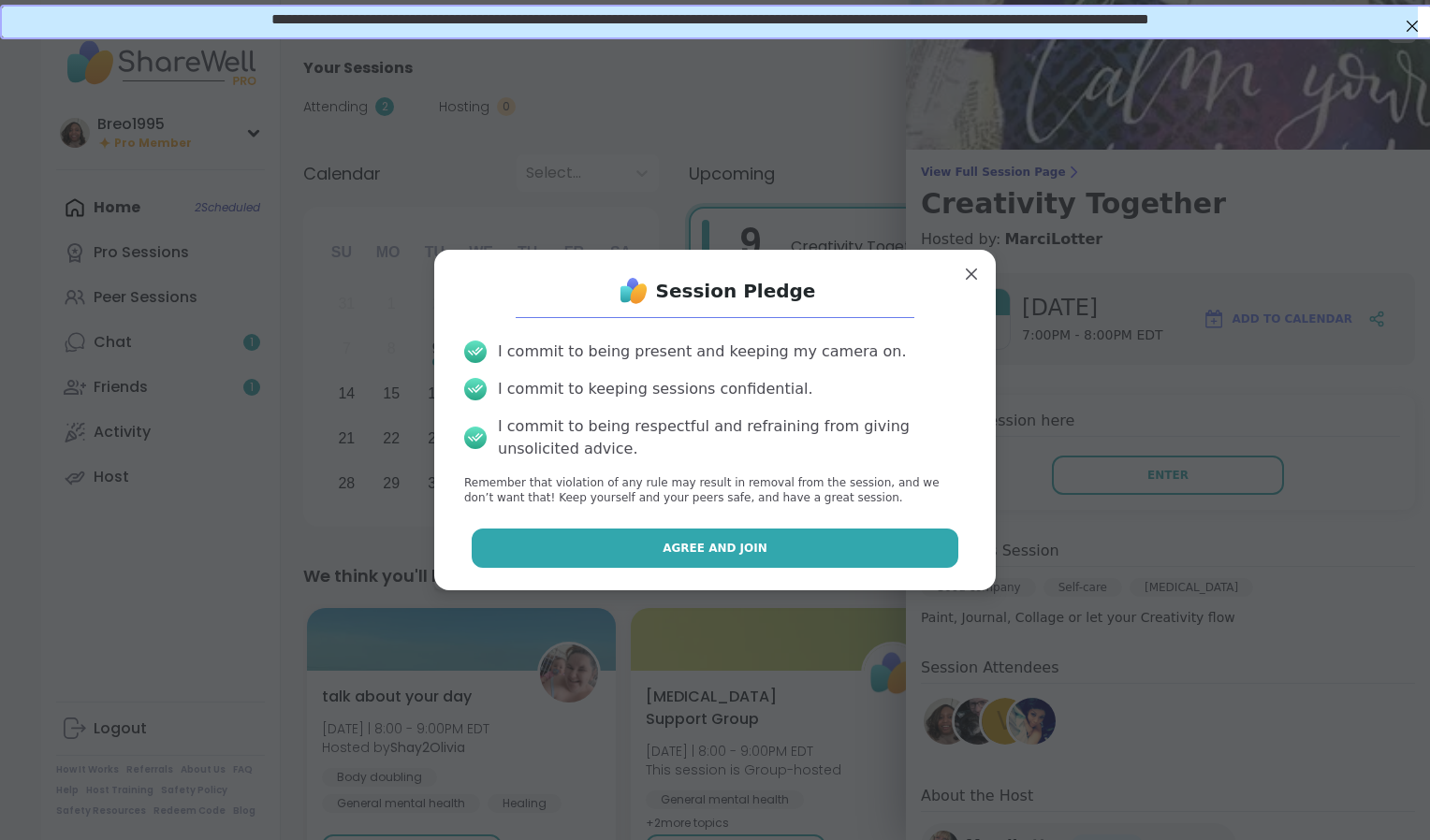
click at [867, 555] on button "Agree and Join" at bounding box center [715, 549] width 487 height 40
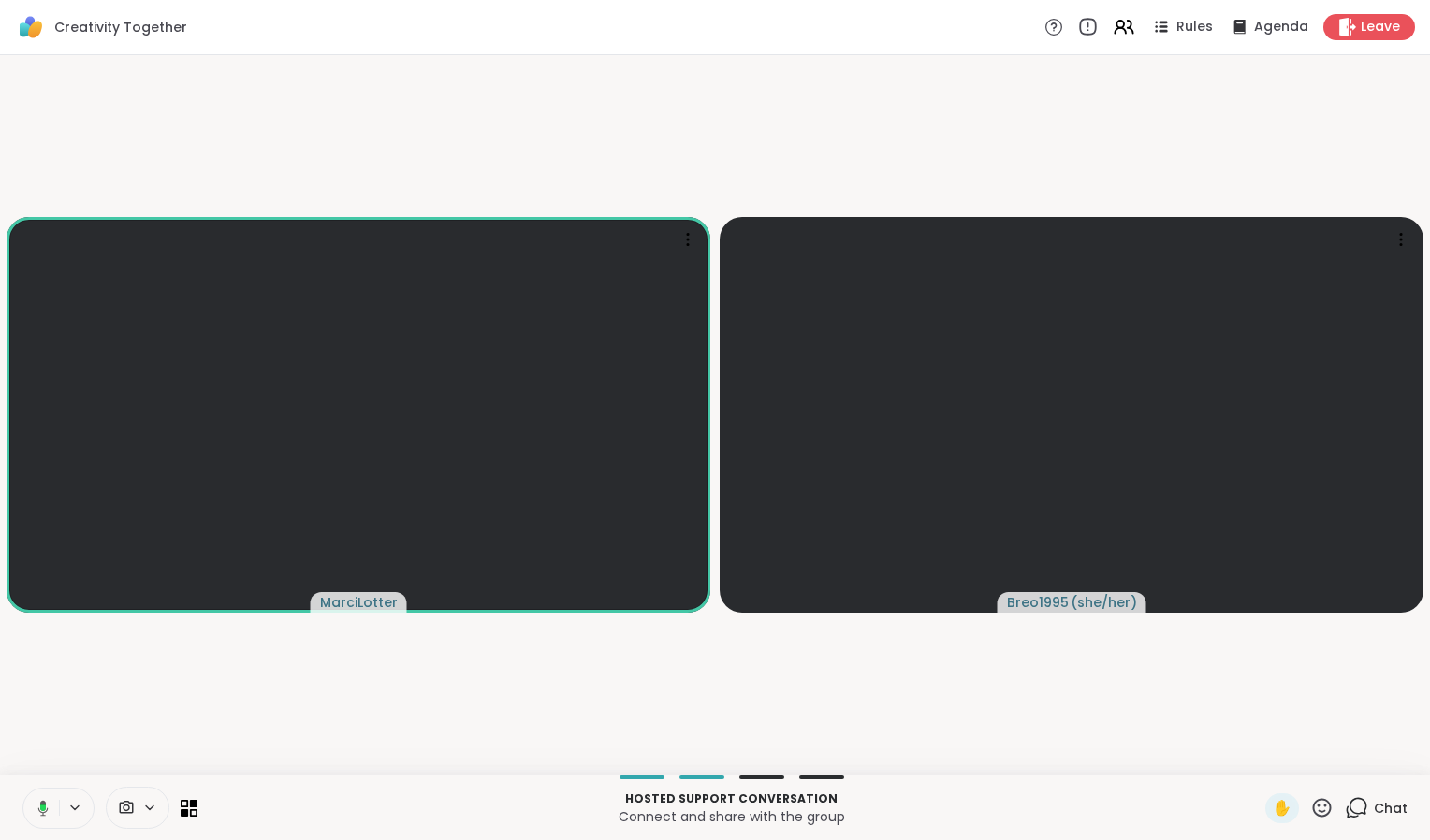
click at [1080, 28] on icon at bounding box center [1087, 27] width 21 height 21
click at [1088, 31] on icon at bounding box center [1088, 31] width 0 height 0
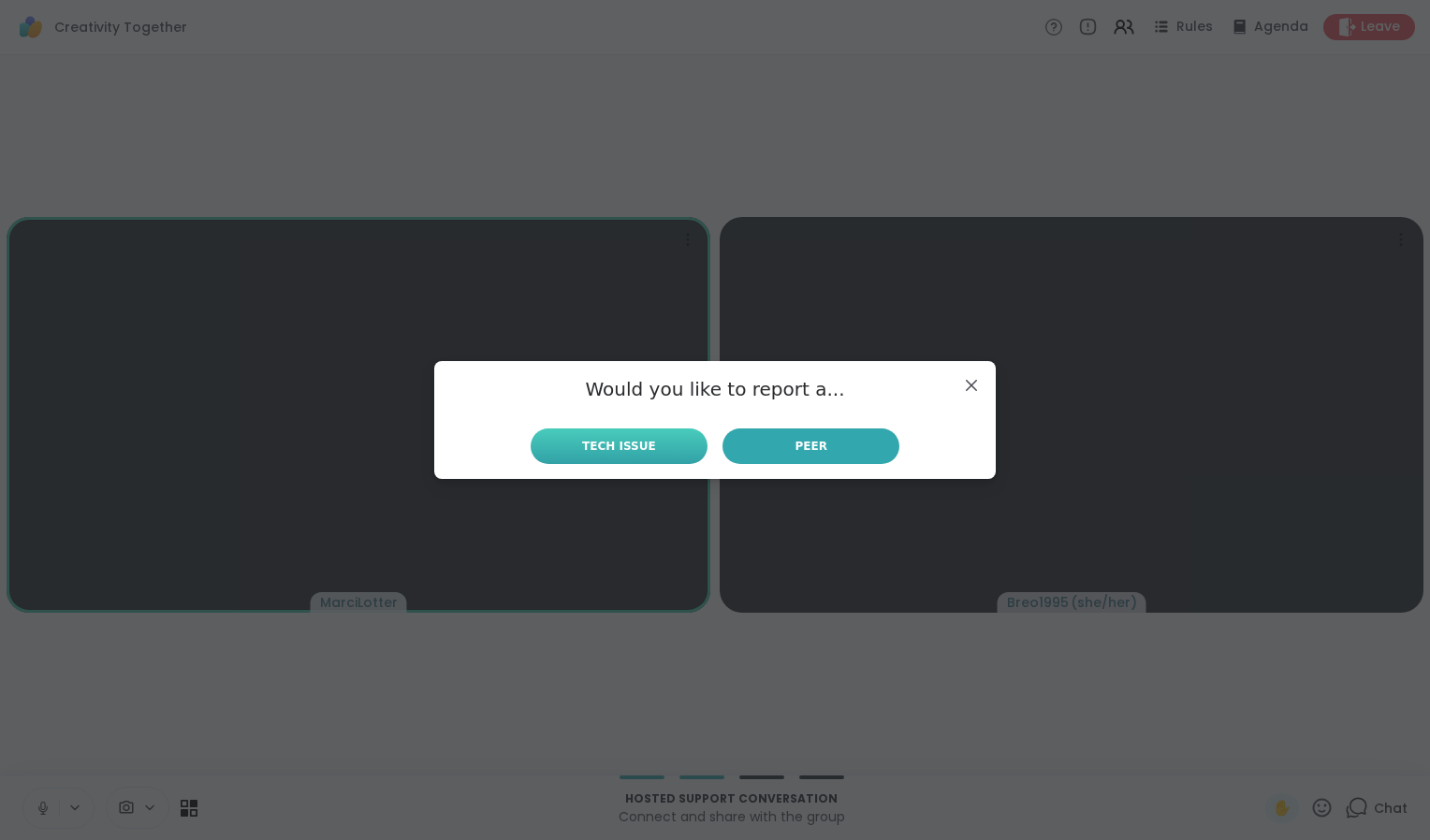
click at [613, 450] on span "Tech Issue" at bounding box center [619, 446] width 74 height 17
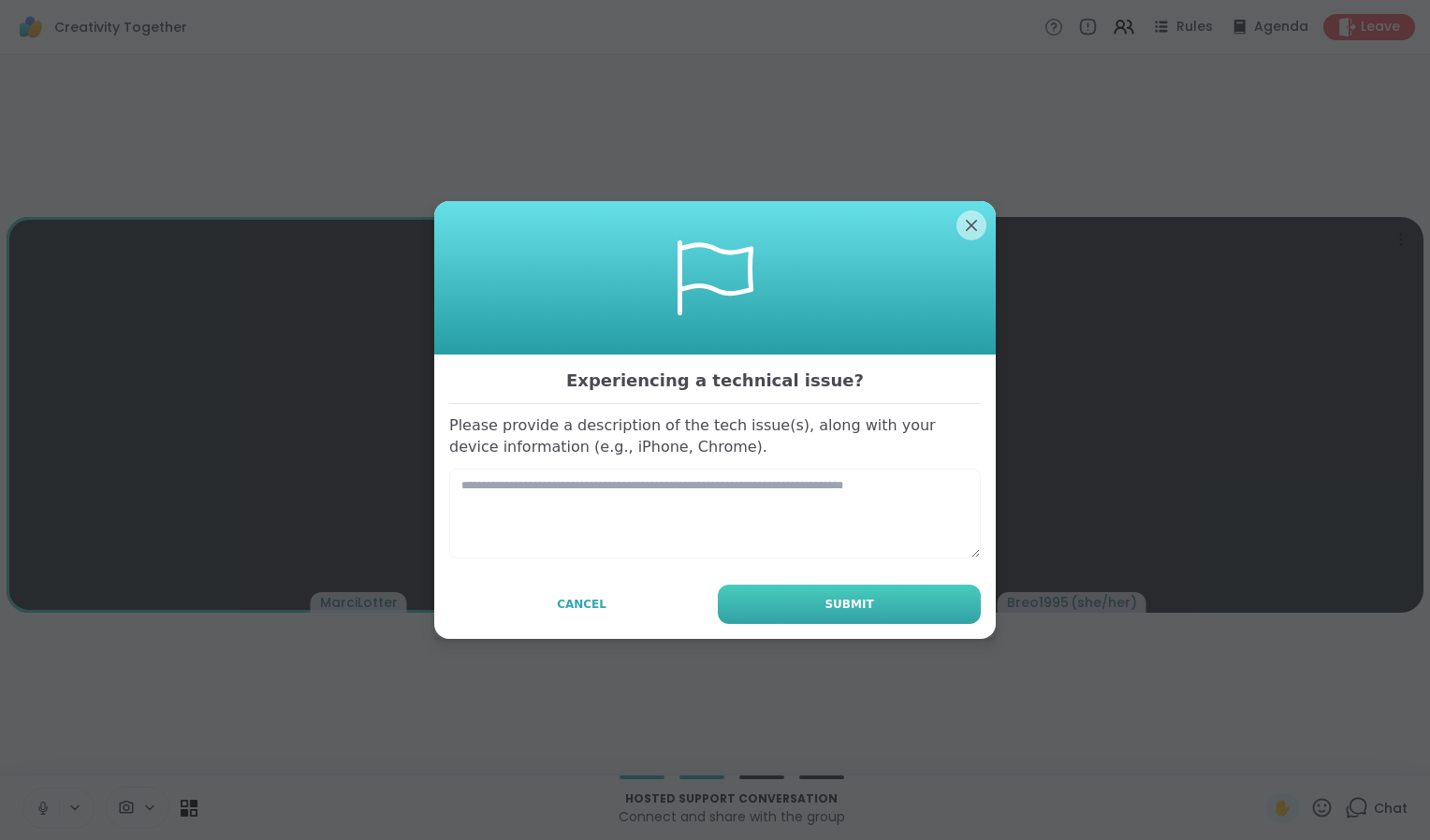
click at [860, 593] on button "Submit" at bounding box center [850, 604] width 263 height 40
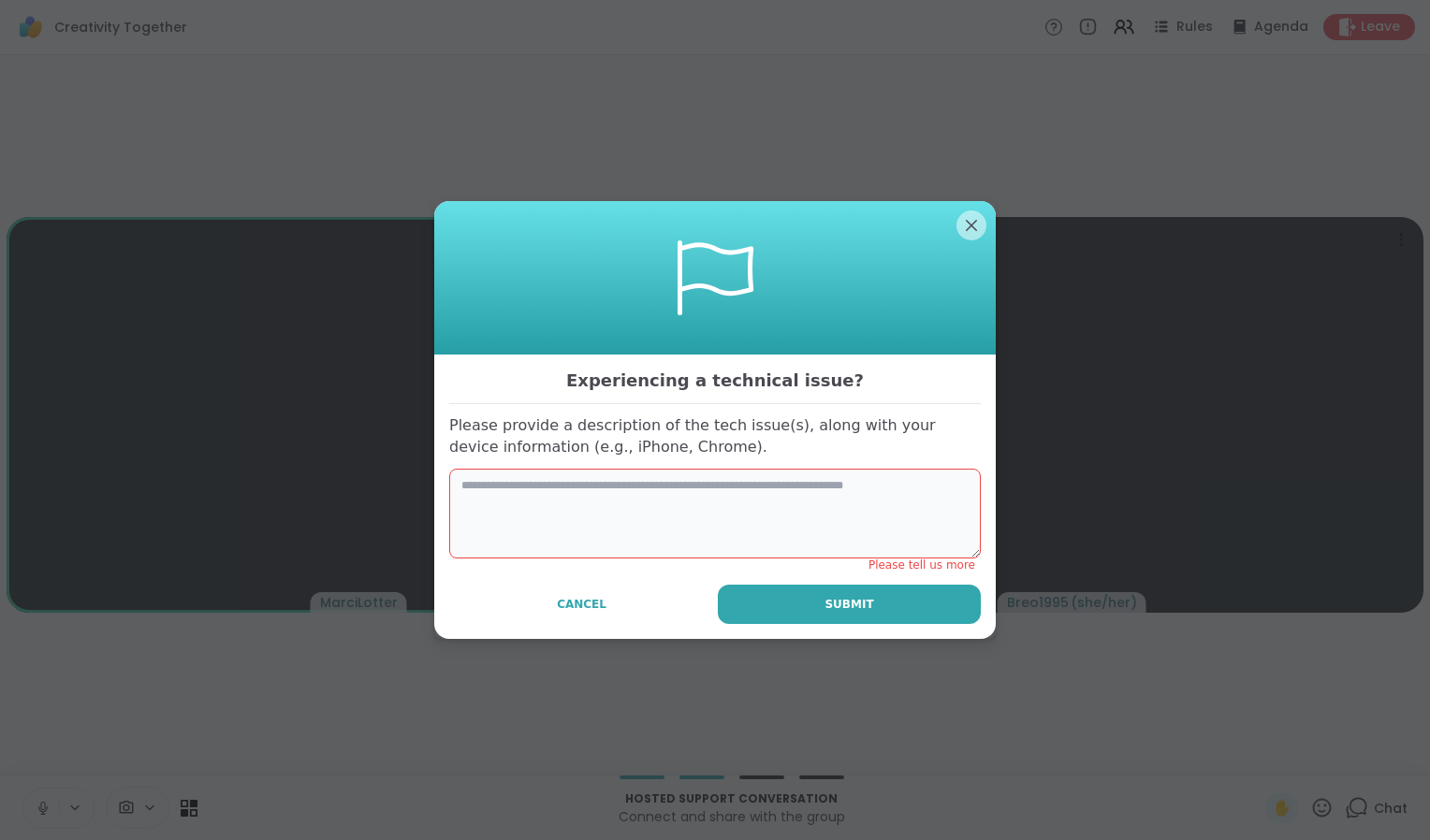
click at [503, 497] on textarea at bounding box center [715, 514] width 532 height 90
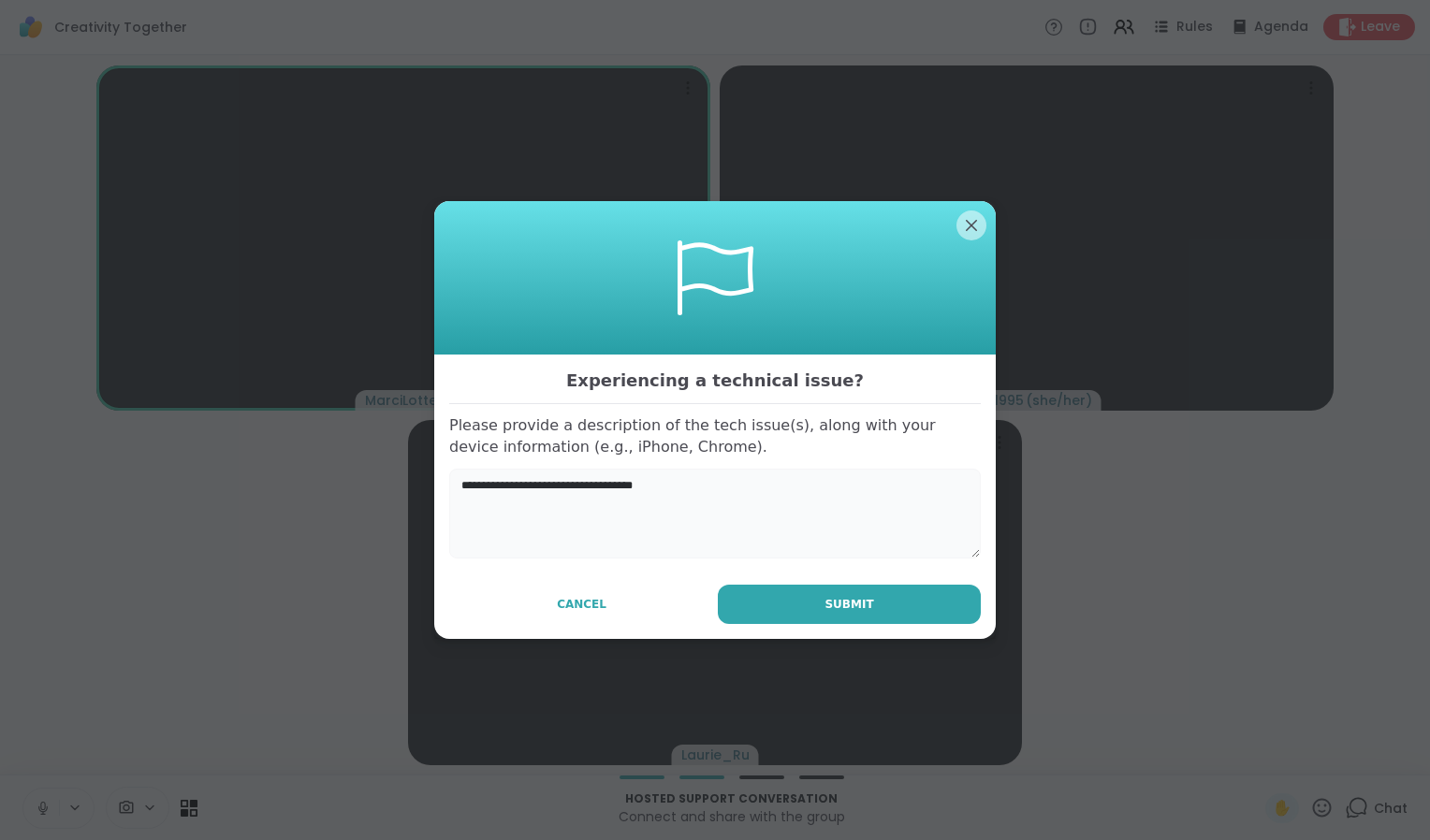
click at [669, 491] on textarea "**********" at bounding box center [715, 514] width 532 height 90
type textarea "**********"
click at [770, 592] on button "Submit" at bounding box center [850, 604] width 263 height 40
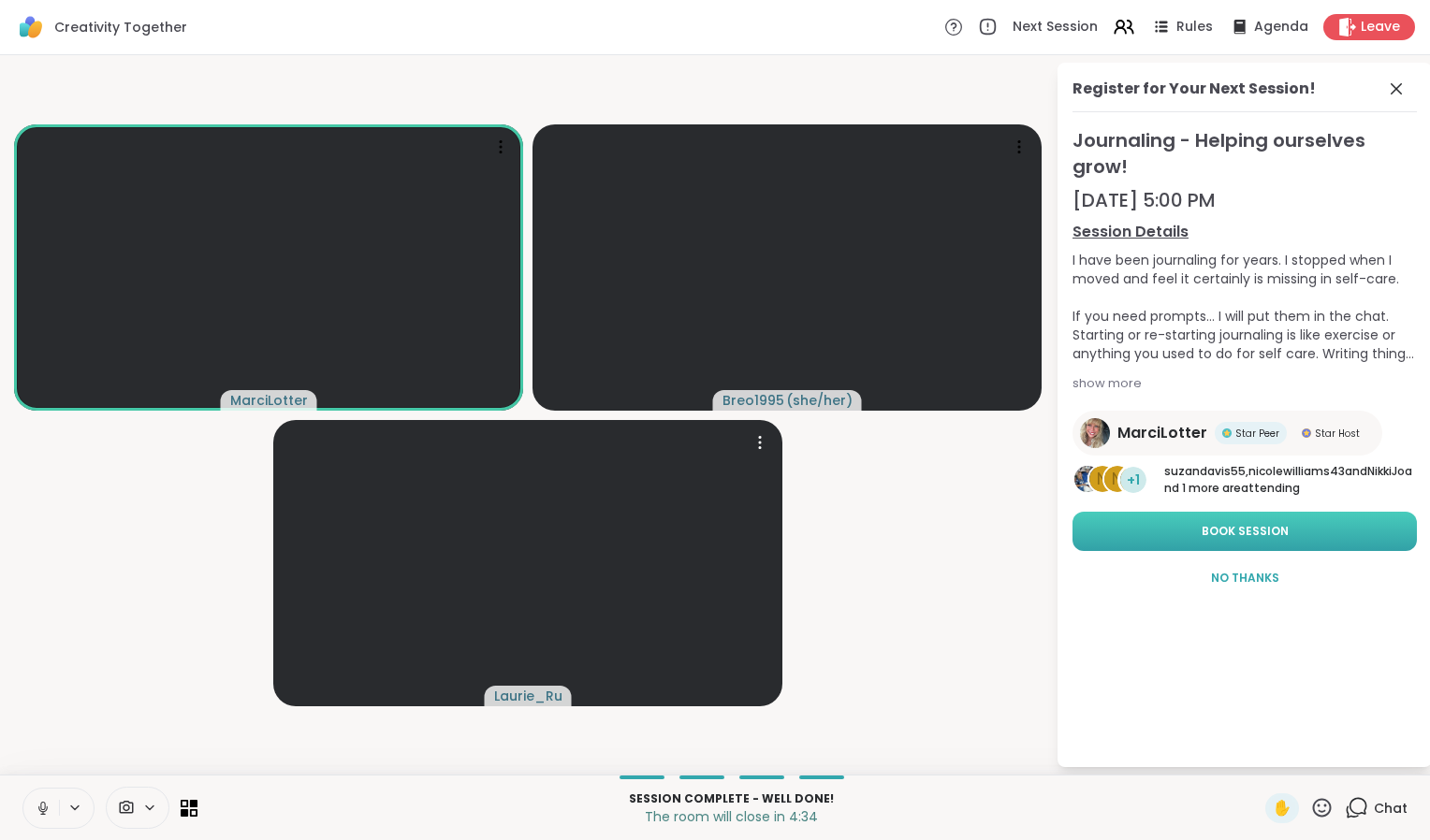
click at [1319, 523] on button "Book Session" at bounding box center [1245, 532] width 344 height 40
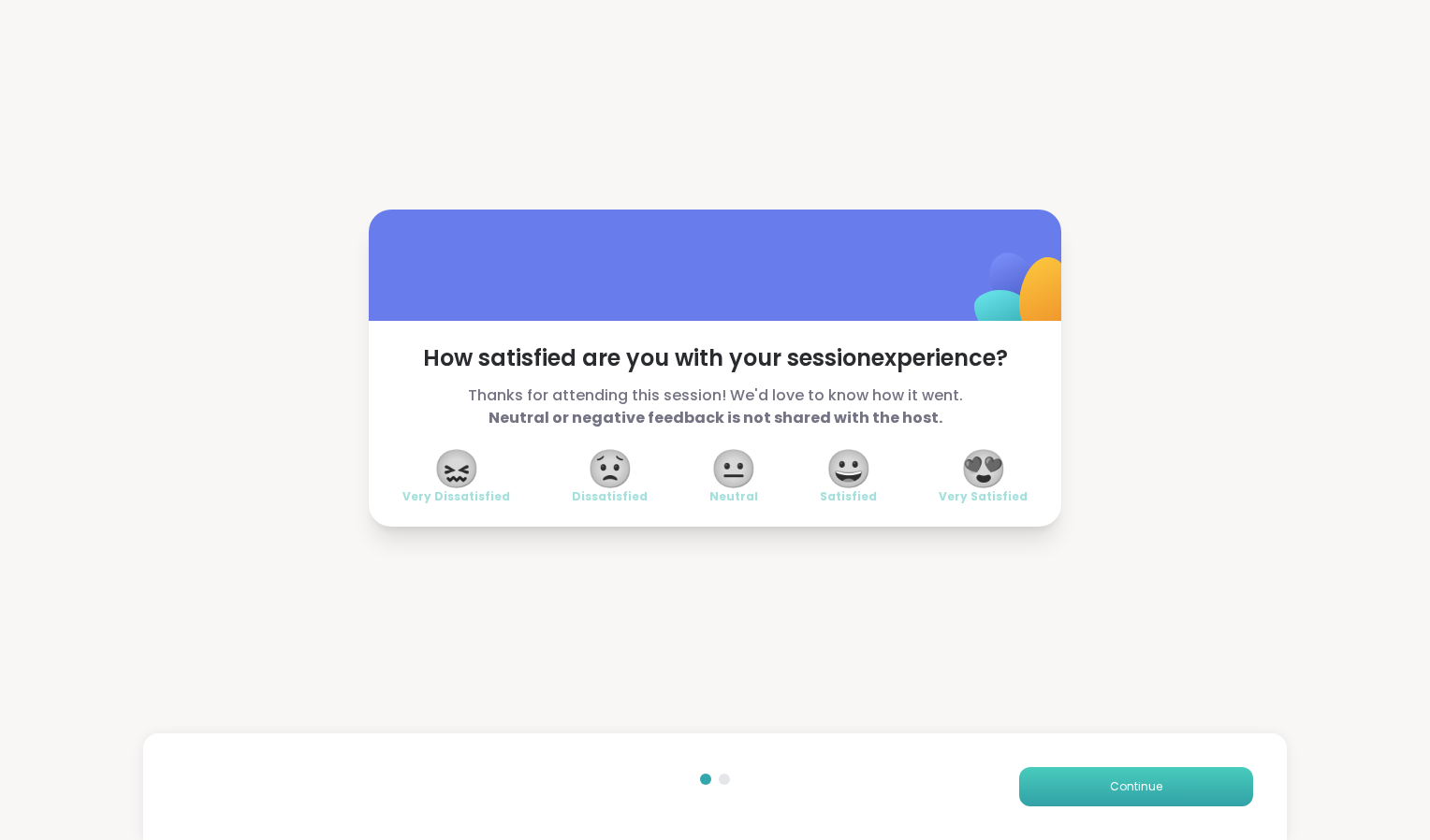
click at [1130, 767] on button "Continue" at bounding box center [1136, 787] width 234 height 40
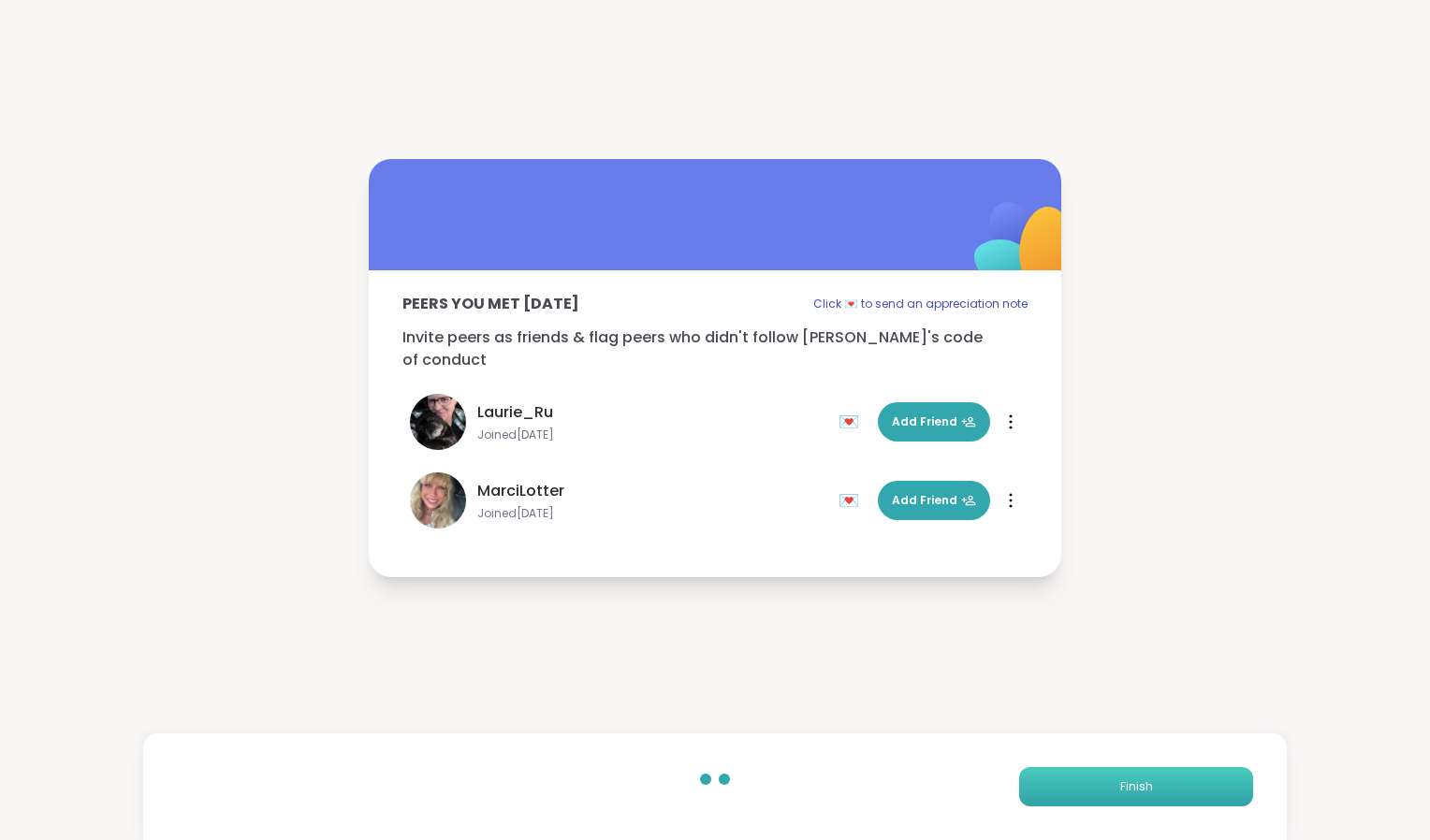
click at [1131, 805] on button "Finish" at bounding box center [1136, 787] width 234 height 40
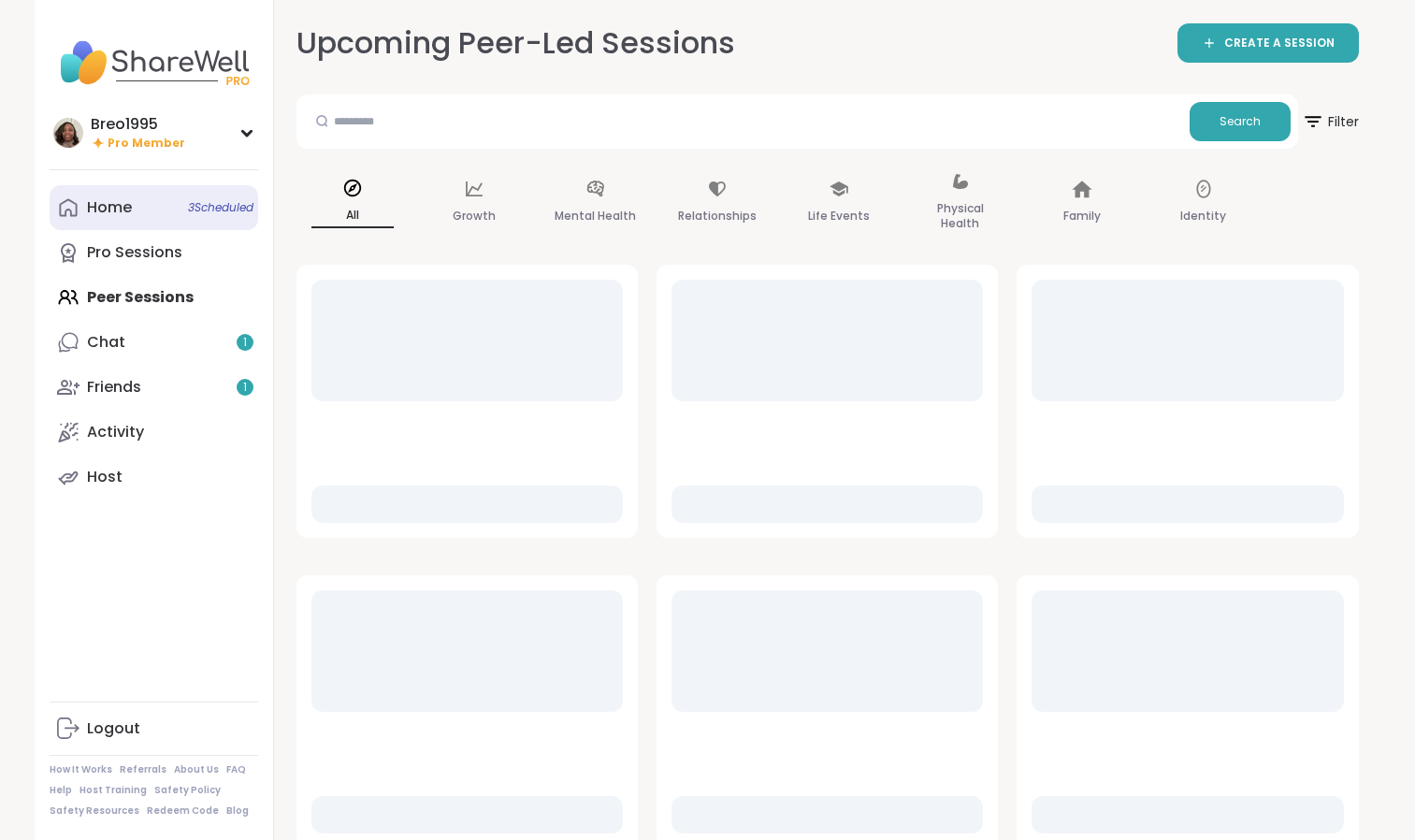
click at [135, 206] on link "Home 3 Scheduled" at bounding box center [153, 207] width 209 height 44
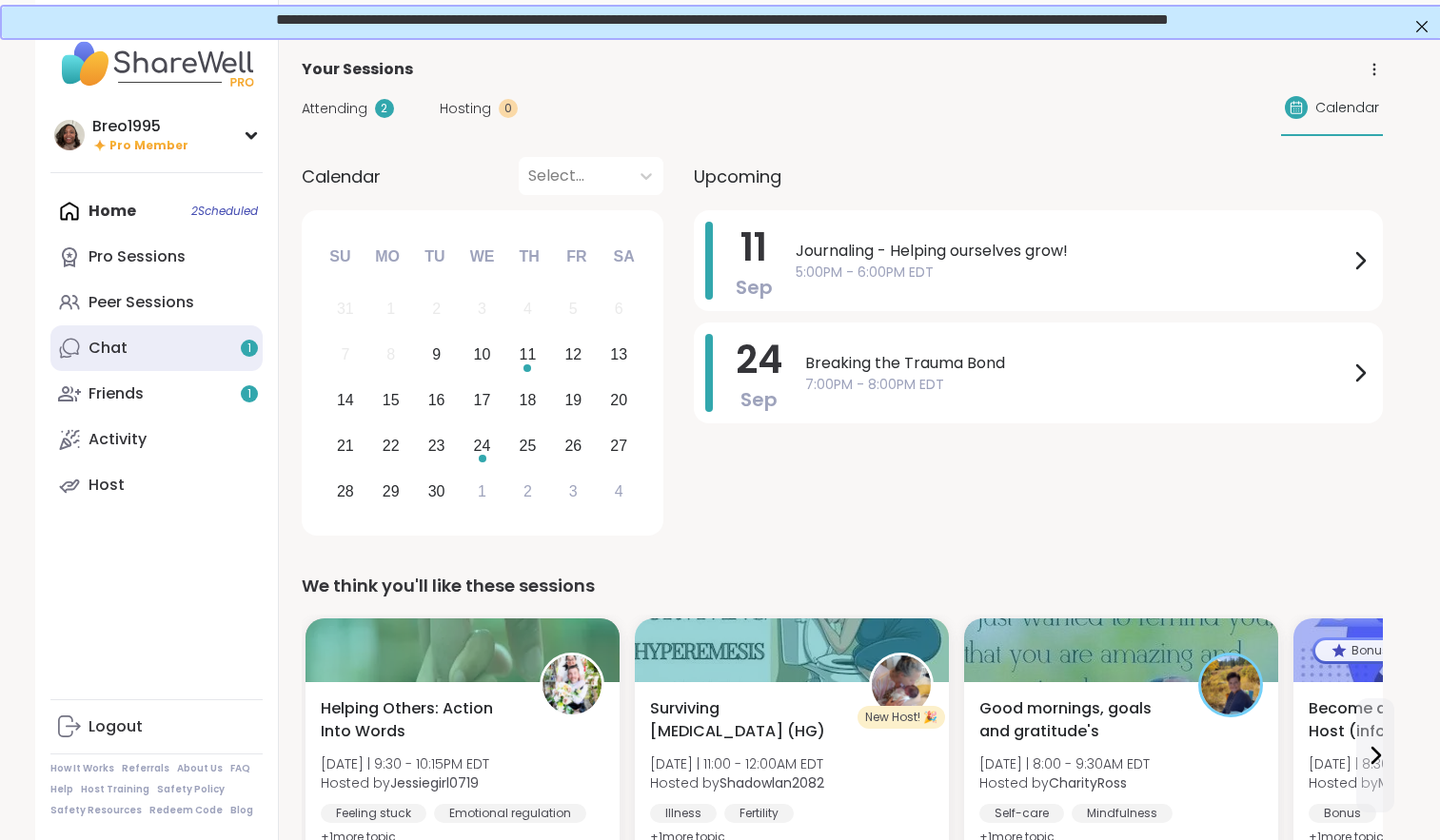
click at [120, 349] on div "Chat 1" at bounding box center [108, 348] width 39 height 21
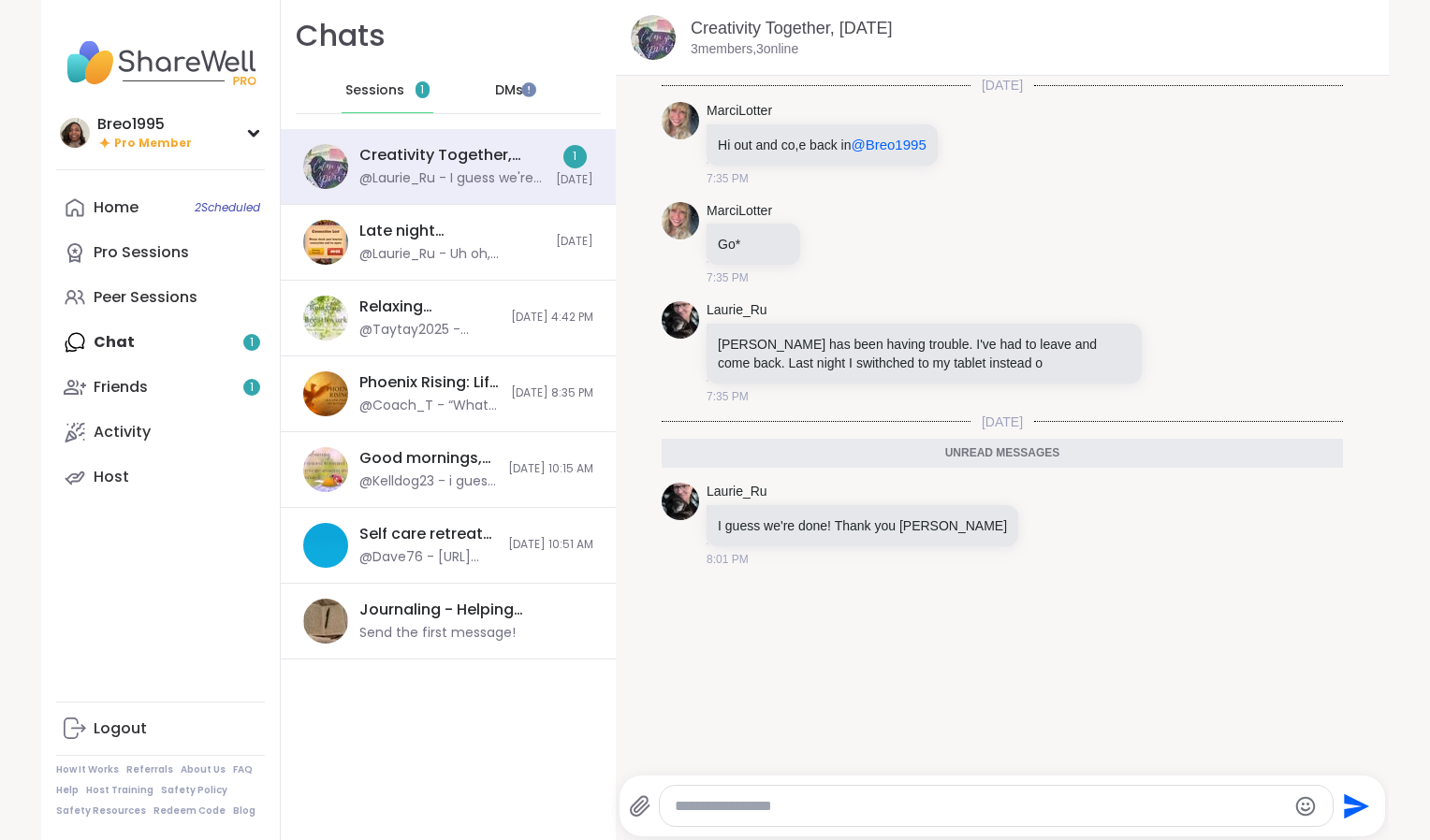
click at [757, 814] on textarea "Type your message" at bounding box center [980, 807] width 611 height 19
type textarea "*********"
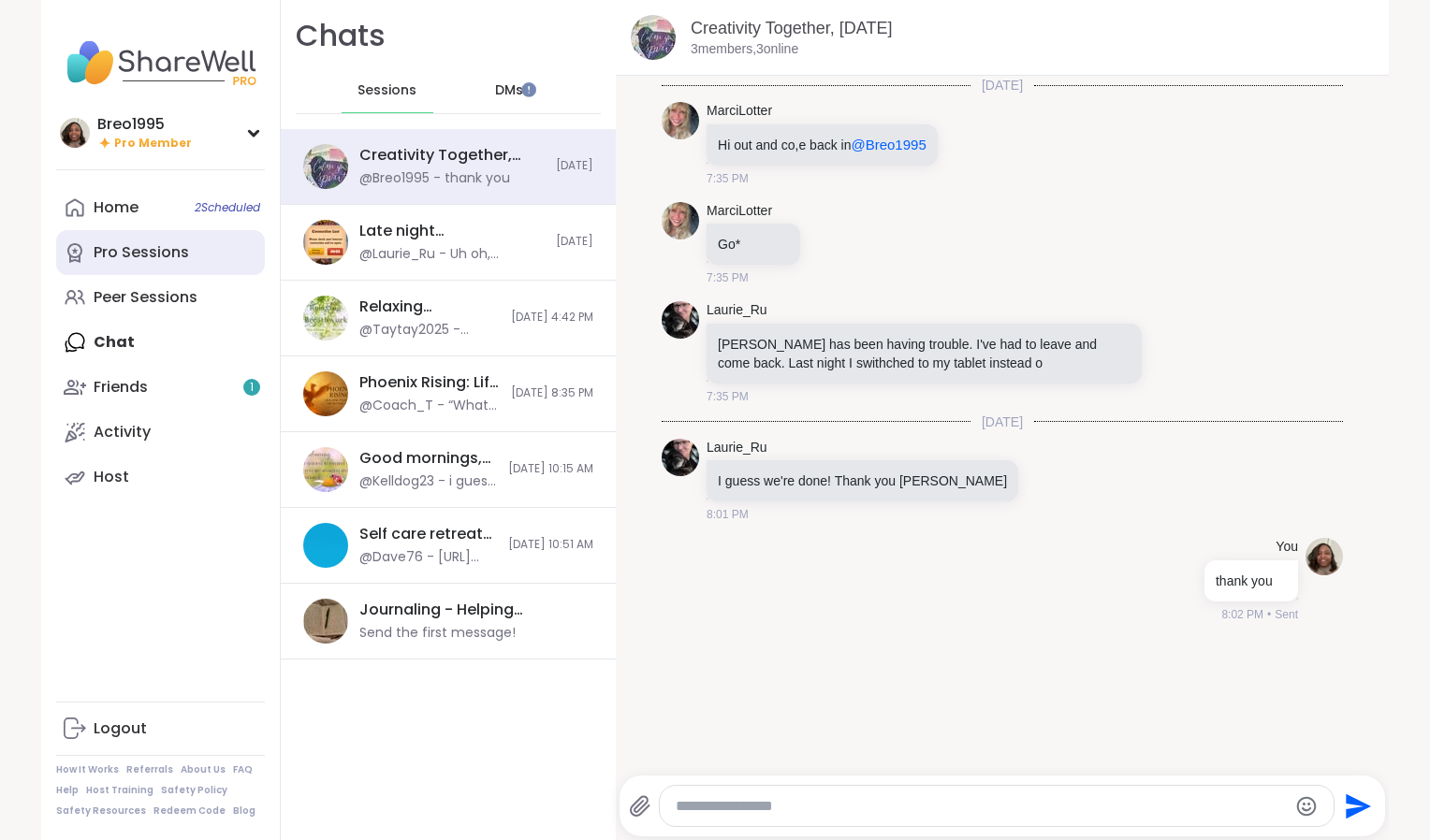
click at [160, 265] on link "Pro Sessions" at bounding box center [160, 252] width 209 height 44
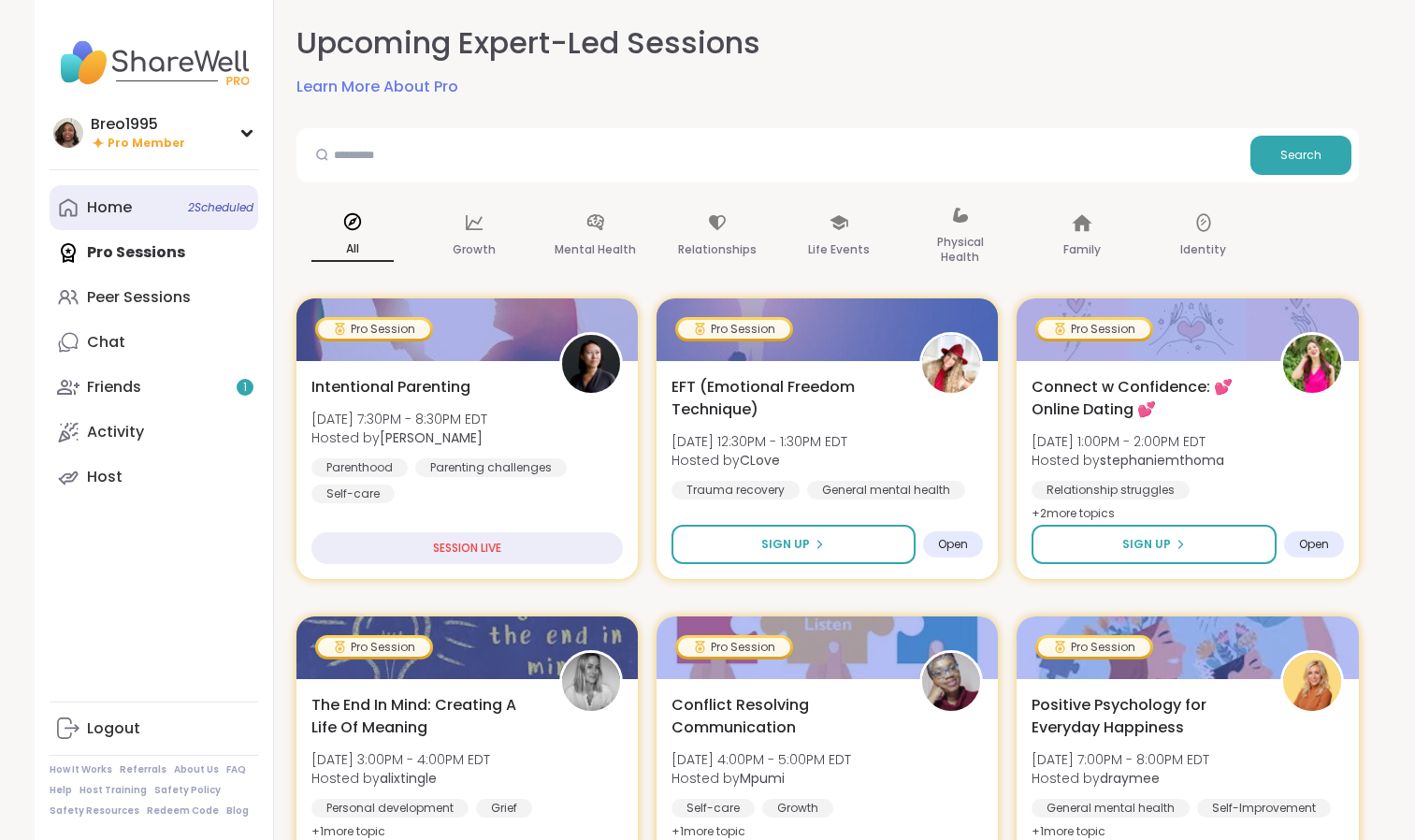
click at [193, 208] on span "2 Scheduled" at bounding box center [220, 208] width 65 height 15
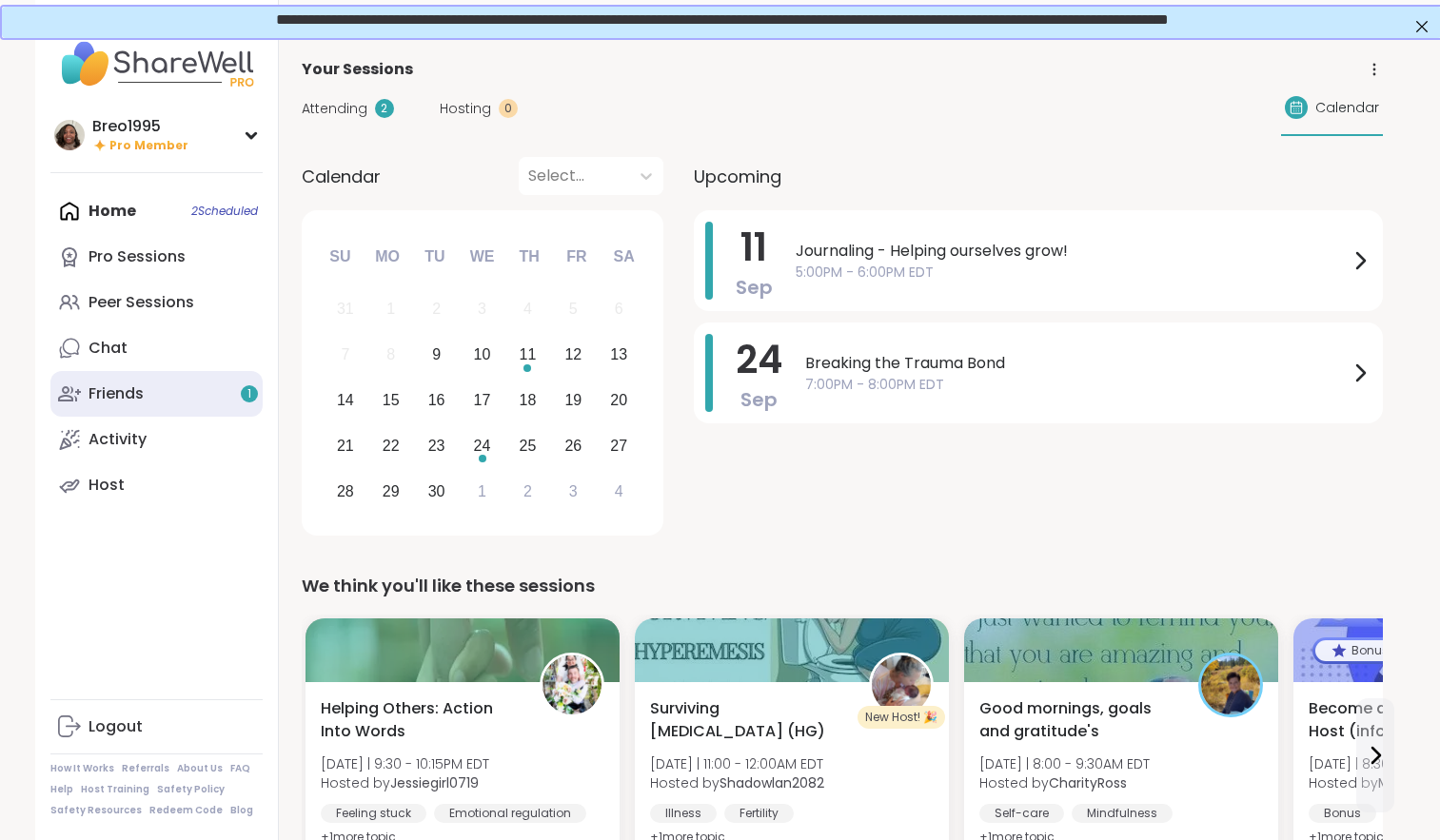
click at [80, 391] on icon at bounding box center [69, 395] width 23 height 23
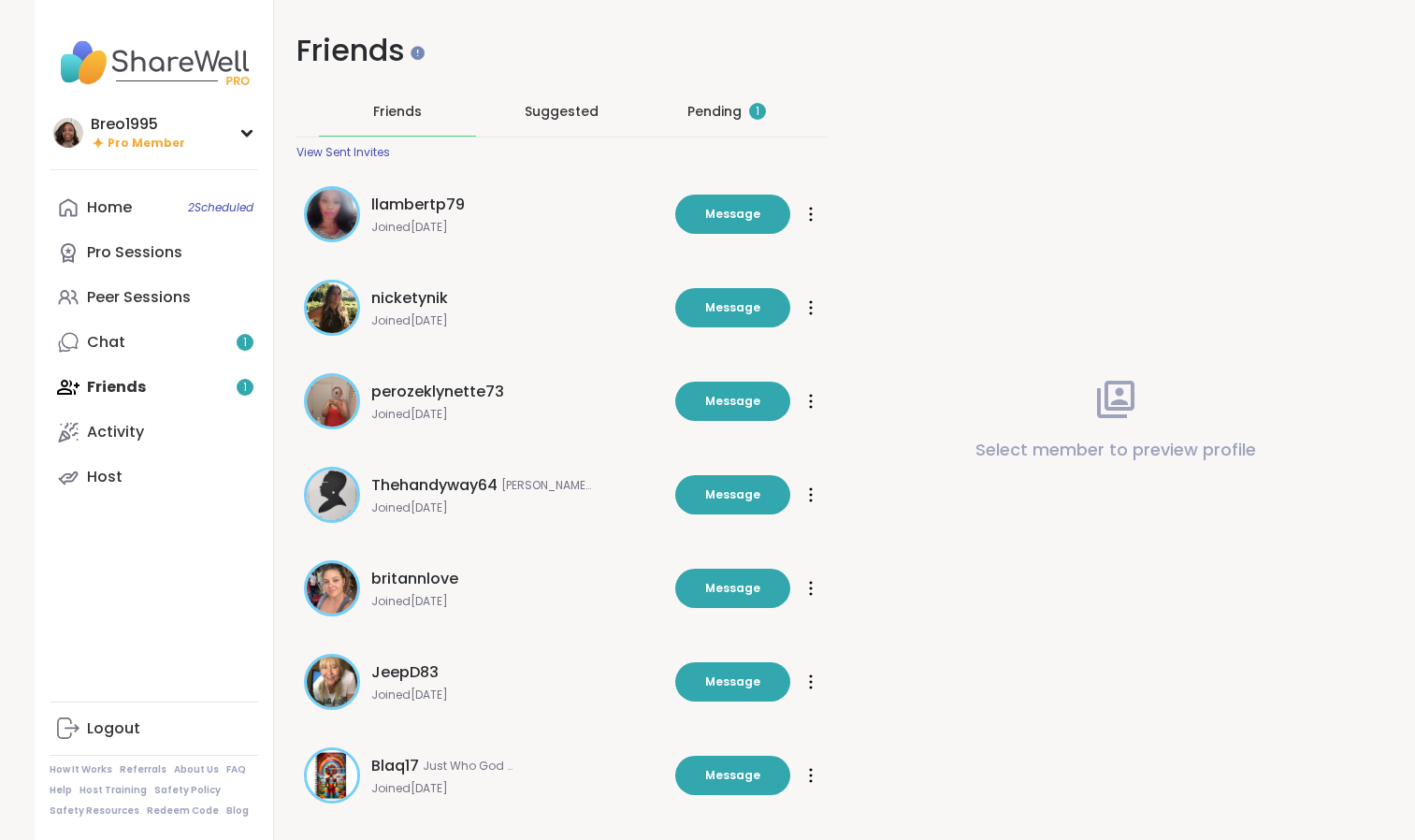
click at [715, 110] on div "Pending 1" at bounding box center [726, 112] width 79 height 19
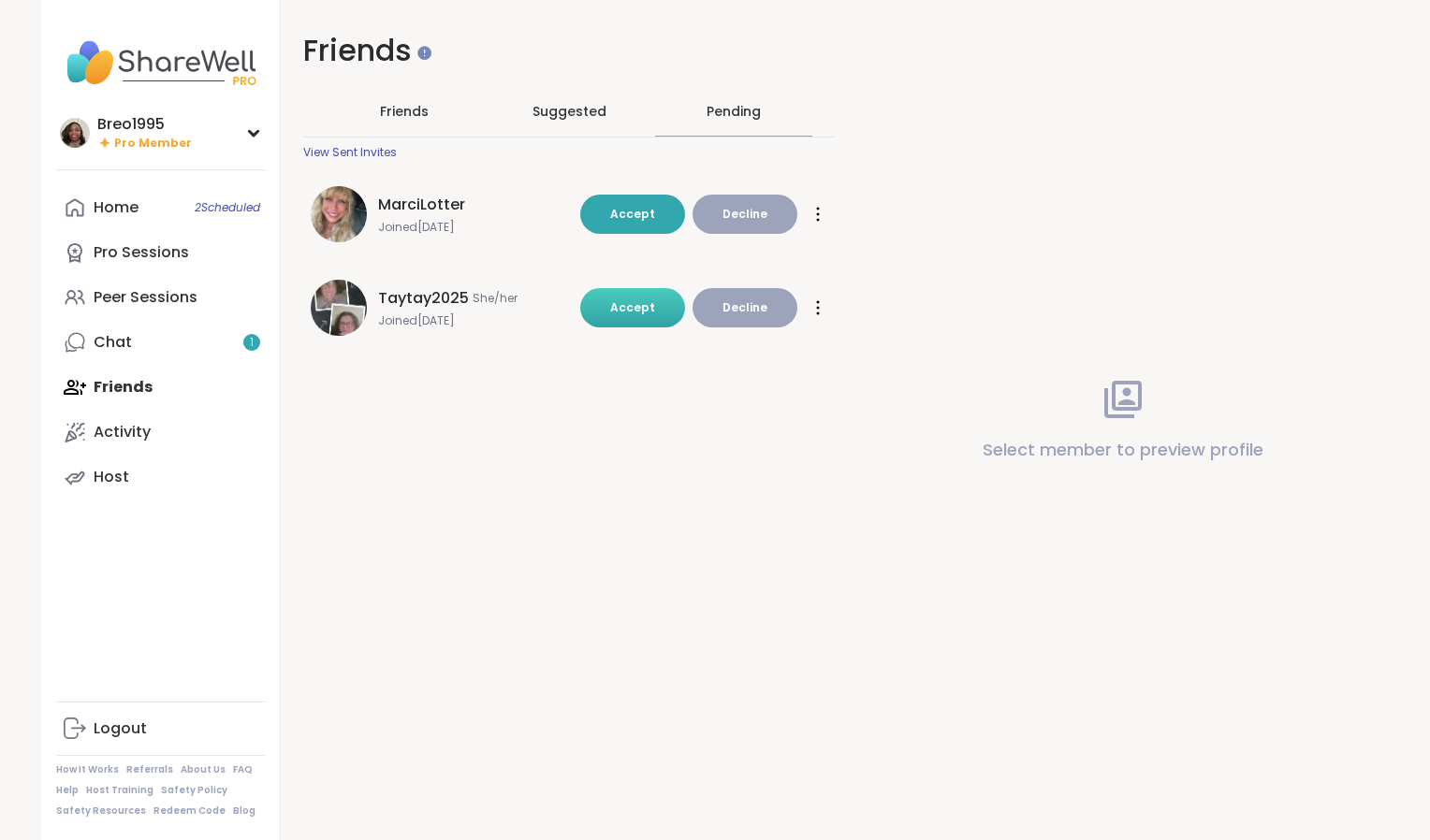
click at [630, 300] on span "Accept" at bounding box center [632, 307] width 44 height 16
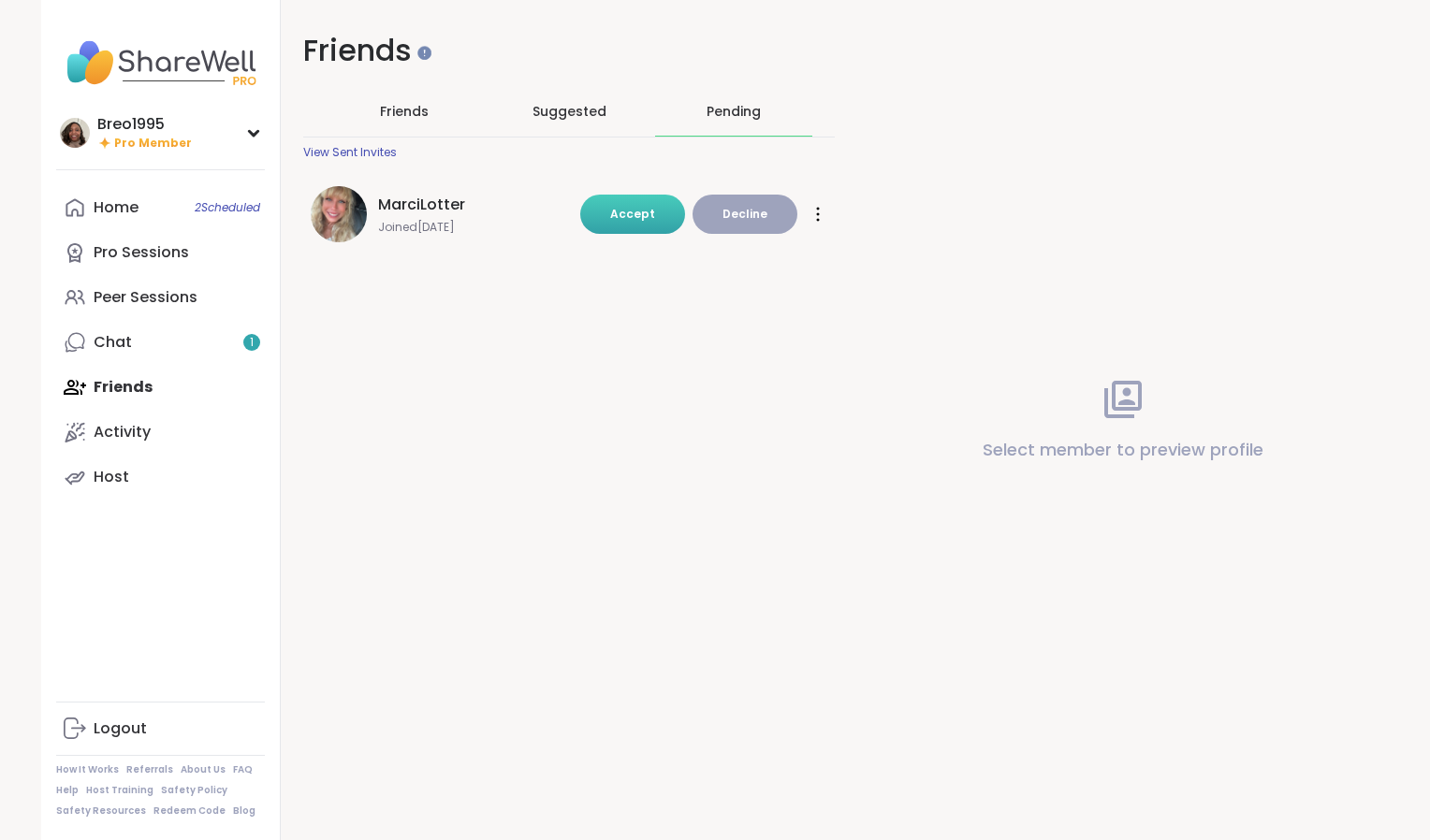
click at [620, 228] on button "Accept" at bounding box center [632, 215] width 105 height 40
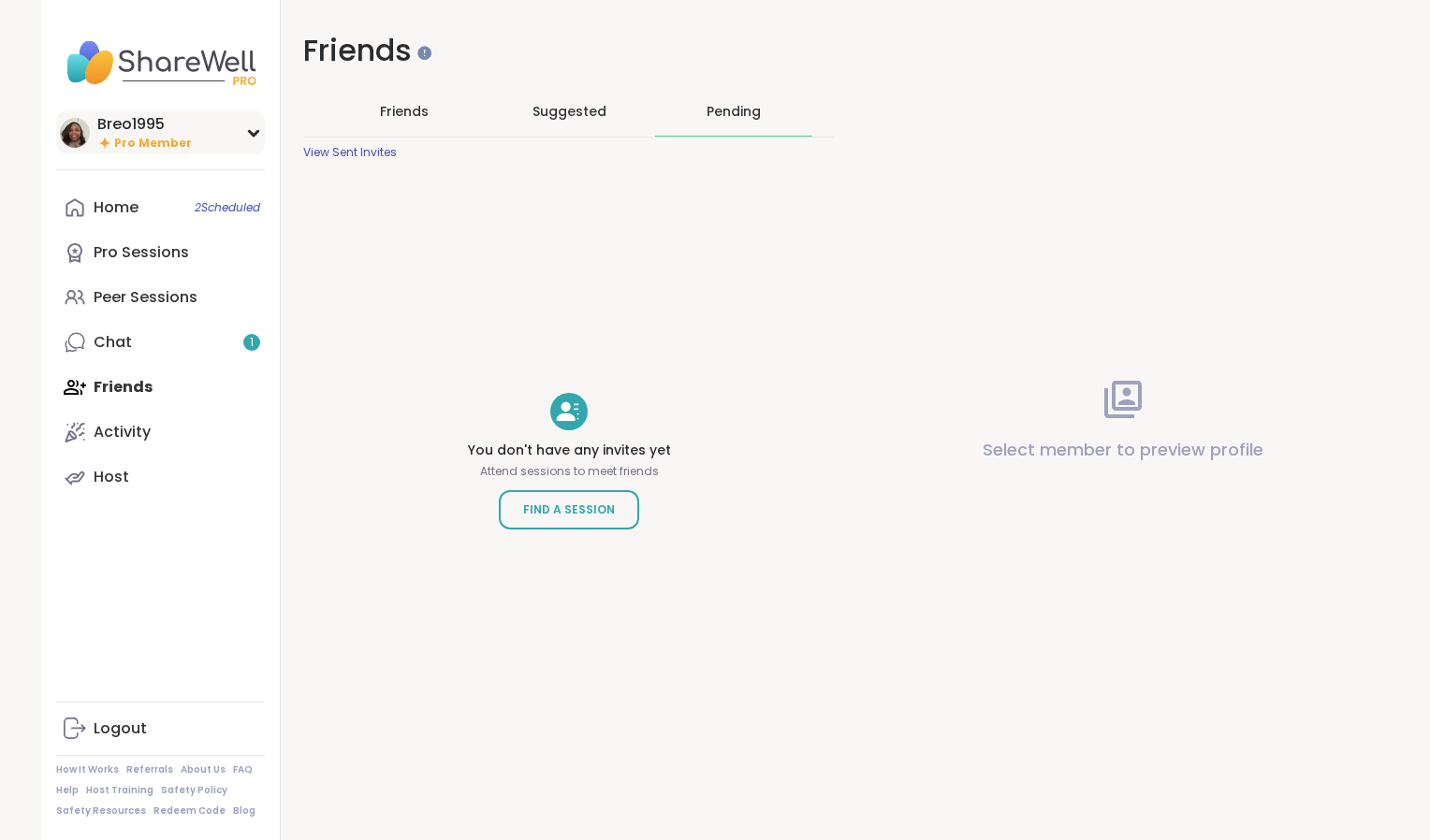
click at [123, 138] on span "Pro Member" at bounding box center [153, 143] width 78 height 16
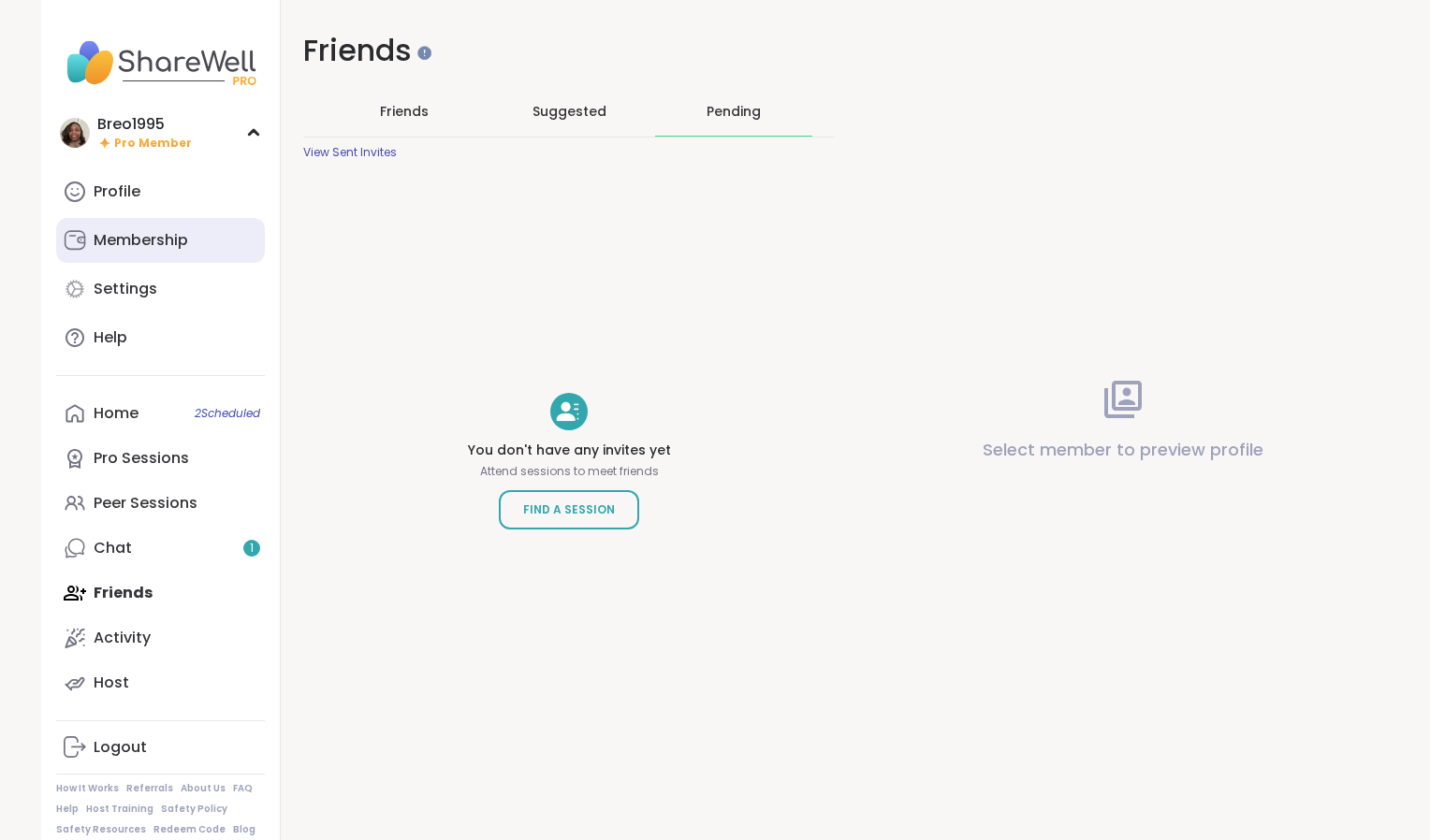
click at [115, 236] on div "Membership" at bounding box center [141, 240] width 95 height 21
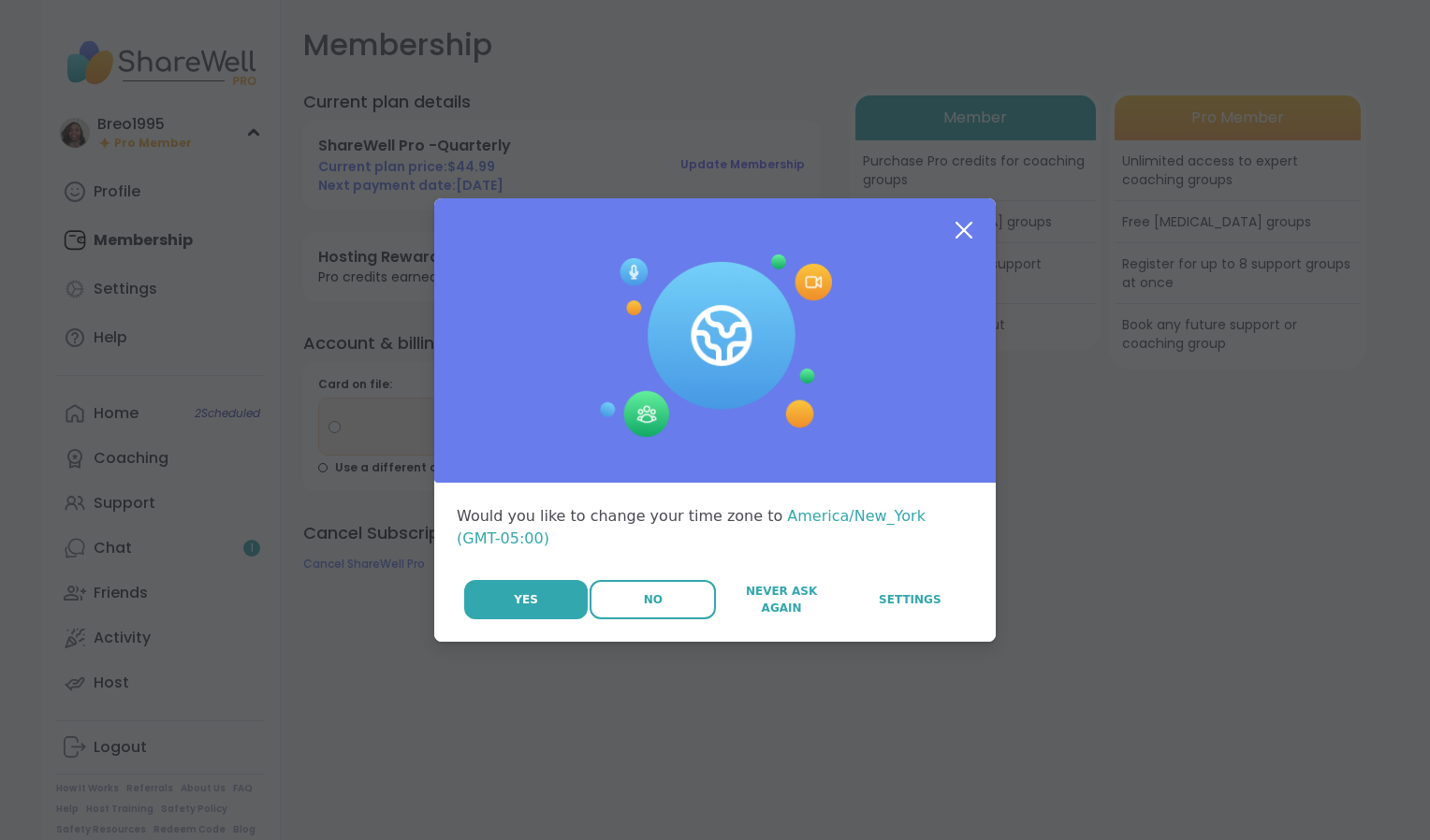
click at [645, 600] on button "No" at bounding box center [653, 600] width 127 height 40
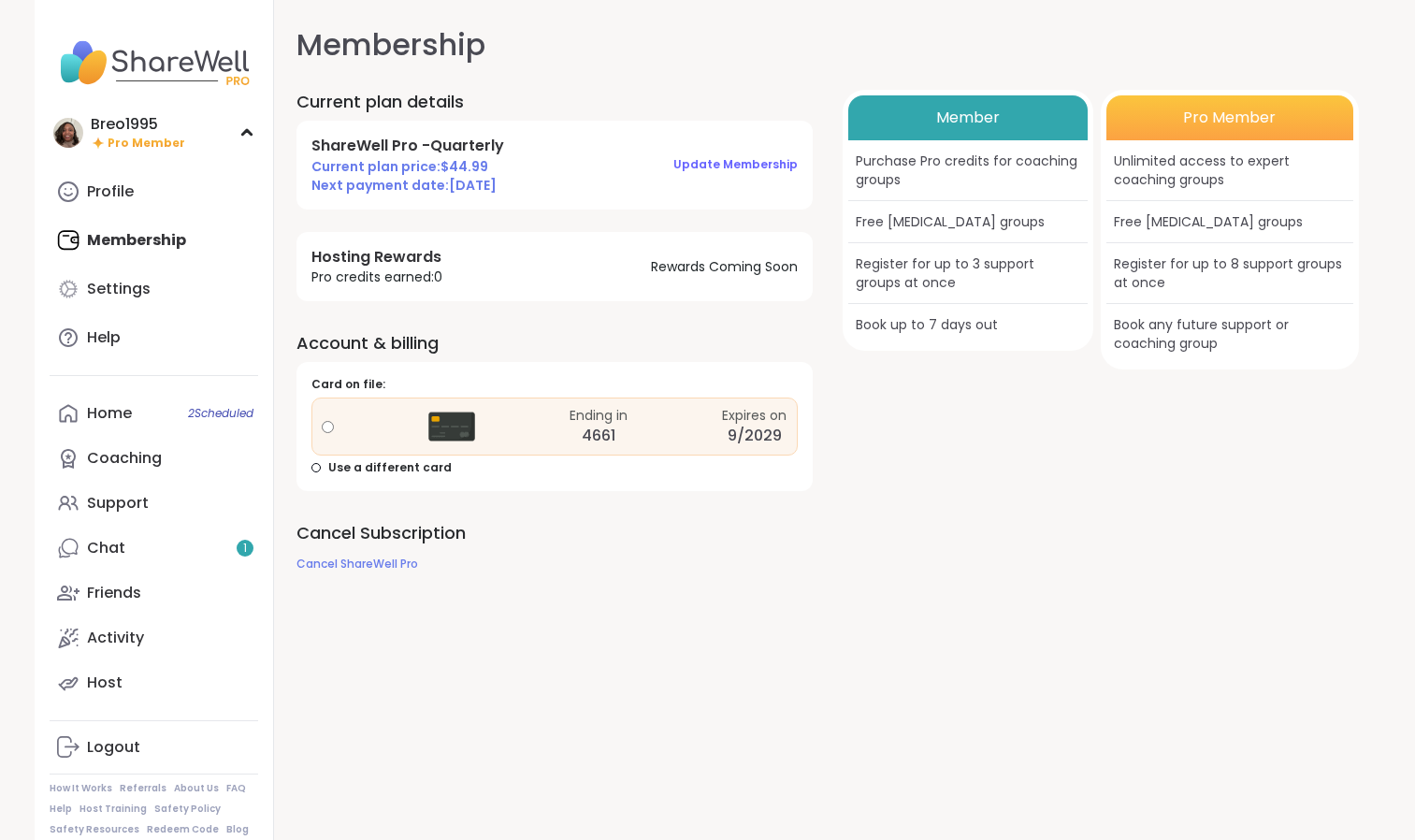
click at [899, 125] on div "Member" at bounding box center [969, 117] width 240 height 44
click at [708, 166] on span "Update Membership" at bounding box center [736, 164] width 125 height 16
click at [336, 561] on span "Cancel ShareWell Pro" at bounding box center [358, 564] width 122 height 16
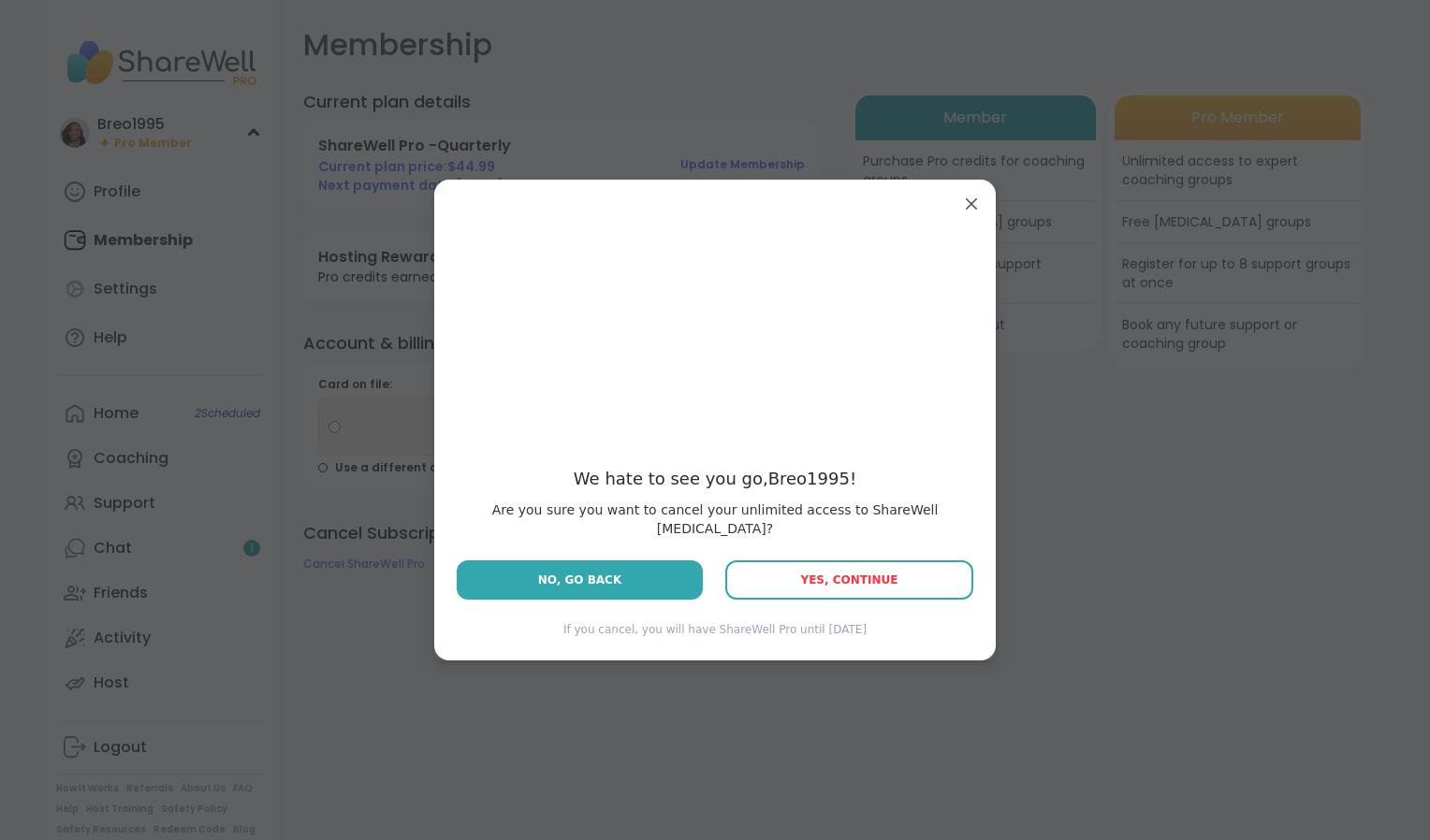
click at [835, 577] on span "Yes, Continue" at bounding box center [849, 580] width 97 height 13
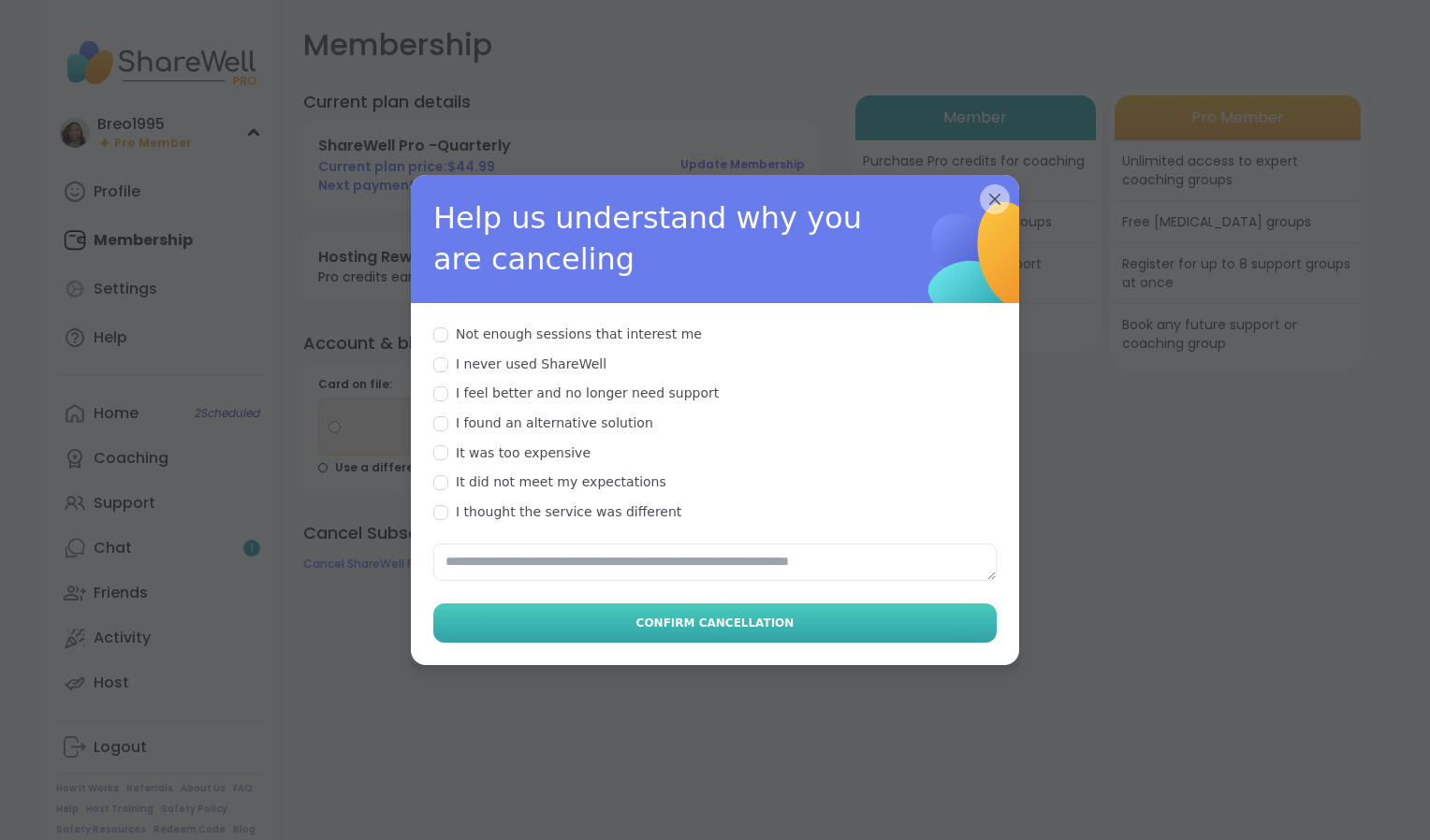
click at [721, 615] on span "Confirm Cancellation" at bounding box center [715, 623] width 158 height 17
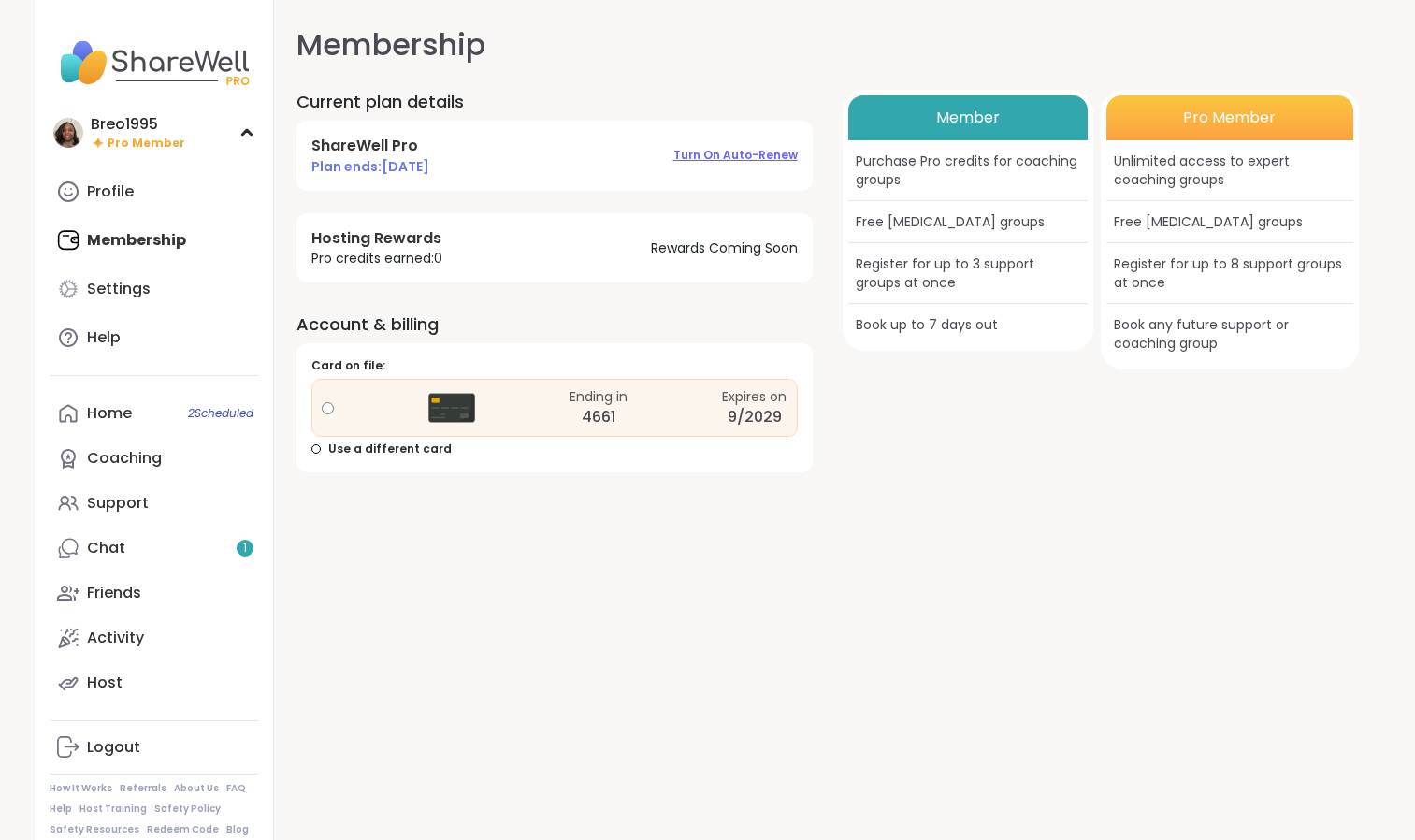
click at [733, 163] on span "Turn on auto-renew" at bounding box center [736, 154] width 125 height 16
click at [422, 412] on div "Ending in 4661 Expires on 9/2029" at bounding box center [554, 408] width 486 height 58
click at [423, 416] on div "Ending in 4661 Expires on 9/2029" at bounding box center [554, 408] width 486 height 58
click at [320, 410] on div "Ending in 4661 Expires on 9/2029" at bounding box center [554, 408] width 486 height 58
click at [314, 450] on div at bounding box center [316, 449] width 9 height 9
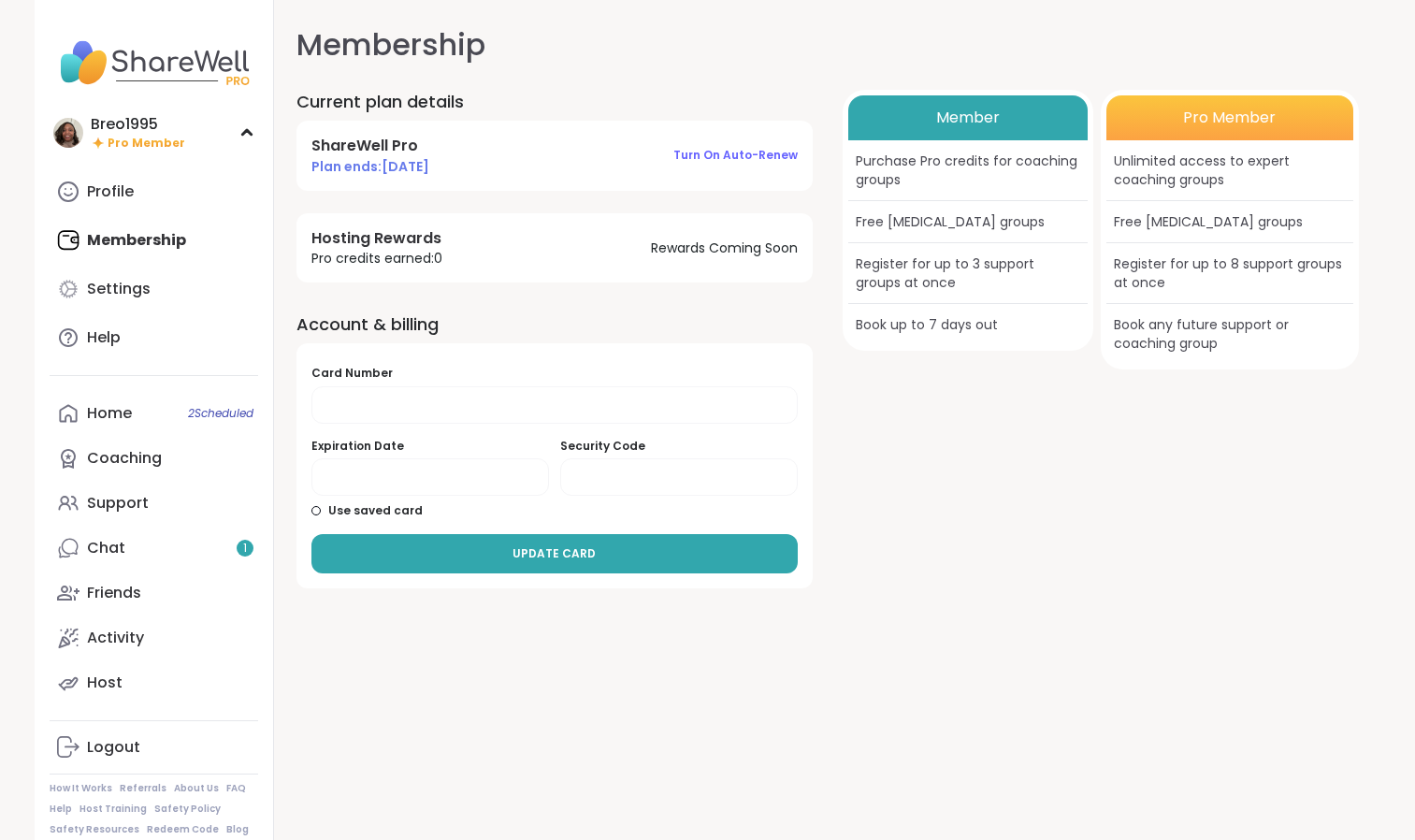
click at [533, 299] on div "Current plan details ShareWell Pro Plan ends: [DATE] Turn on auto-renew Hosting…" at bounding box center [555, 339] width 516 height 499
click at [313, 517] on div "Use saved card" at bounding box center [554, 511] width 486 height 16
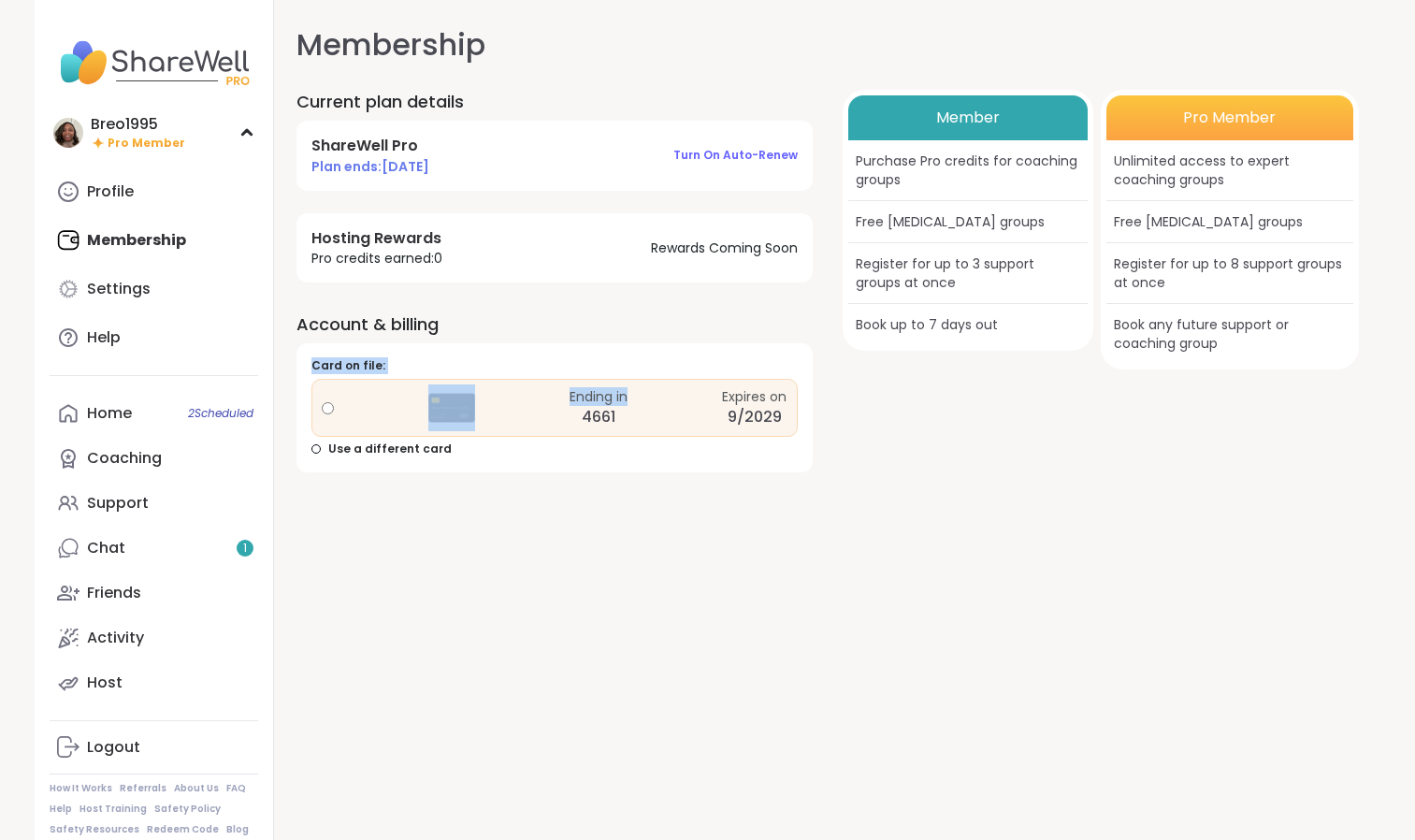
drag, startPoint x: 645, startPoint y: 415, endPoint x: 580, endPoint y: 300, distance: 132.1
click at [580, 300] on div "Current plan details ShareWell Pro Plan ends: [DATE] Turn on auto-renew Hosting…" at bounding box center [555, 281] width 516 height 383
drag, startPoint x: 580, startPoint y: 300, endPoint x: 486, endPoint y: 267, distance: 99.6
click at [486, 267] on div "Hosting Rewards Pro credits earned: 0 Rewards Coming Soon" at bounding box center [555, 248] width 516 height 69
click at [729, 158] on span "Turn on auto-renew" at bounding box center [736, 154] width 125 height 16
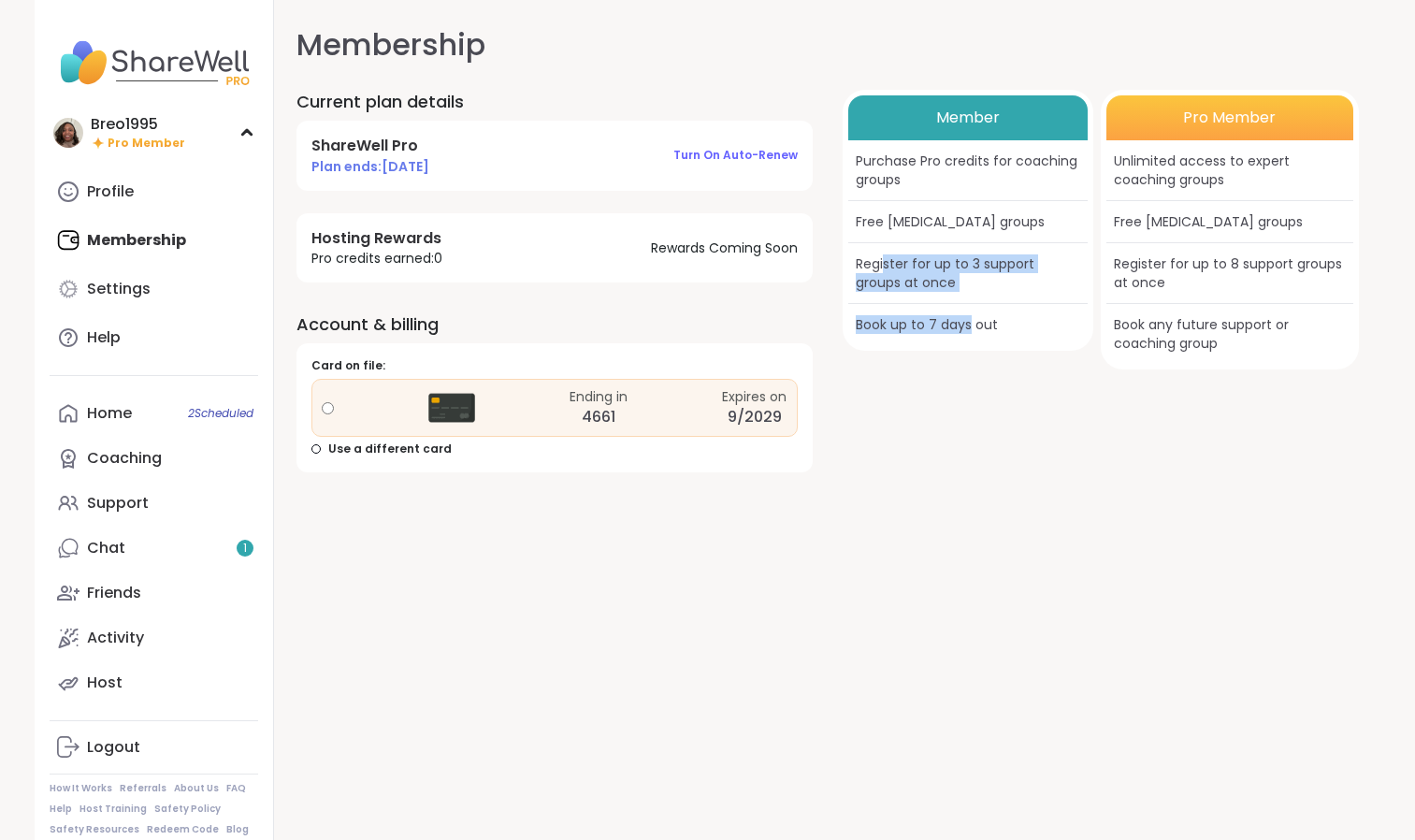
drag, startPoint x: 886, startPoint y: 264, endPoint x: 970, endPoint y: 311, distance: 96.3
click at [970, 311] on div "Member Purchase Pro credits for coaching groups Free [MEDICAL_DATA] groups Regi…" at bounding box center [969, 220] width 252 height 261
